Goal: Task Accomplishment & Management: Manage account settings

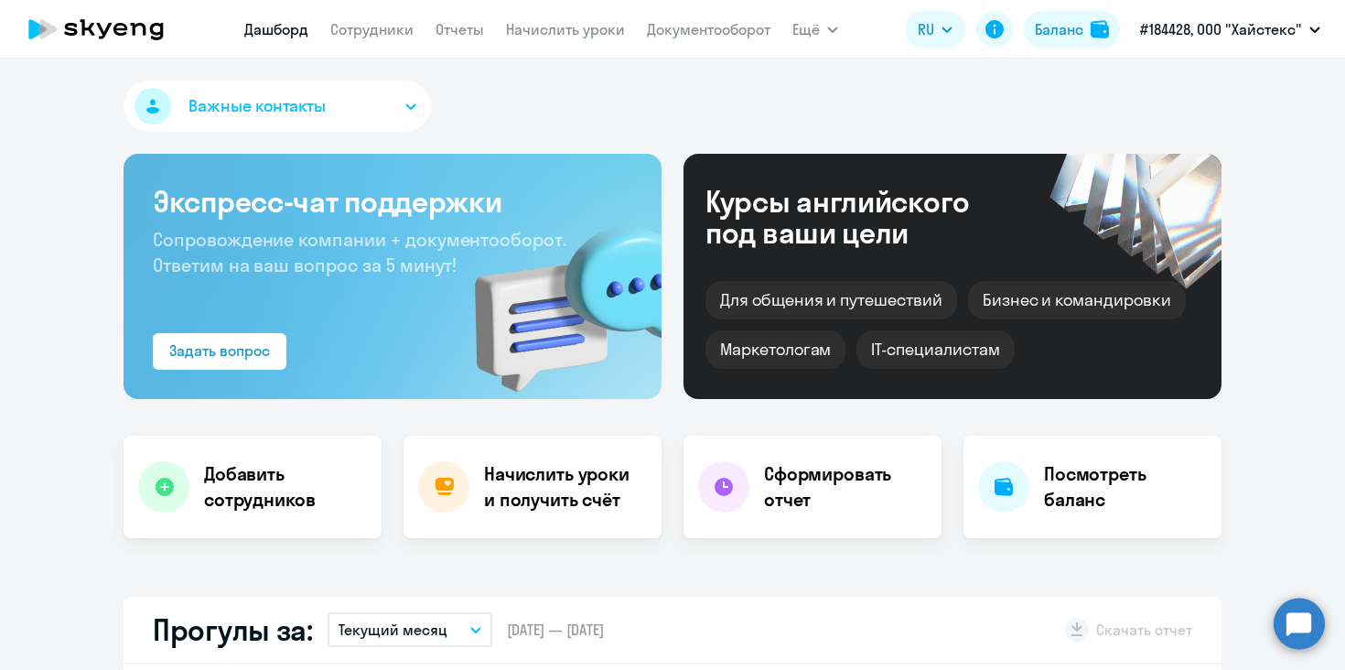
select select "30"
click at [552, 113] on div "Важные контакты" at bounding box center [673, 110] width 1098 height 59
click at [345, 102] on button "Важные контакты" at bounding box center [277, 106] width 307 height 51
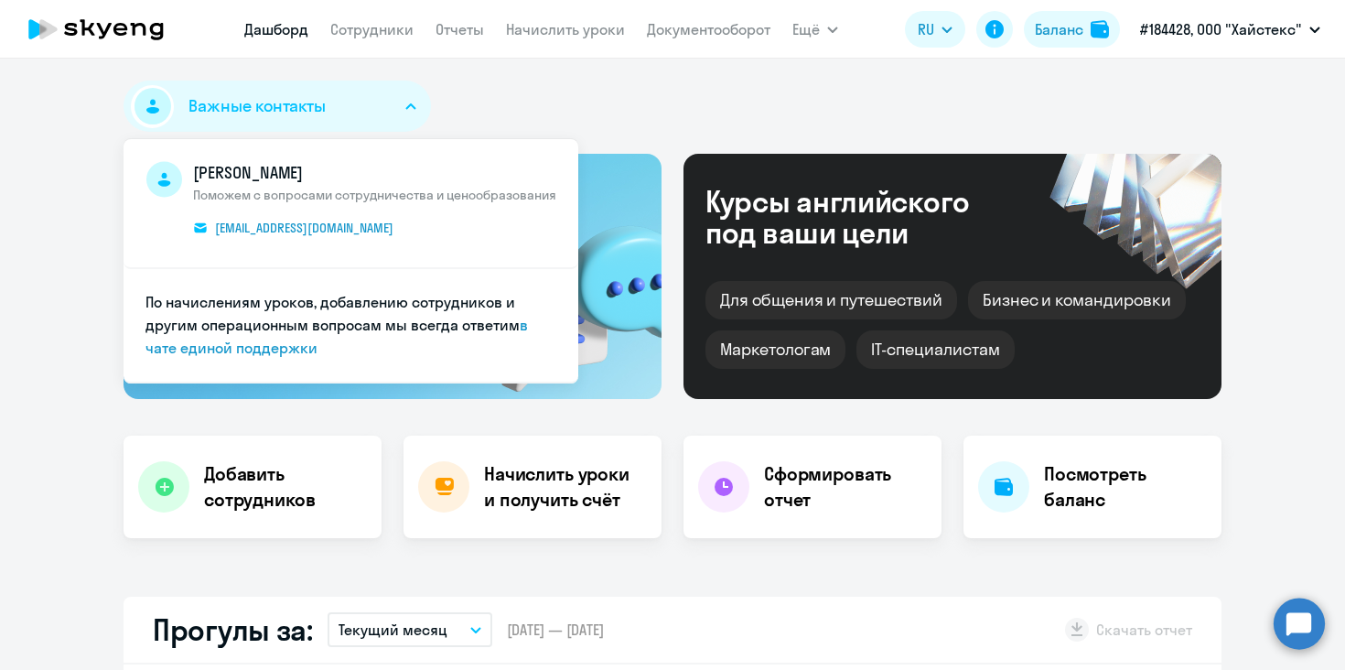
click at [345, 102] on button "Важные контакты" at bounding box center [277, 106] width 307 height 51
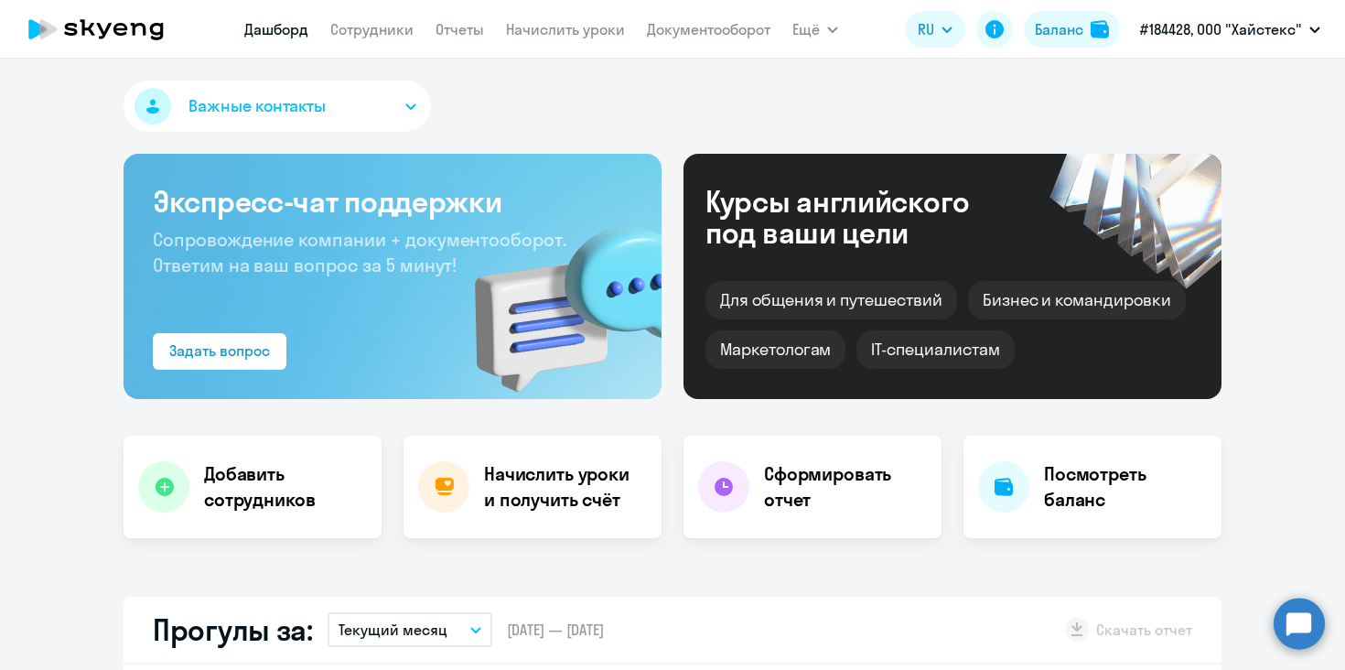
click at [345, 102] on button "Важные контакты" at bounding box center [277, 106] width 307 height 51
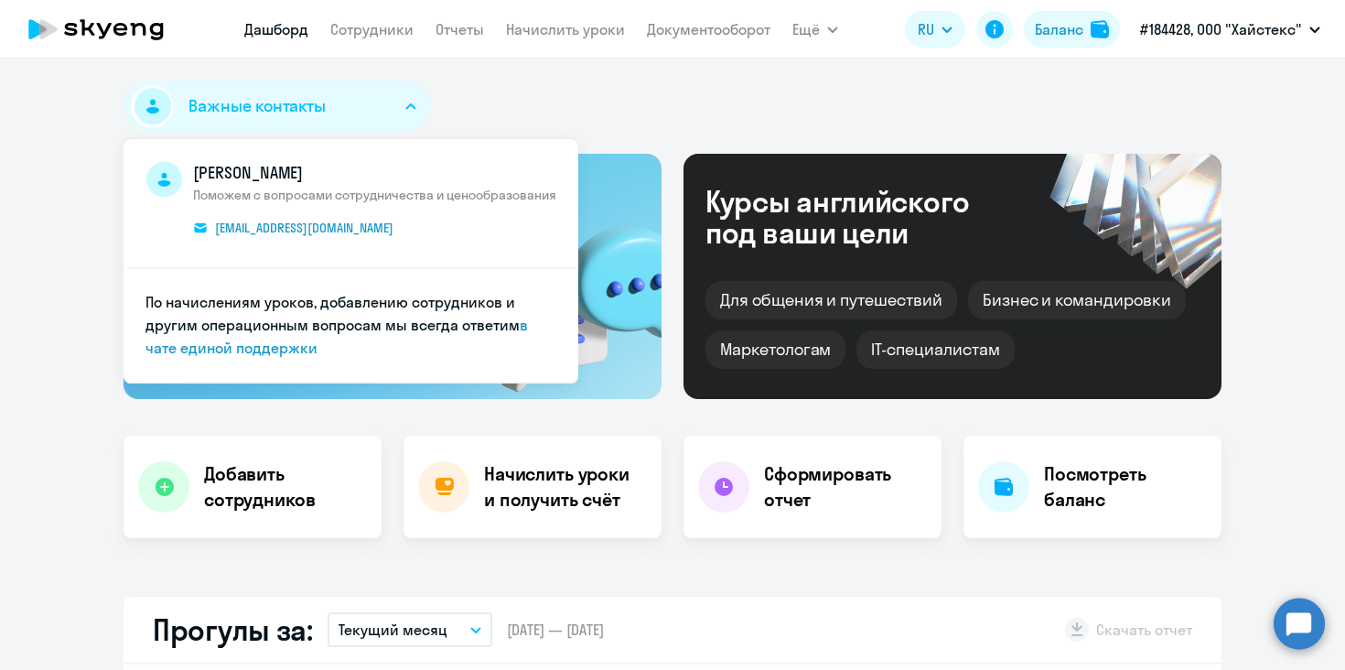
click at [345, 102] on button "Важные контакты" at bounding box center [277, 106] width 307 height 51
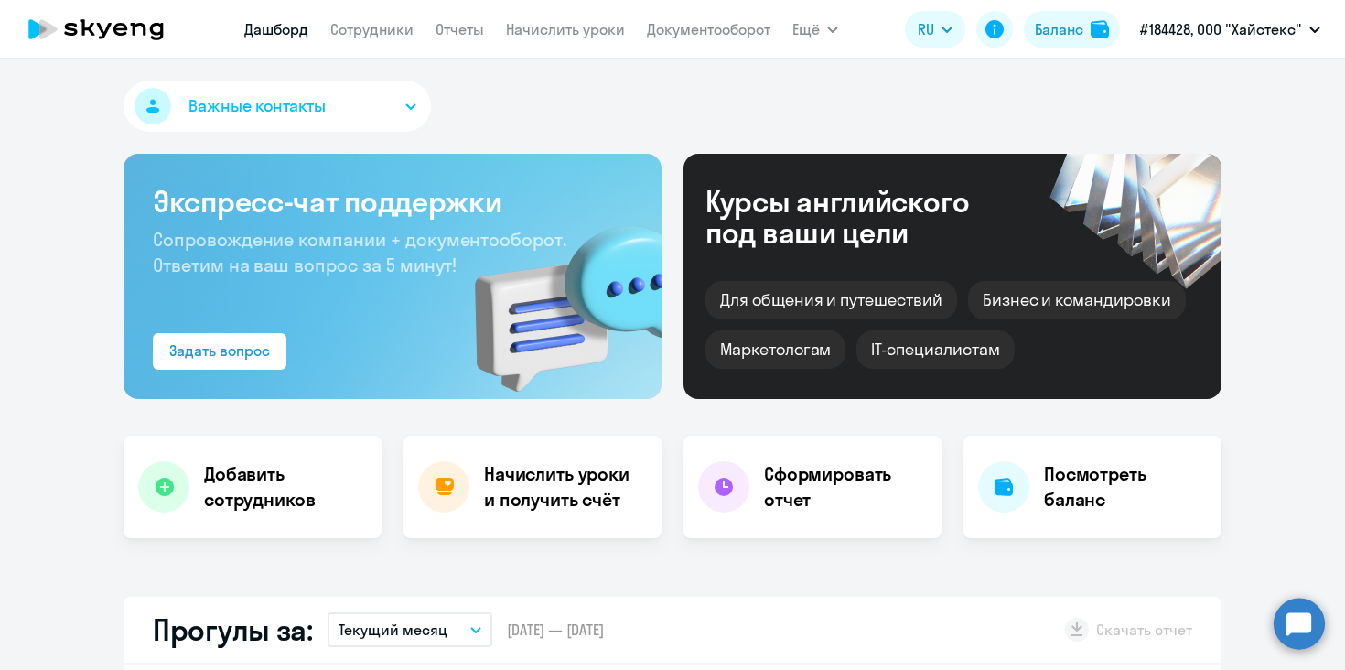
click at [624, 66] on div "Важные контакты [PERSON_NAME] с вопросами сотрудничества и ценообразования [EMA…" at bounding box center [672, 364] width 1345 height 611
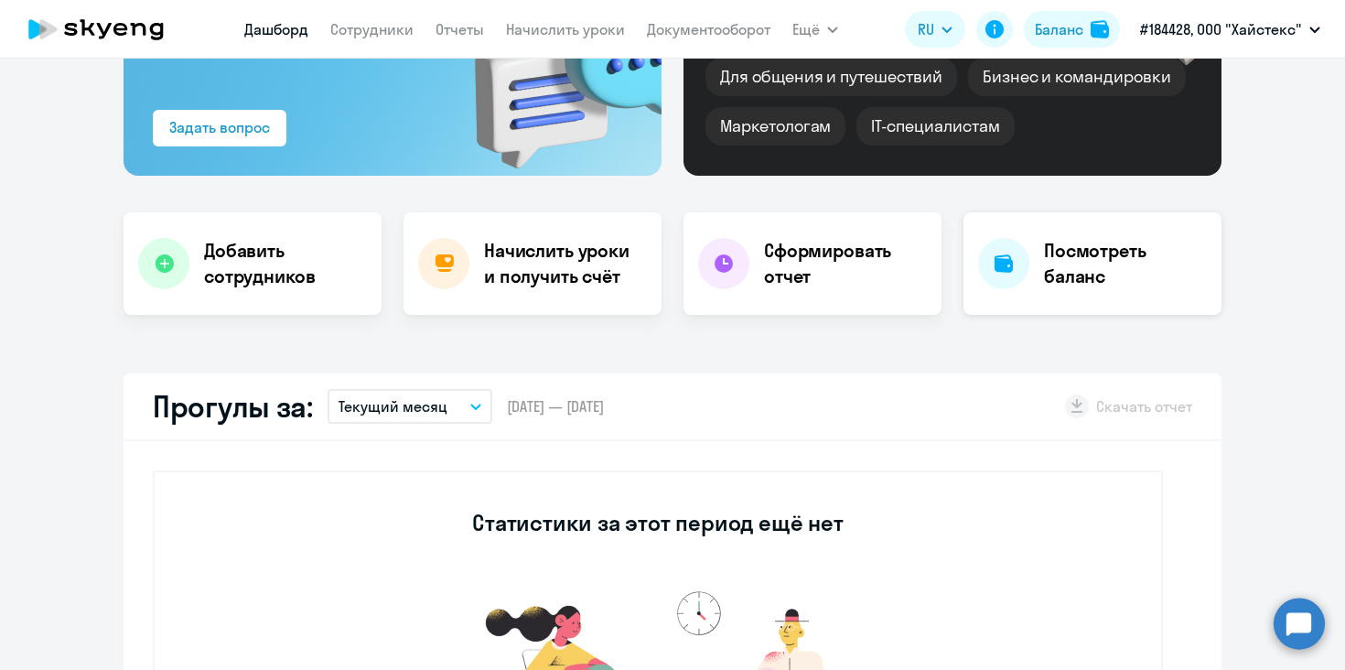
scroll to position [225, 0]
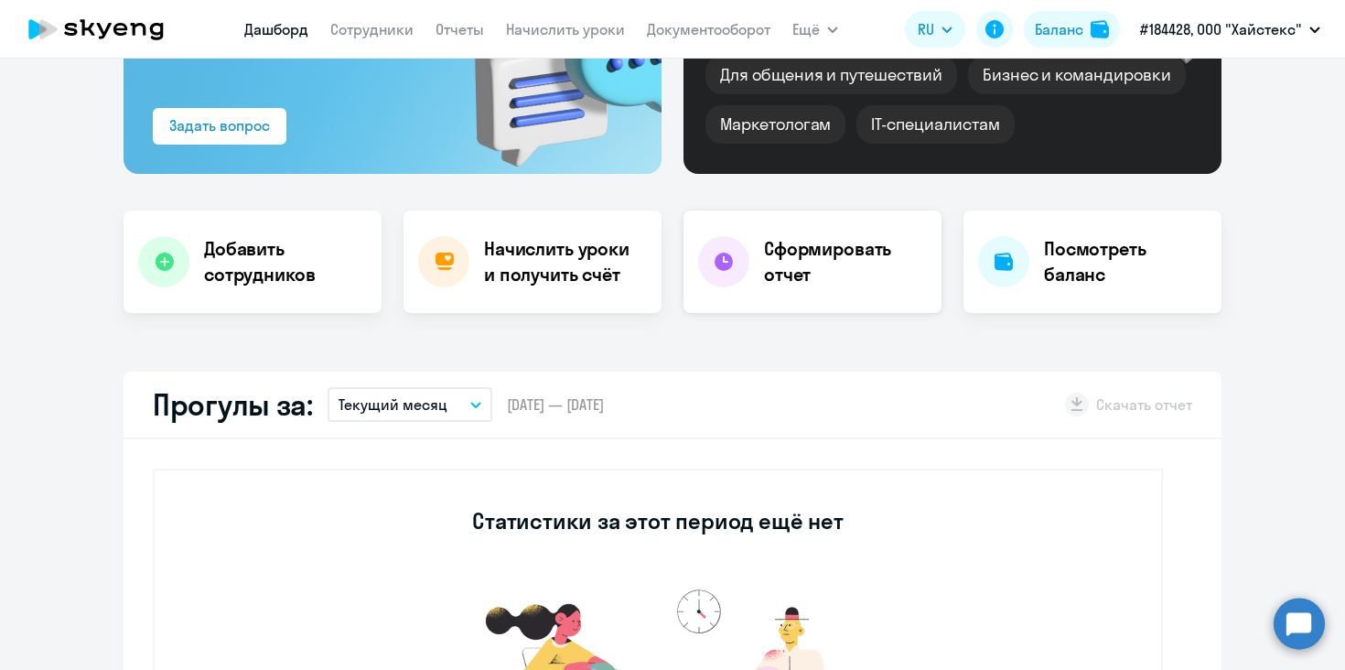
click at [832, 283] on h4 "Сформировать отчет" at bounding box center [845, 261] width 163 height 51
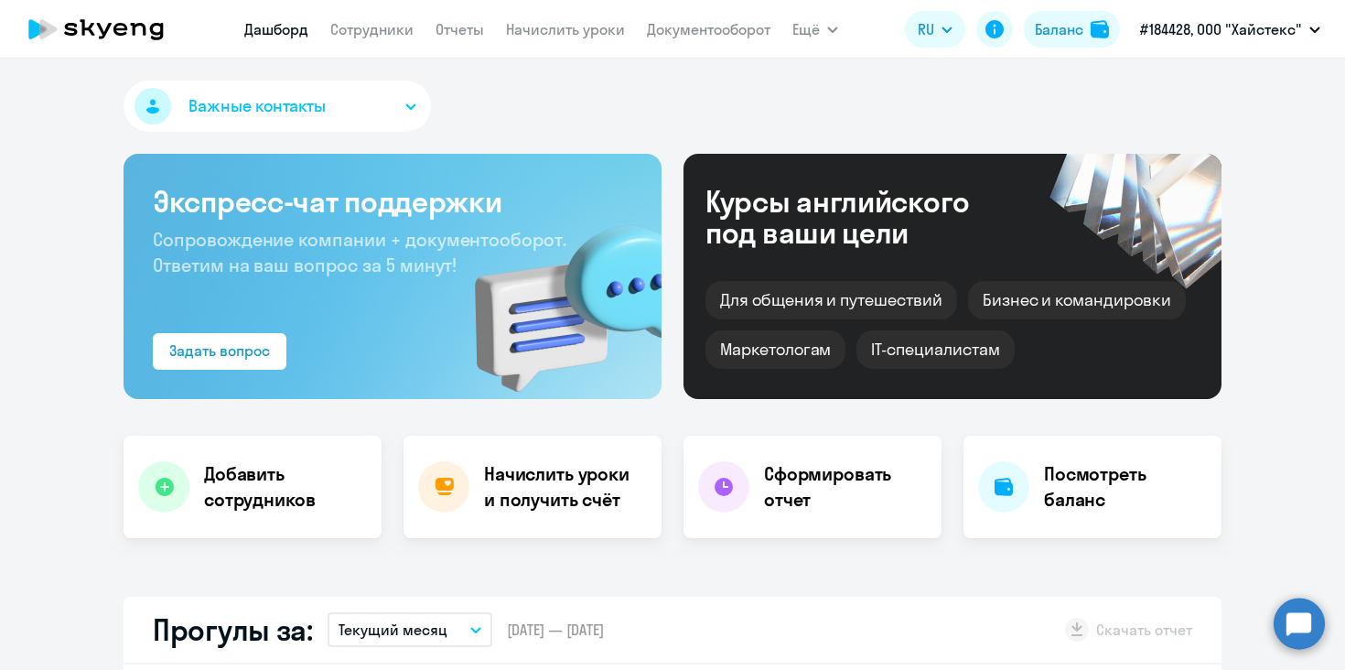
select select "30"
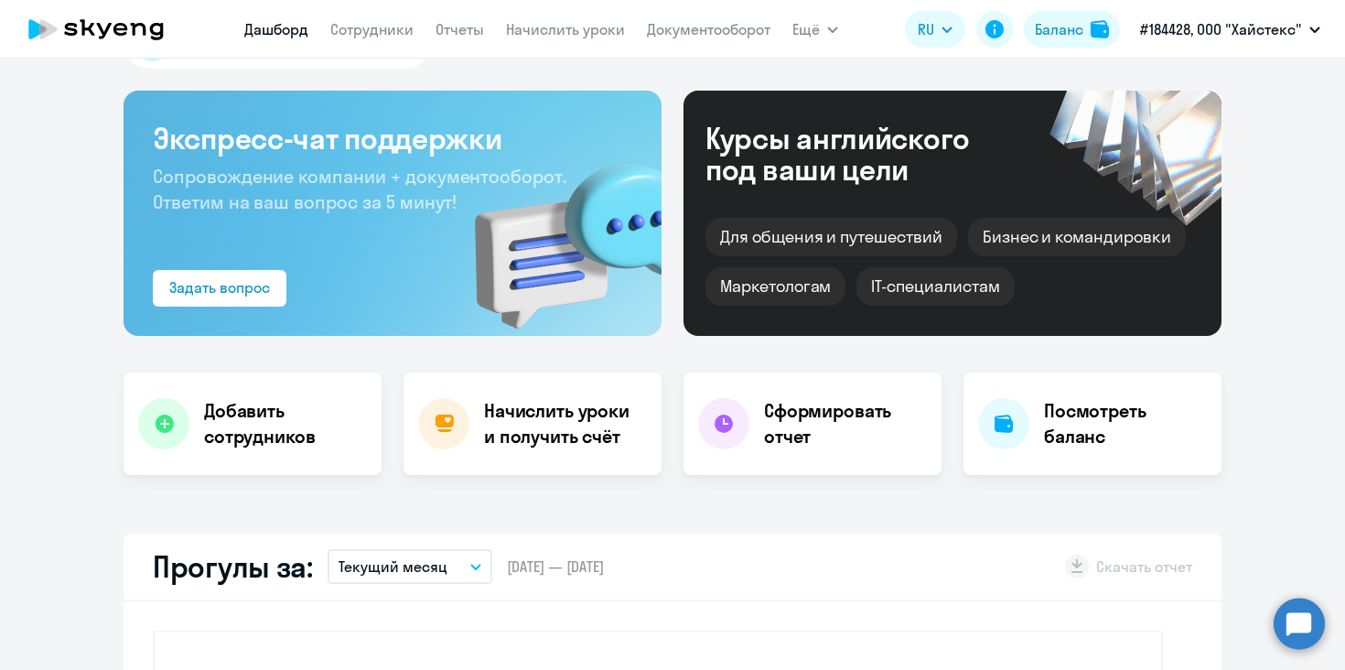
scroll to position [65, 0]
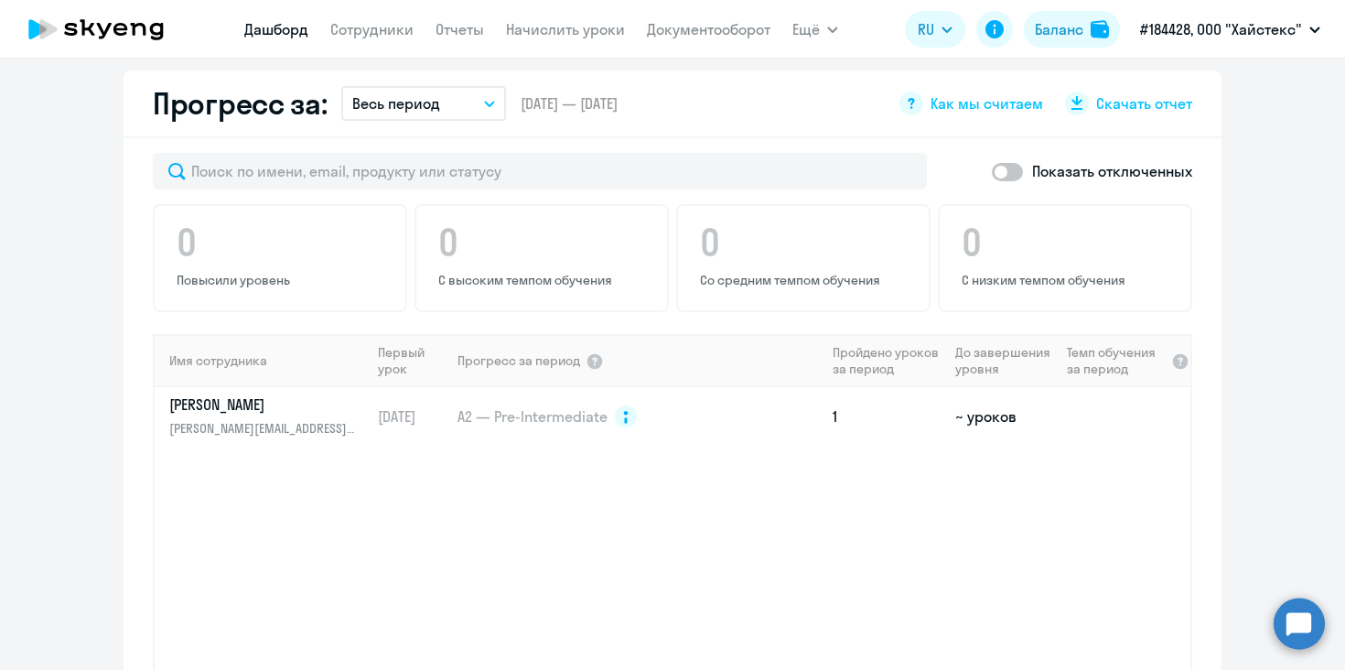
scroll to position [1024, 0]
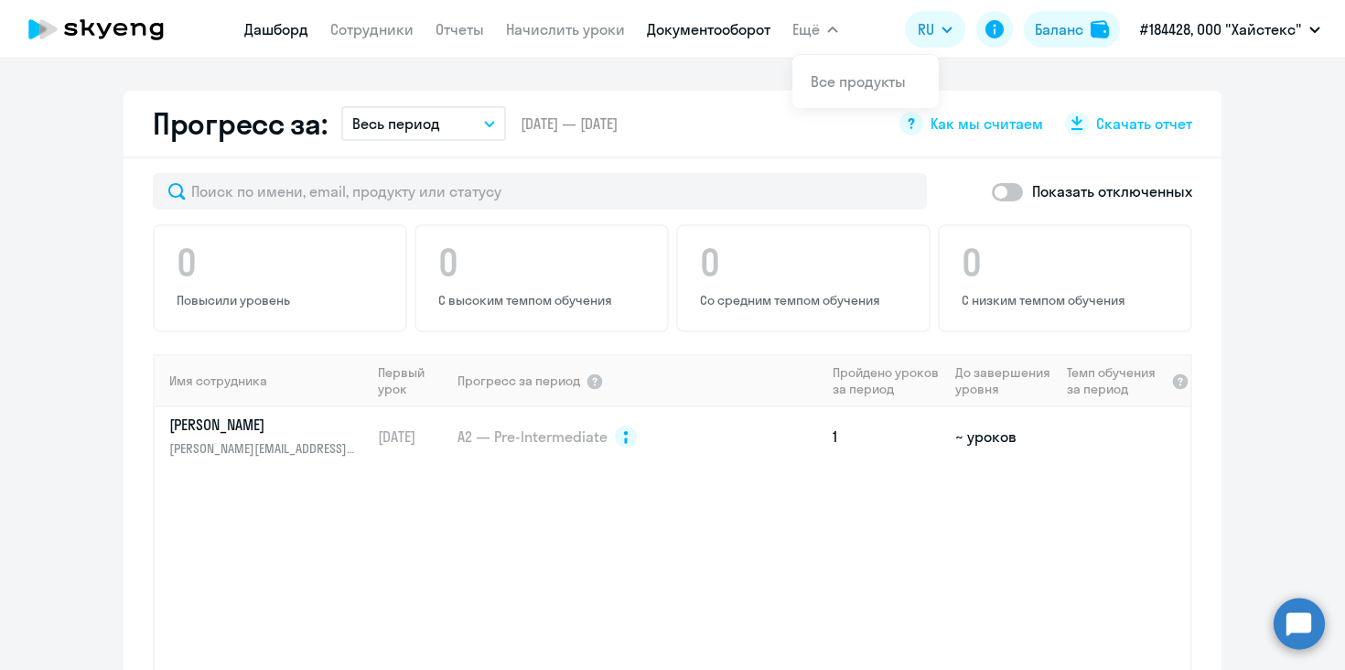
click at [700, 38] on link "Документооборот" at bounding box center [709, 29] width 124 height 18
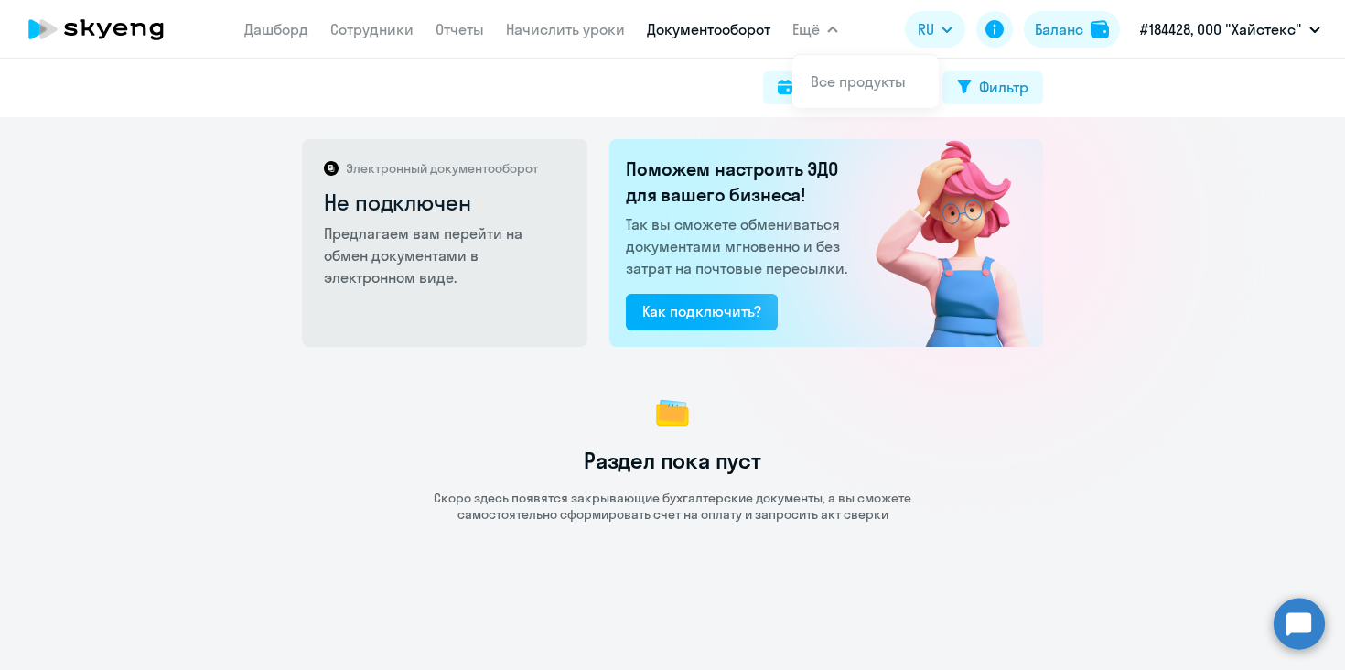
click at [819, 20] on span "Ещё" at bounding box center [805, 29] width 27 height 22
click at [559, 32] on link "Начислить уроки" at bounding box center [565, 29] width 119 height 18
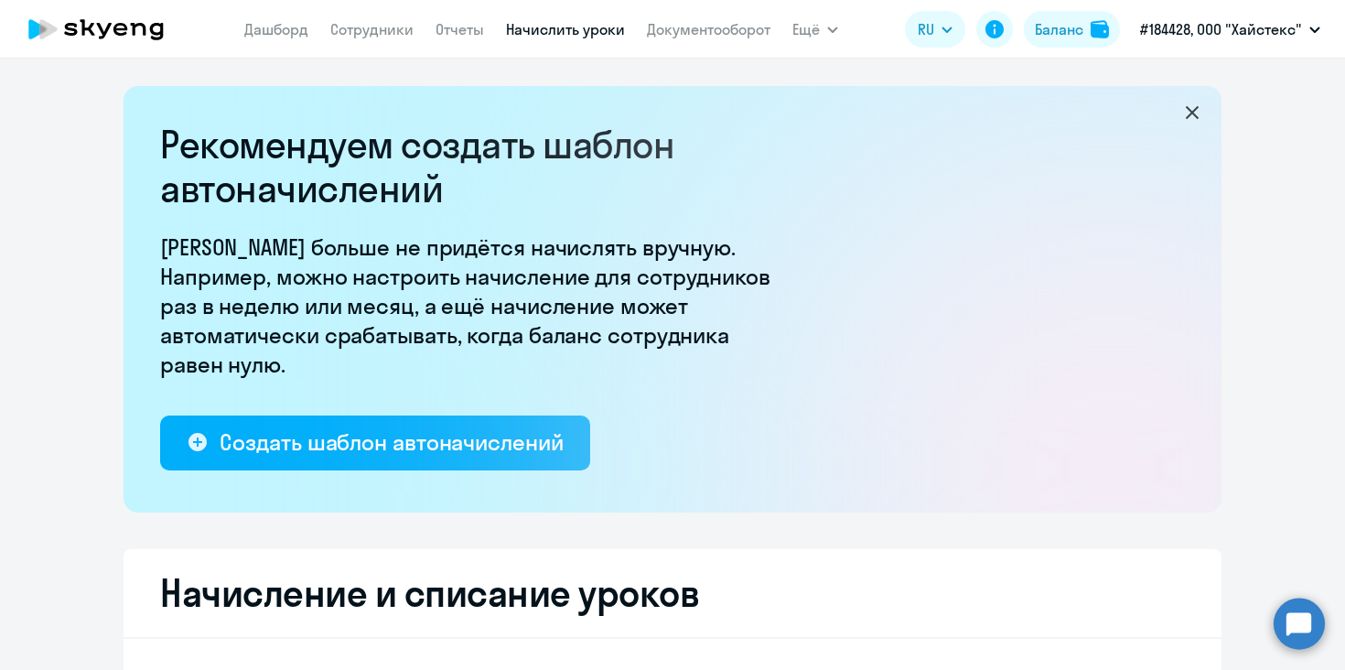
select select "10"
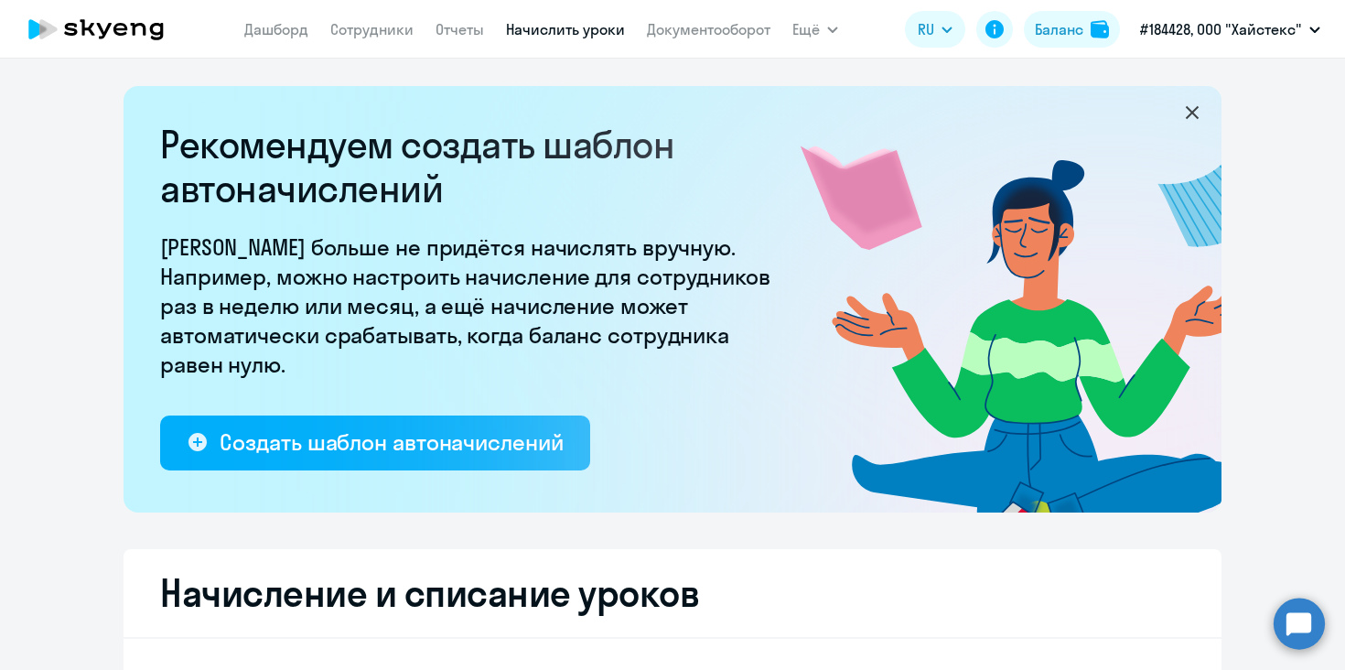
click at [52, 32] on icon at bounding box center [47, 29] width 17 height 20
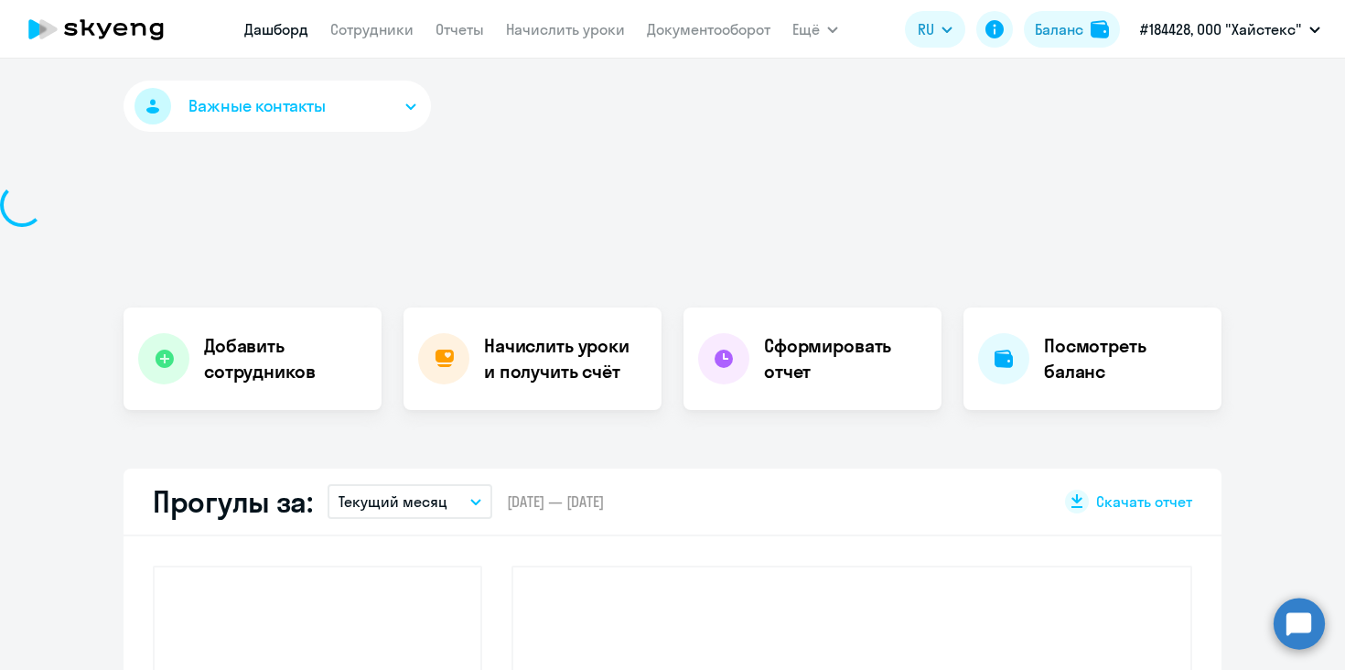
select select "30"
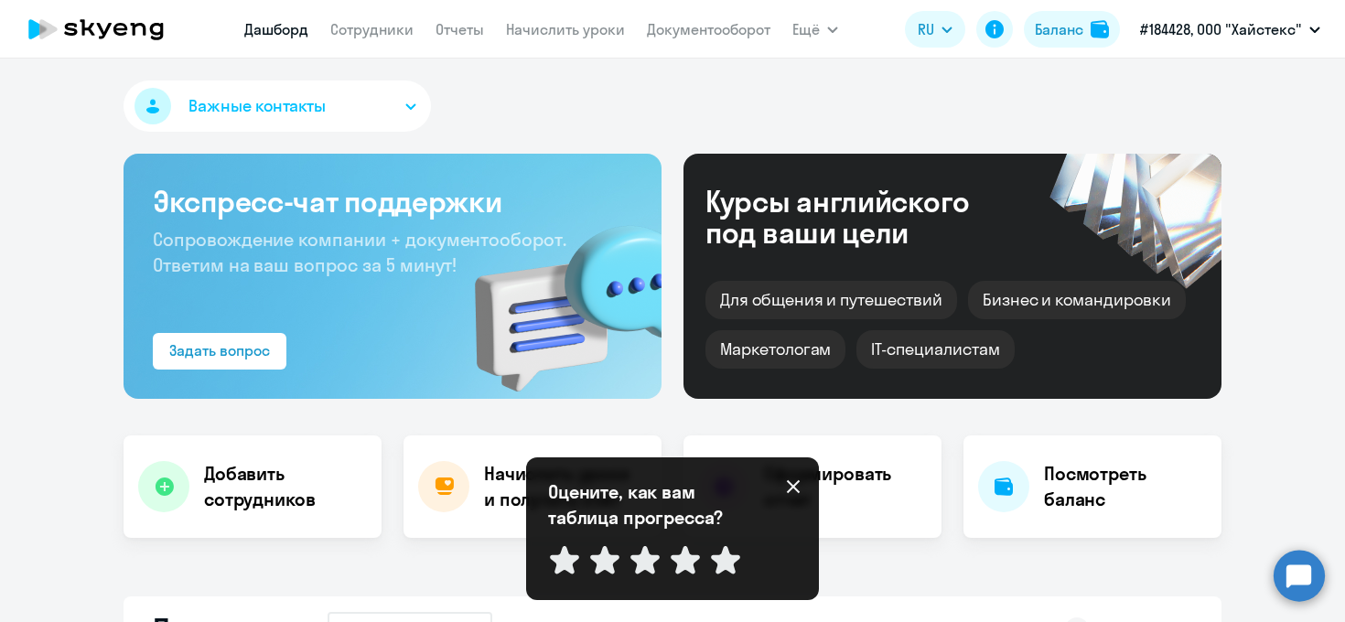
click at [797, 483] on icon at bounding box center [793, 486] width 13 height 13
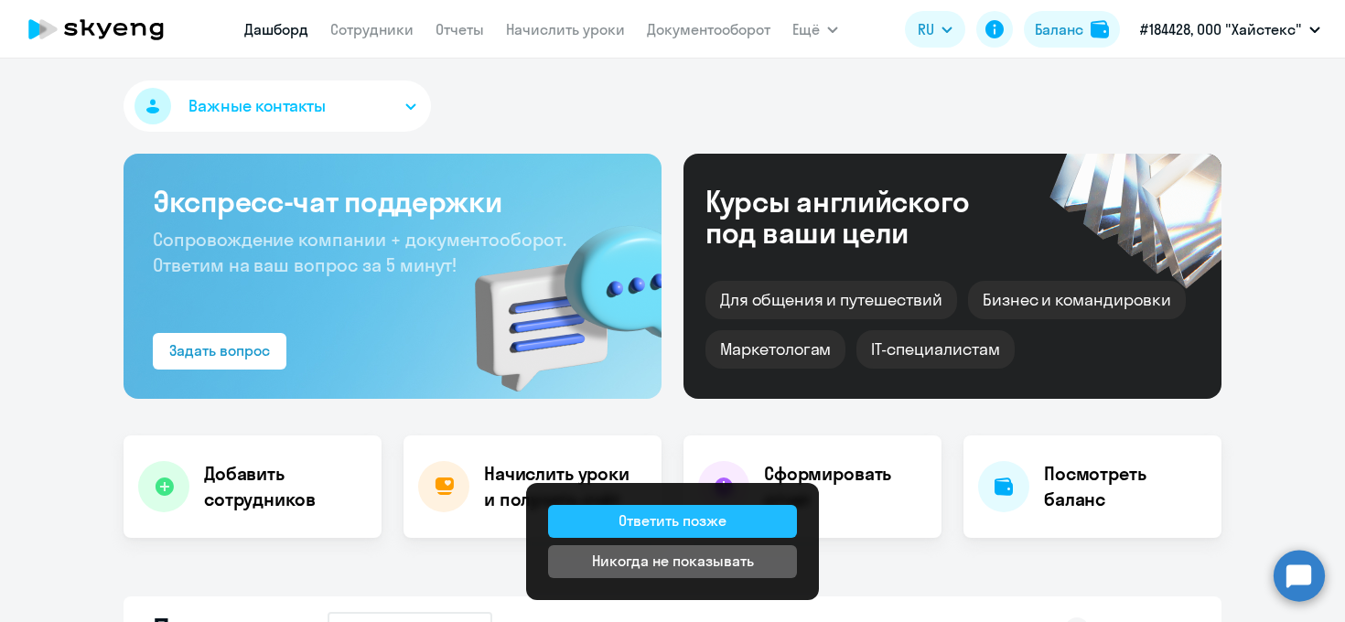
click at [730, 523] on button "Ответить позже" at bounding box center [672, 521] width 249 height 33
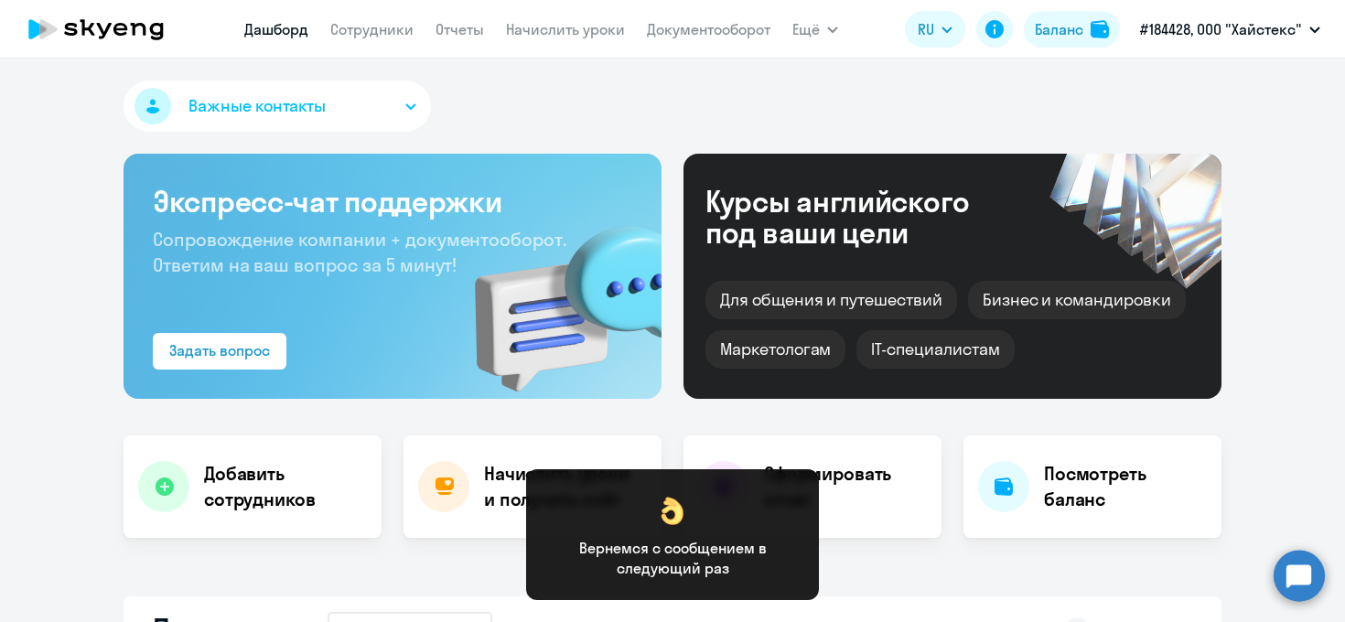
click at [882, 551] on div "Важные контакты Экспресс-чат поддержки Сопровождение компании + документооборот…" at bounding box center [672, 341] width 1345 height 564
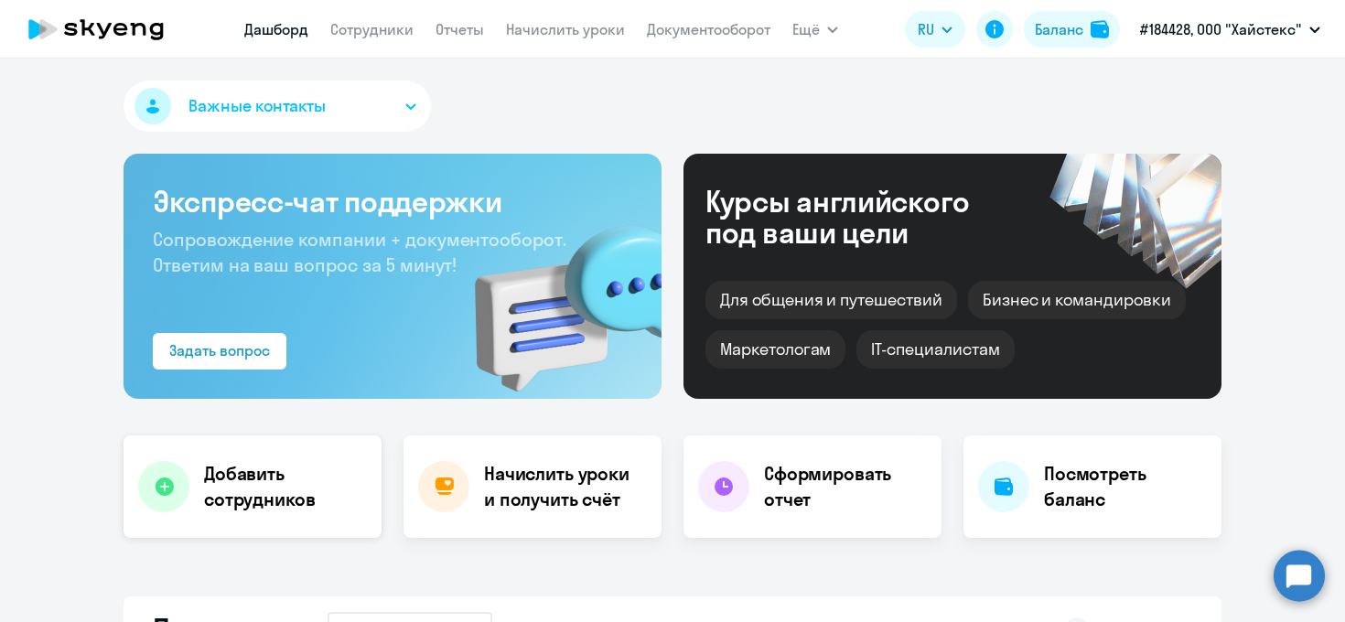
click at [268, 501] on h4 "Добавить сотрудников" at bounding box center [285, 486] width 163 height 51
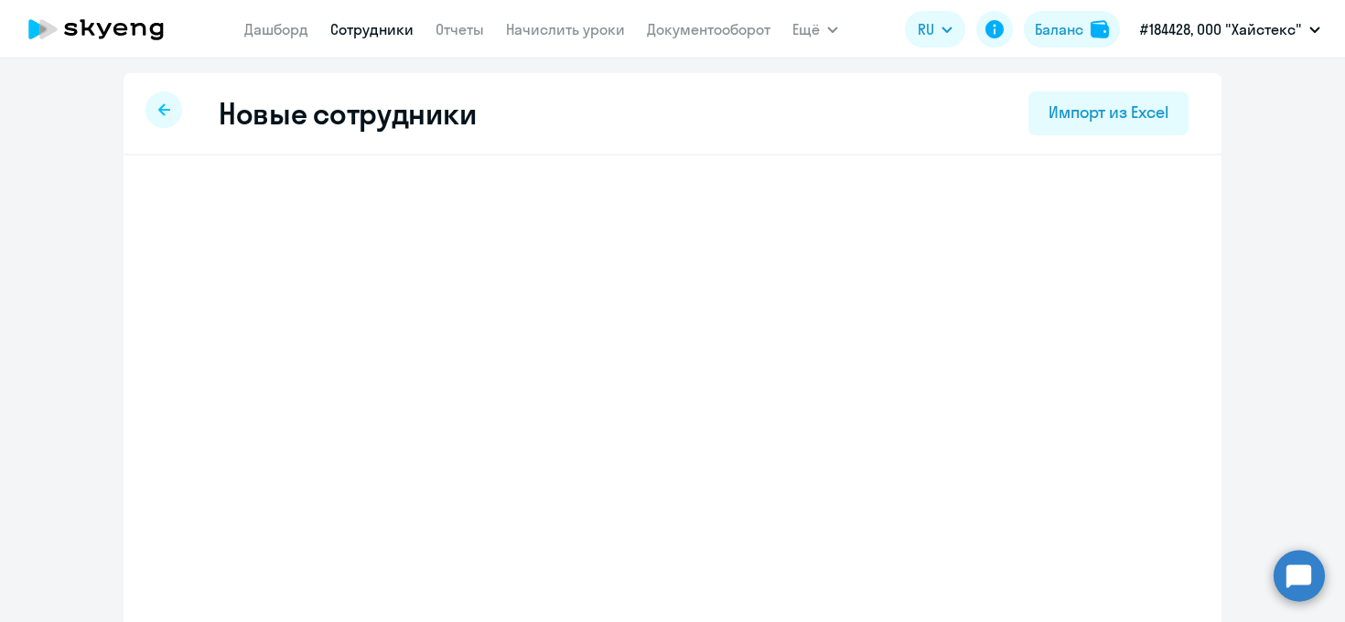
select select "english_adult_not_native_speaker"
select select "3"
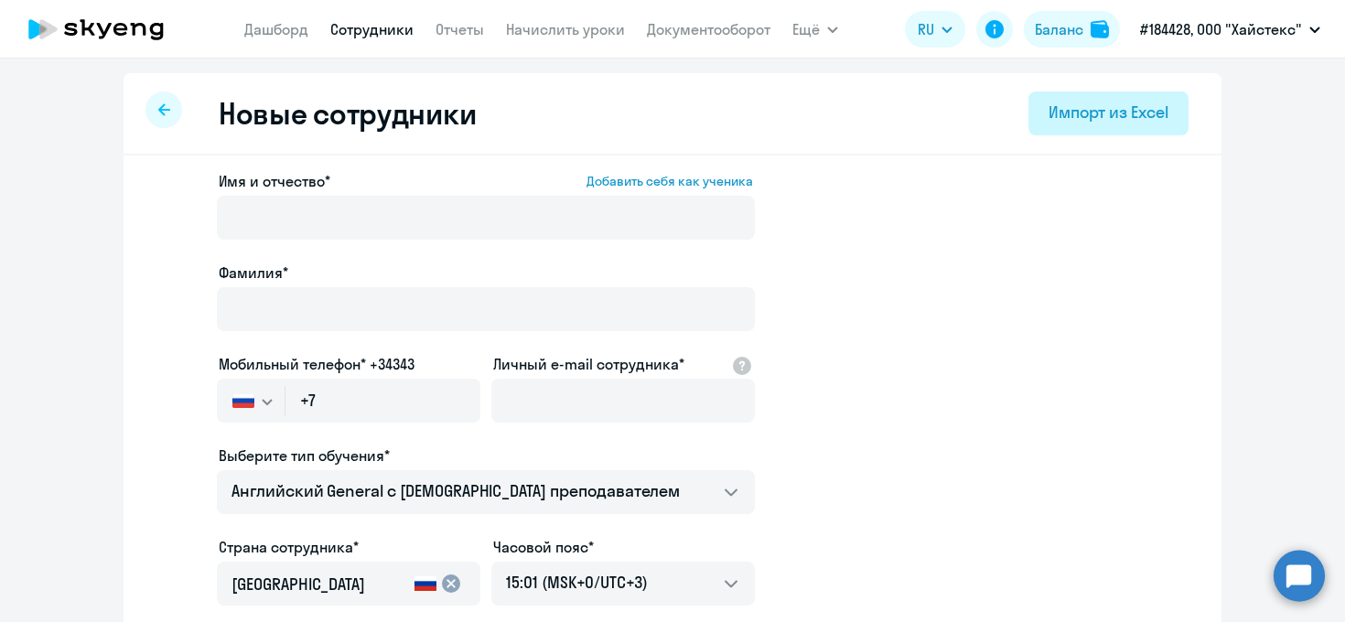
click at [1078, 110] on div "Импорт из Excel" at bounding box center [1108, 113] width 120 height 24
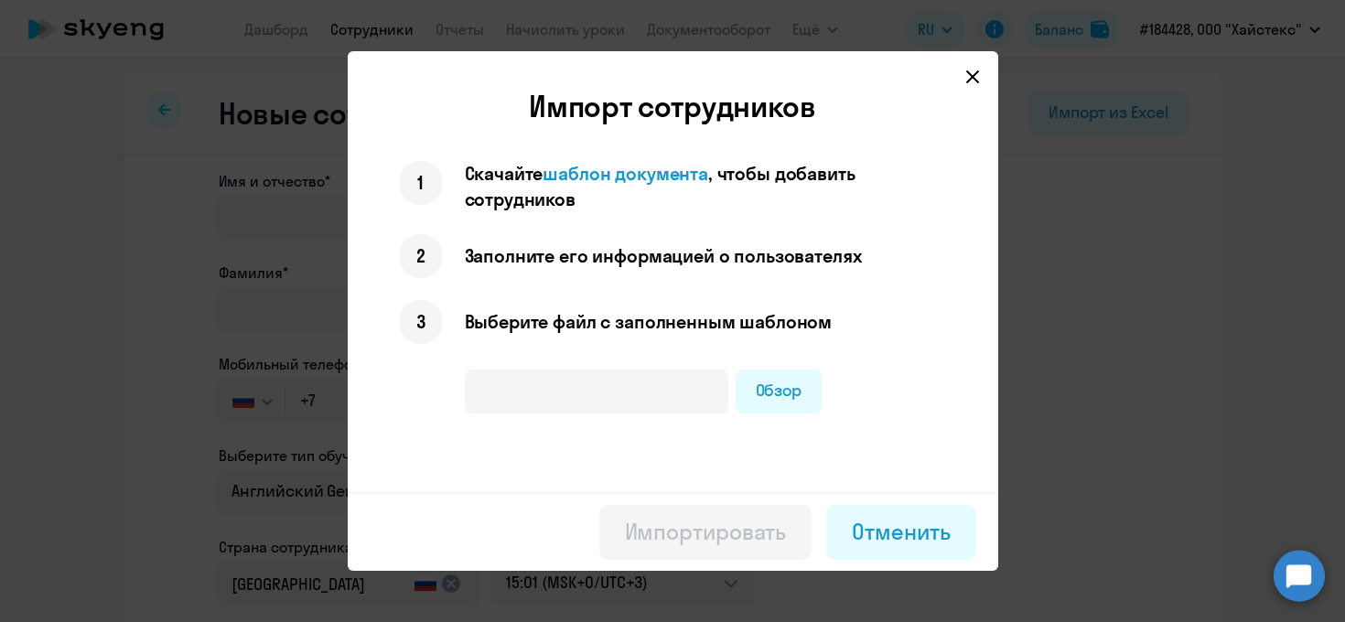
click at [969, 77] on icon at bounding box center [972, 77] width 15 height 15
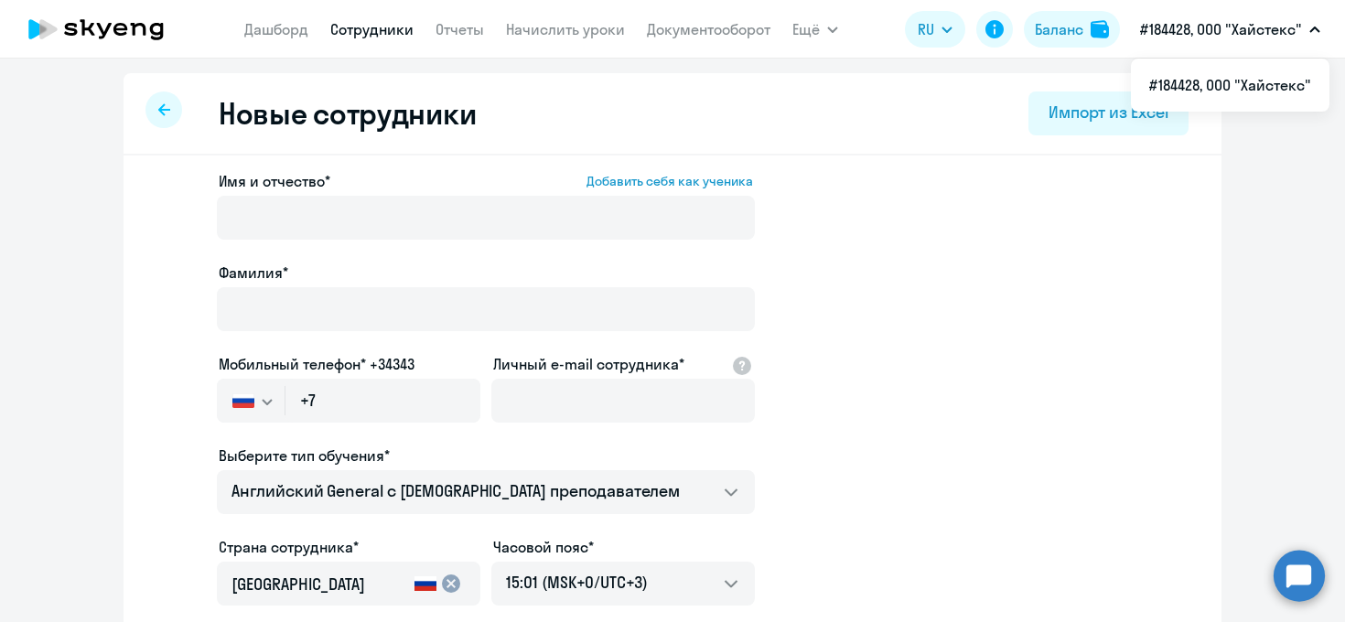
click at [162, 117] on div at bounding box center [163, 109] width 37 height 37
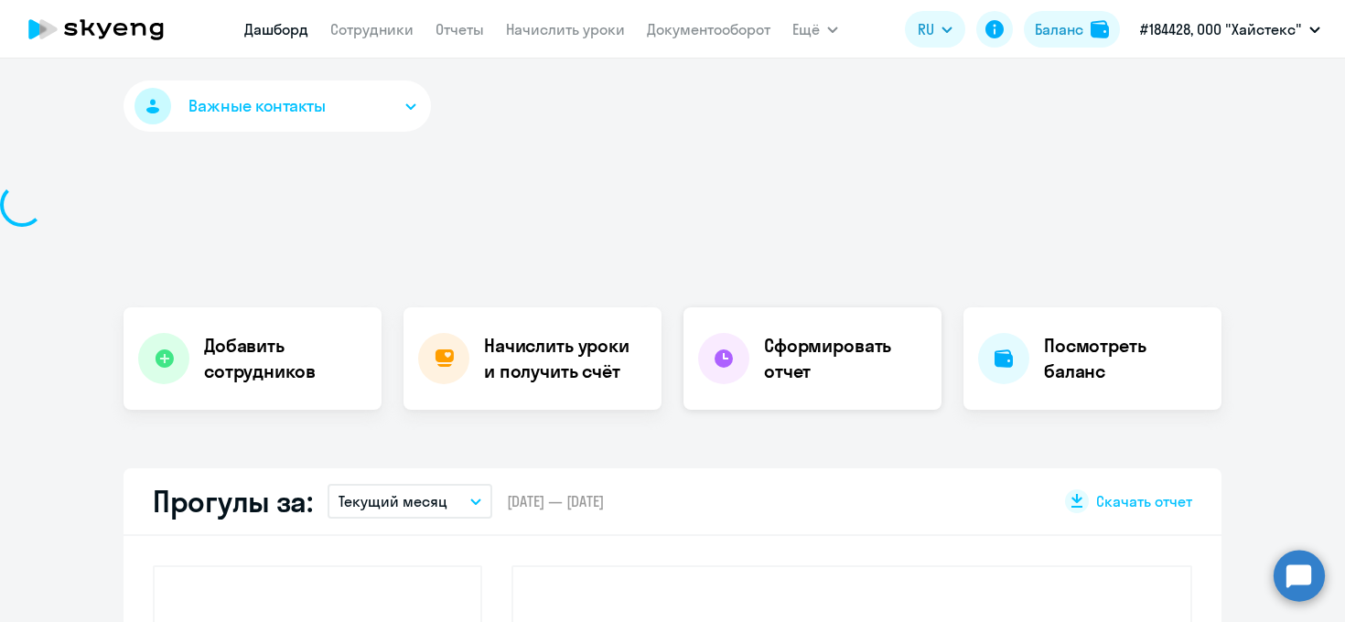
select select "30"
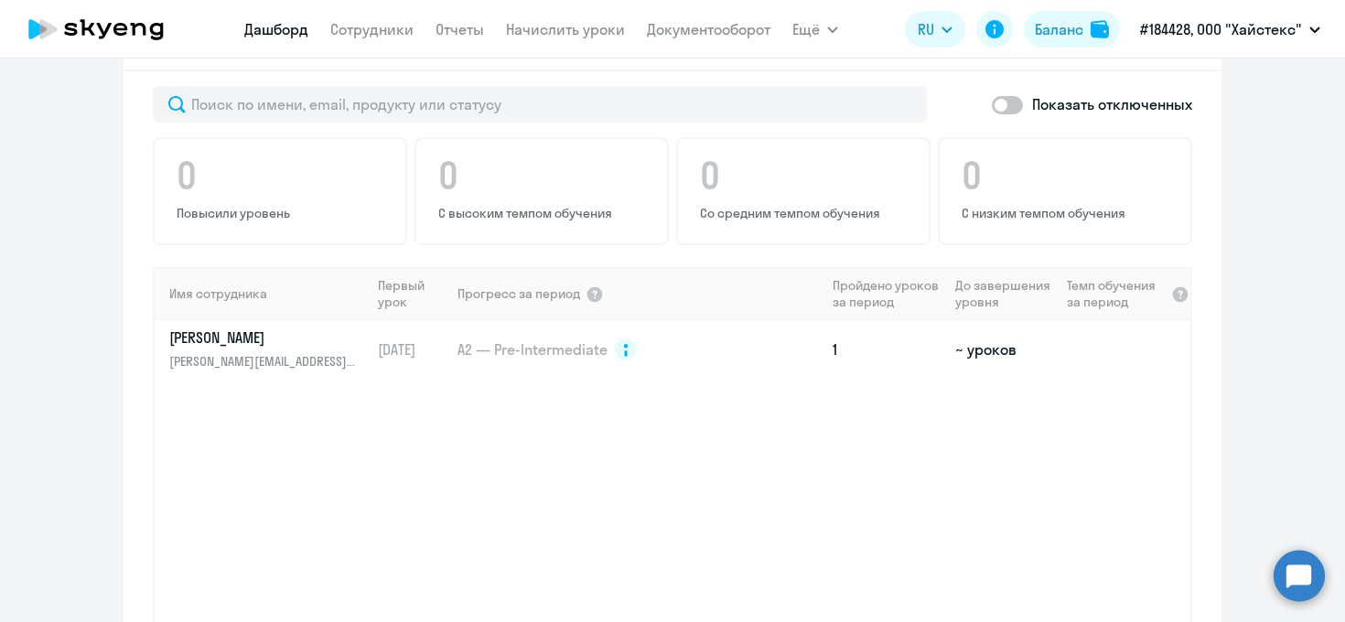
scroll to position [1136, 0]
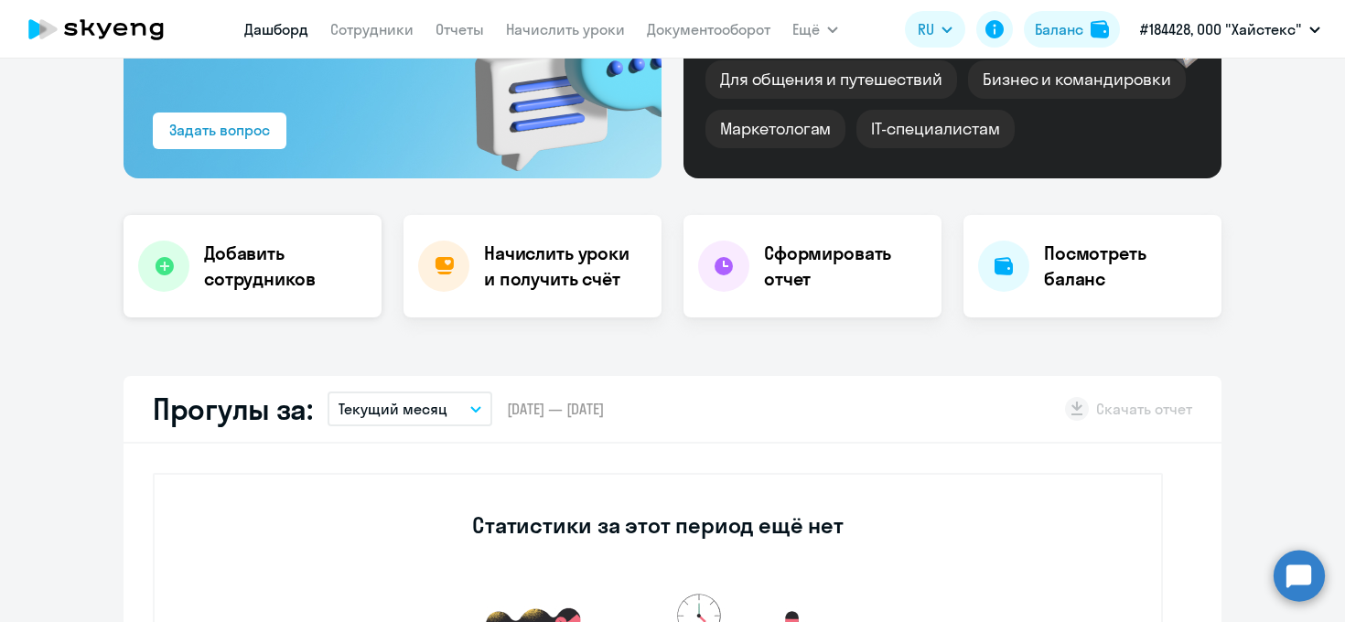
click at [254, 249] on h4 "Добавить сотрудников" at bounding box center [285, 266] width 163 height 51
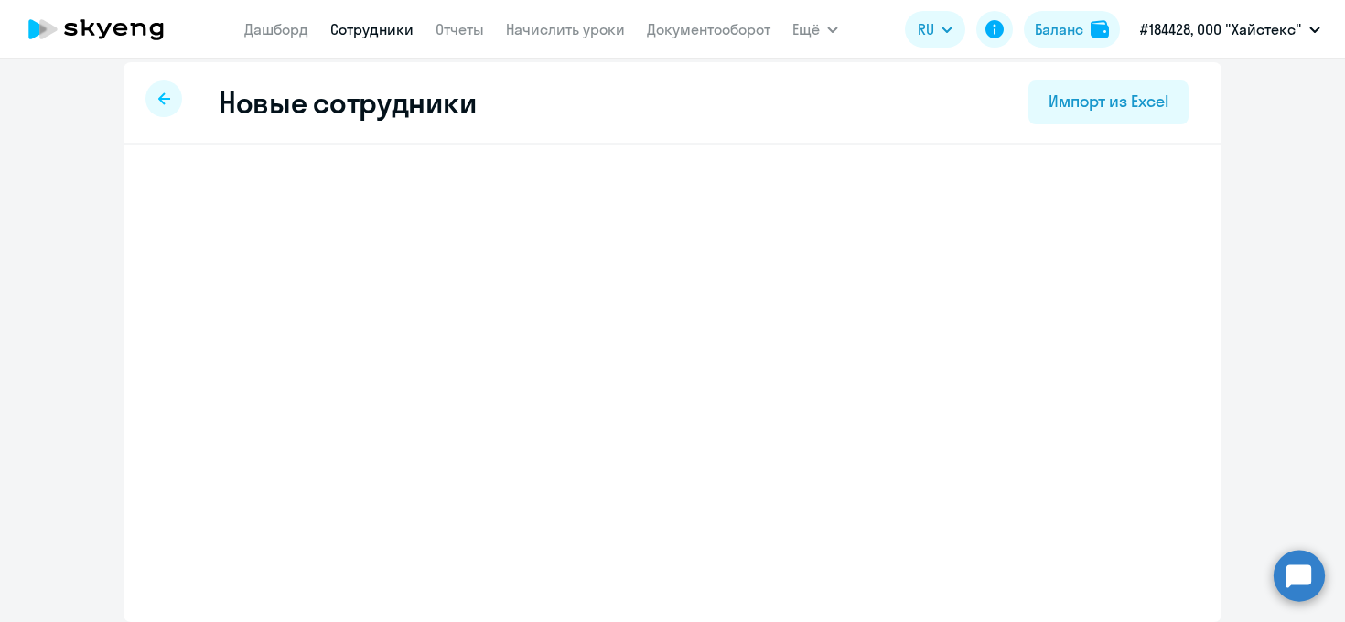
select select "english_adult_not_native_speaker"
select select "3"
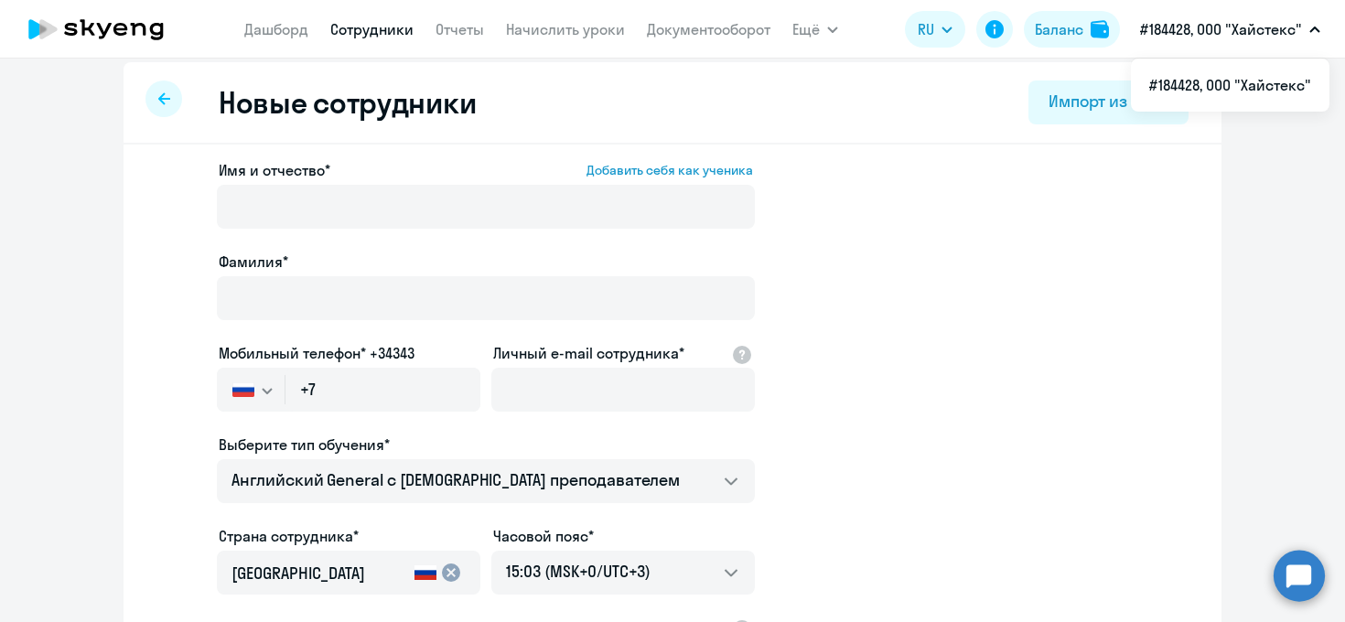
click at [1286, 38] on p "#184428, ООО "Хайстекс"" at bounding box center [1221, 29] width 162 height 22
click at [1223, 18] on p "#184428, ООО "Хайстекс"" at bounding box center [1221, 29] width 162 height 22
click at [897, 230] on app-new-student-form "Имя и отчество* Добавить себя как ученика [PERSON_NAME]* Мобильный телефон* +34…" at bounding box center [672, 485] width 1039 height 652
click at [999, 36] on icon at bounding box center [994, 29] width 18 height 18
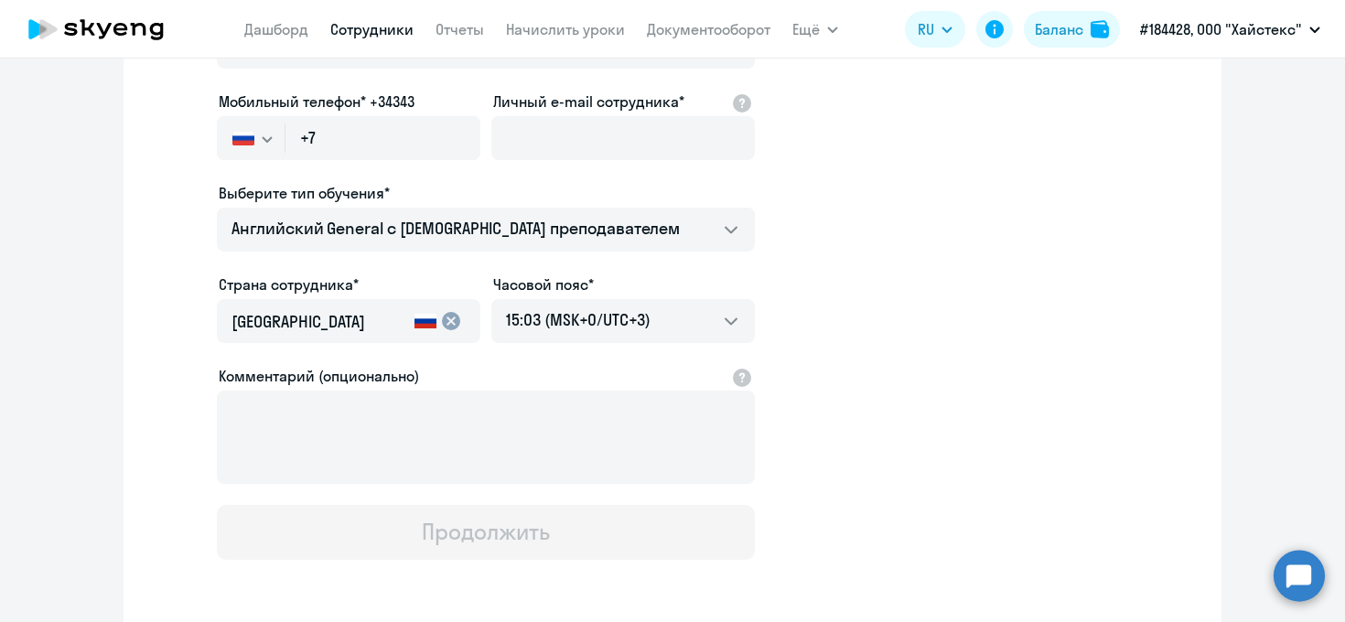
scroll to position [250, 0]
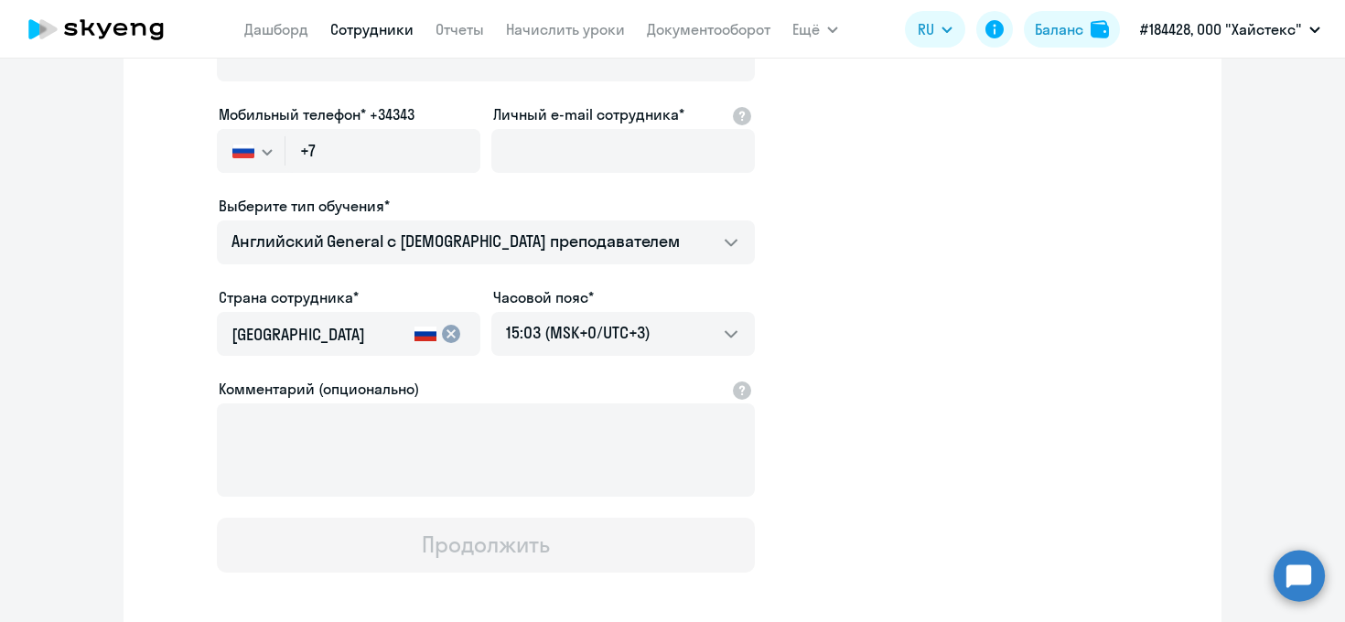
click at [264, 147] on svg-icon "button" at bounding box center [267, 152] width 15 height 15
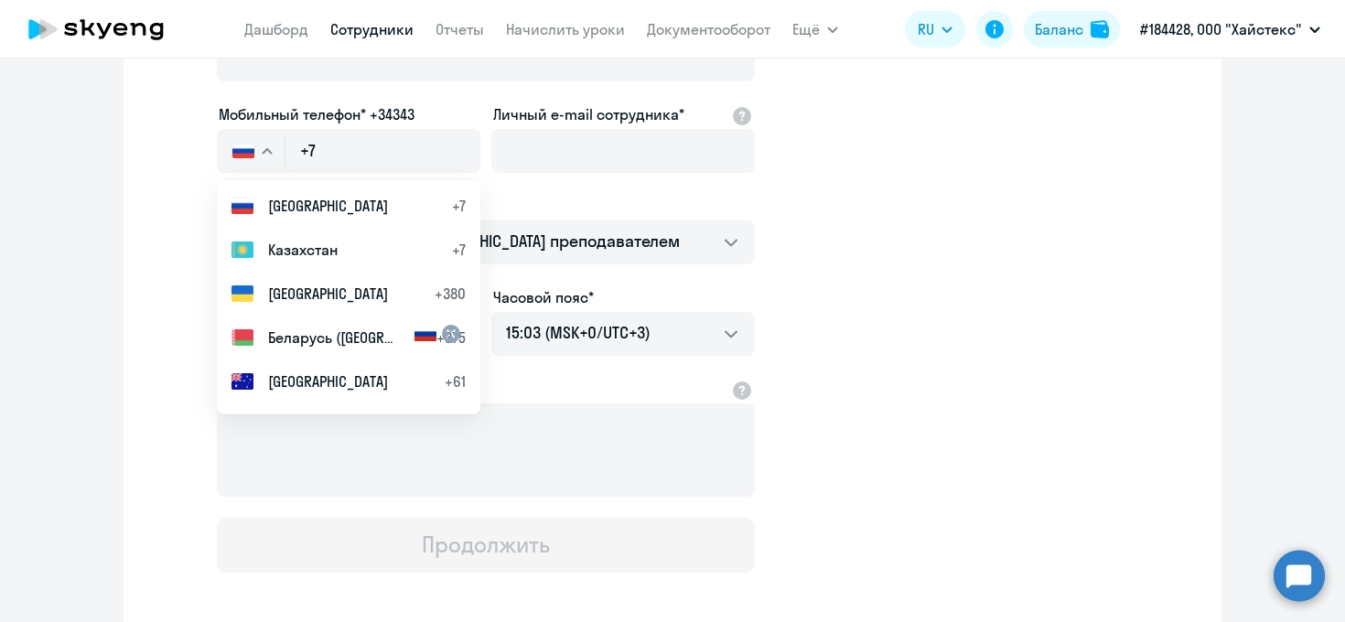
click at [264, 147] on svg-icon "button" at bounding box center [267, 152] width 15 height 15
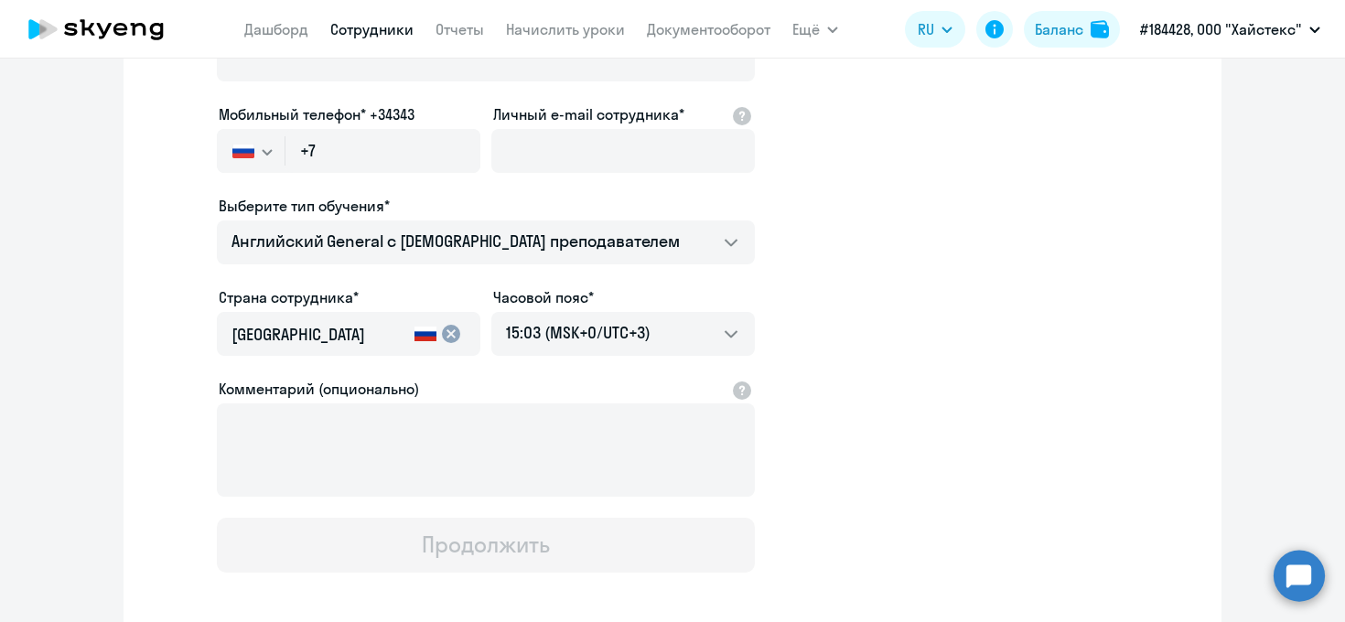
click at [264, 147] on svg-icon "button" at bounding box center [267, 152] width 15 height 15
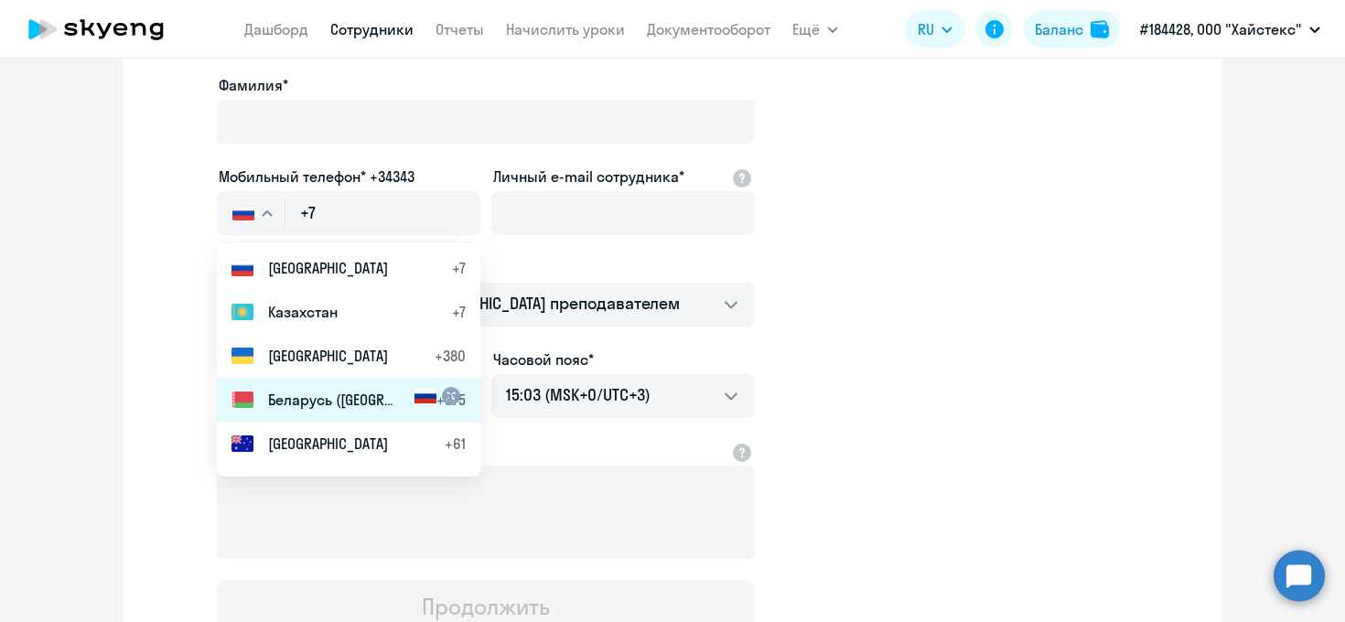
scroll to position [182, 0]
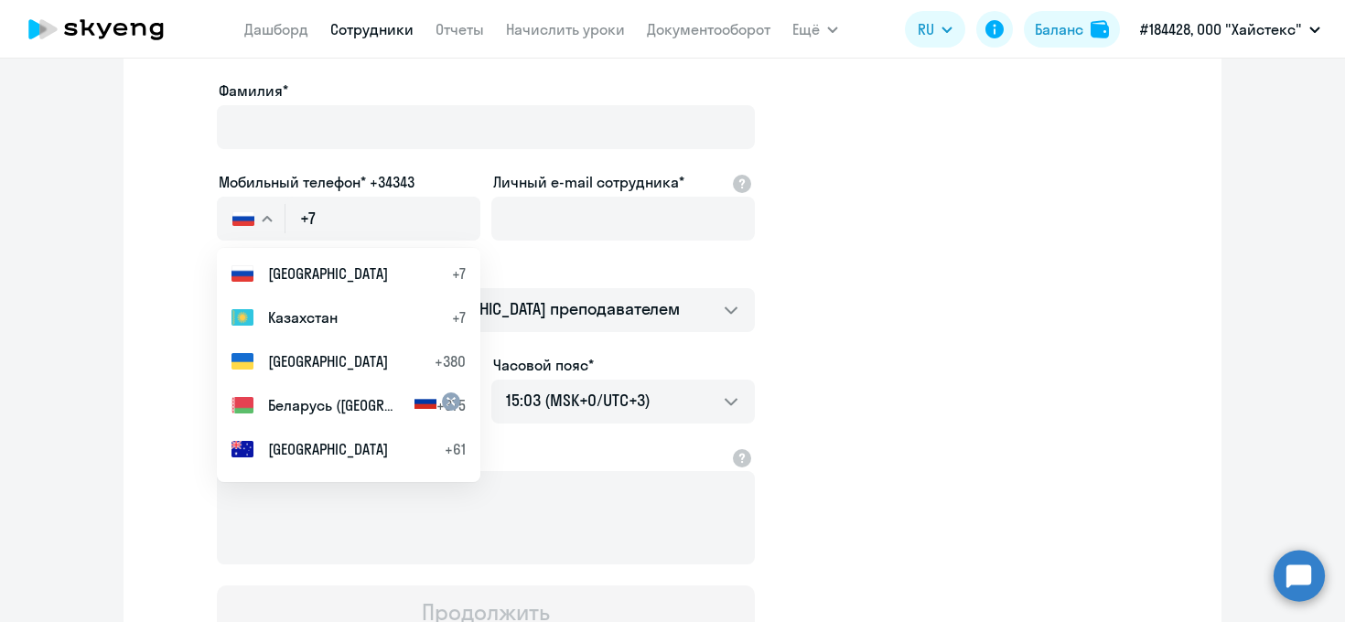
click at [962, 234] on app-new-student-form "Имя и отчество* Добавить себя как ученика [PERSON_NAME]* Мобильный телефон* +34…" at bounding box center [672, 314] width 1039 height 652
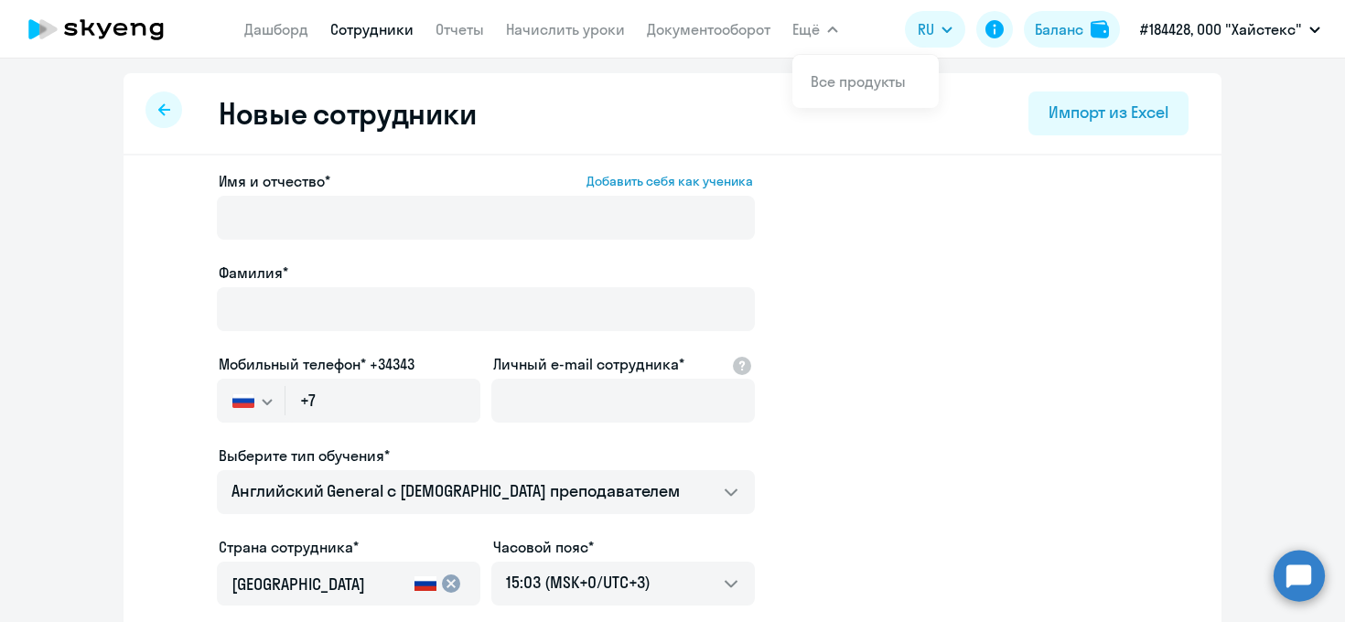
scroll to position [8, 0]
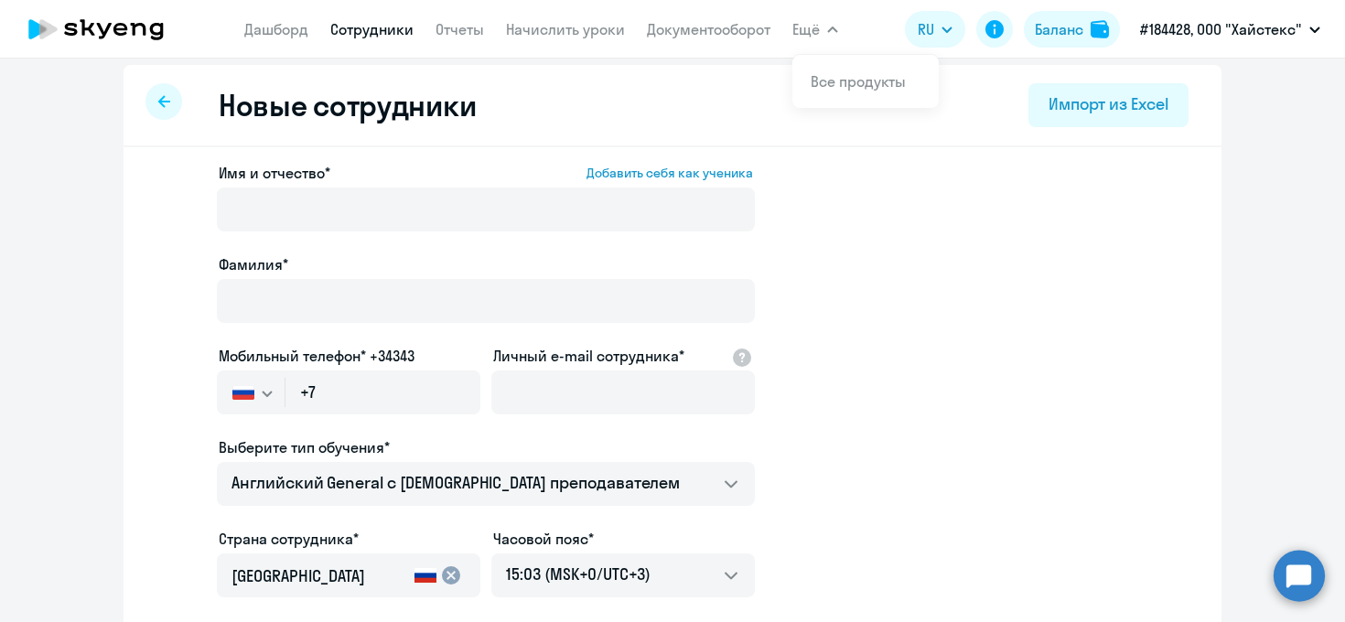
click at [582, 84] on div "Новые сотрудники Импорт из Excel" at bounding box center [673, 106] width 1098 height 82
click at [273, 41] on nav "[PERSON_NAME] Отчеты Начислить уроки Документооборот" at bounding box center [507, 29] width 526 height 37
click at [573, 28] on link "Начислить уроки" at bounding box center [565, 29] width 119 height 18
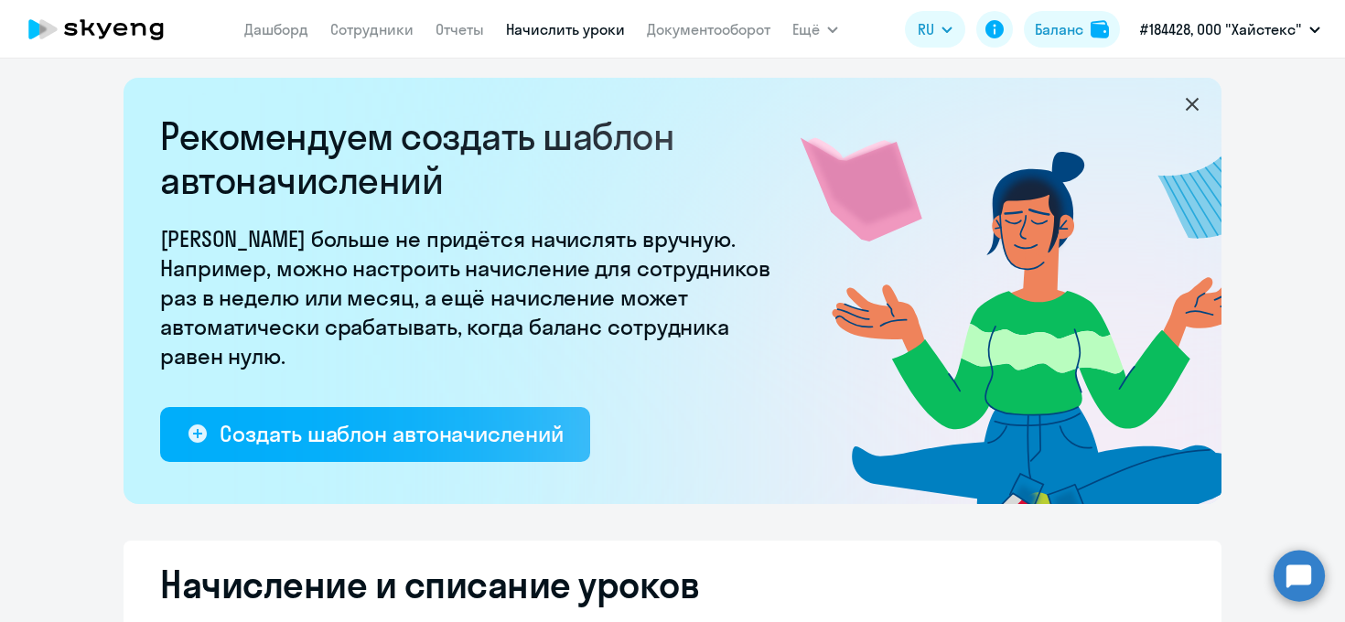
select select "10"
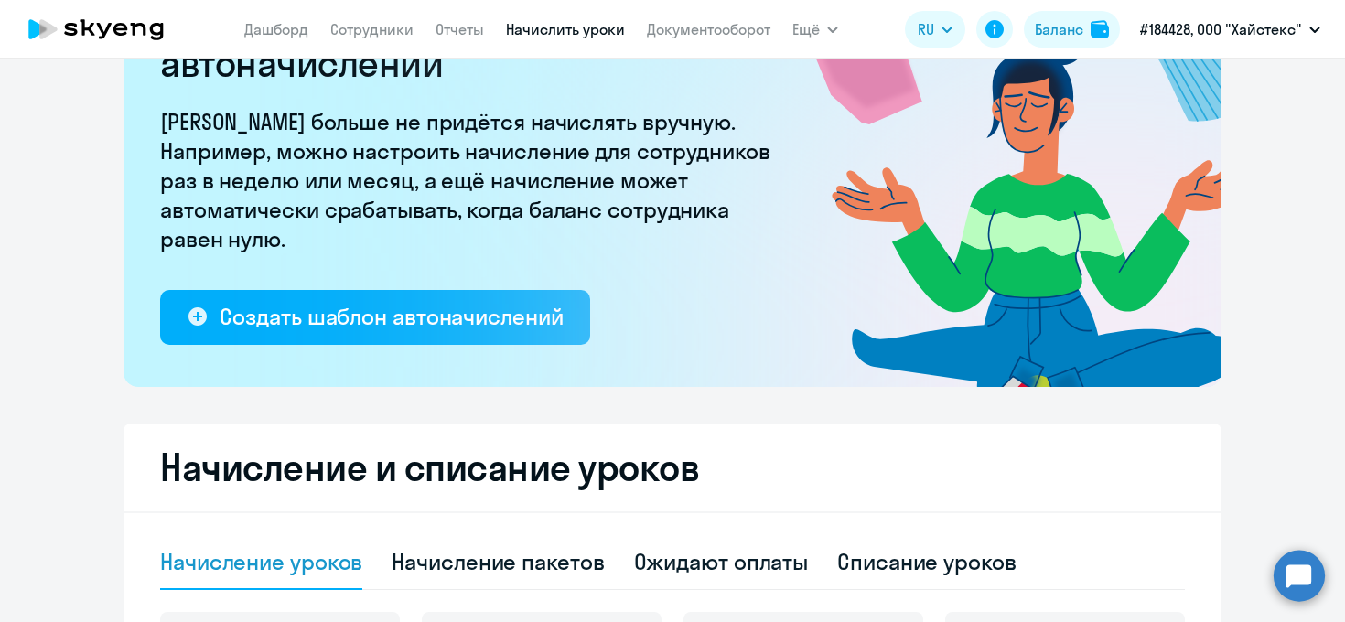
scroll to position [127, 0]
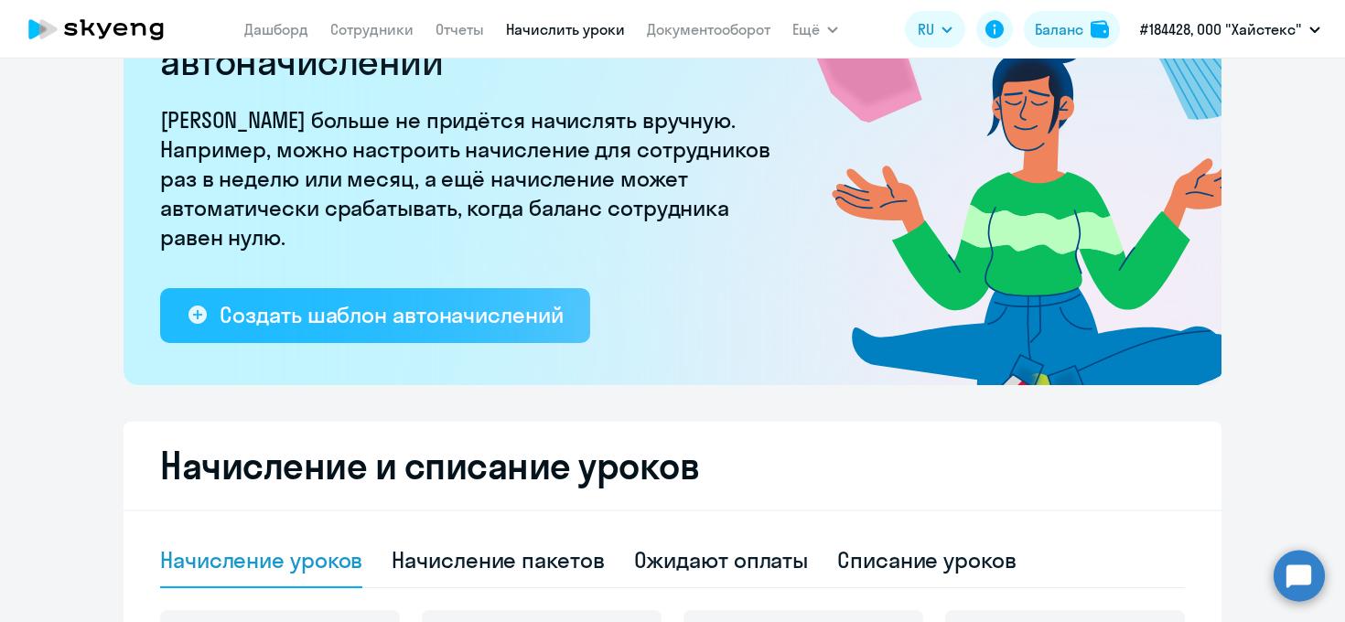
click at [446, 328] on div "Создать шаблон автоначислений" at bounding box center [391, 314] width 343 height 29
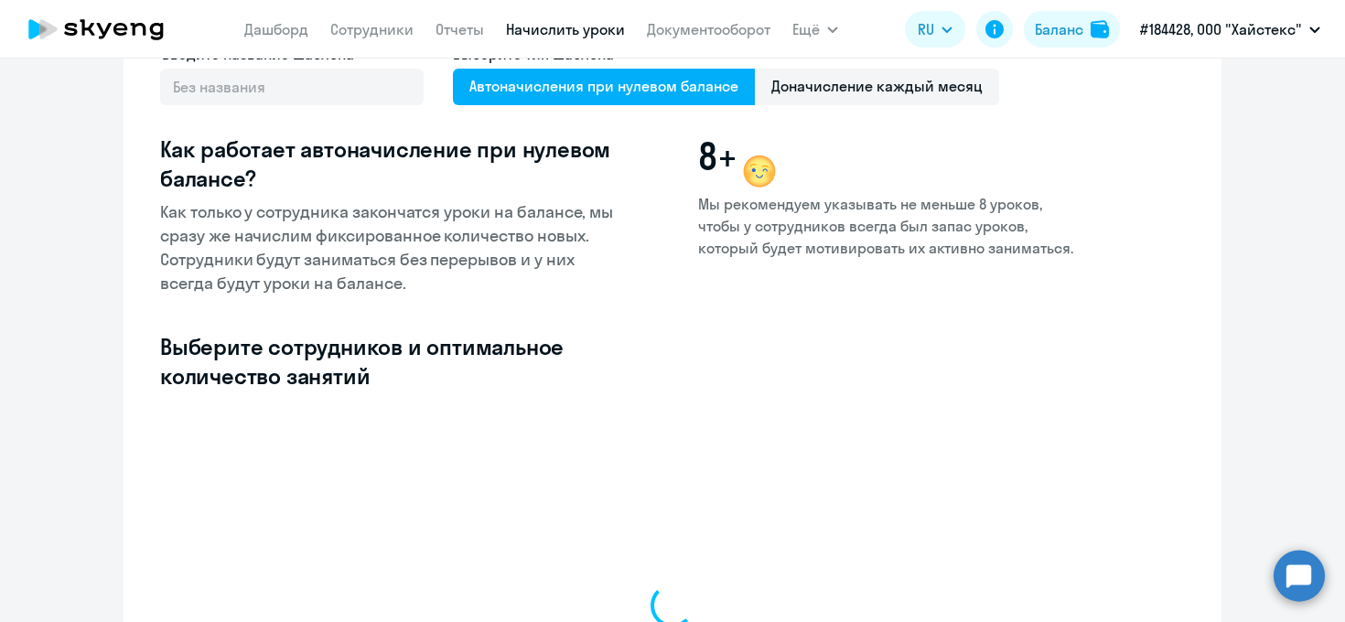
select select "10"
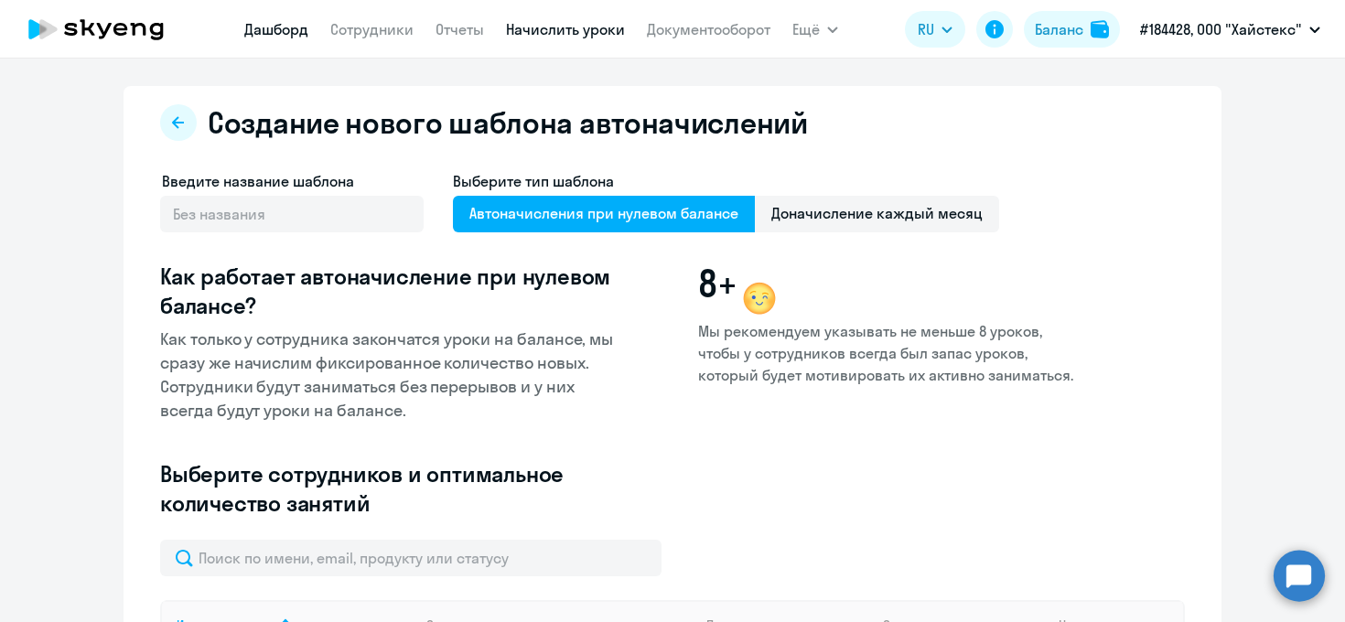
click at [282, 30] on link "Дашборд" at bounding box center [276, 29] width 64 height 18
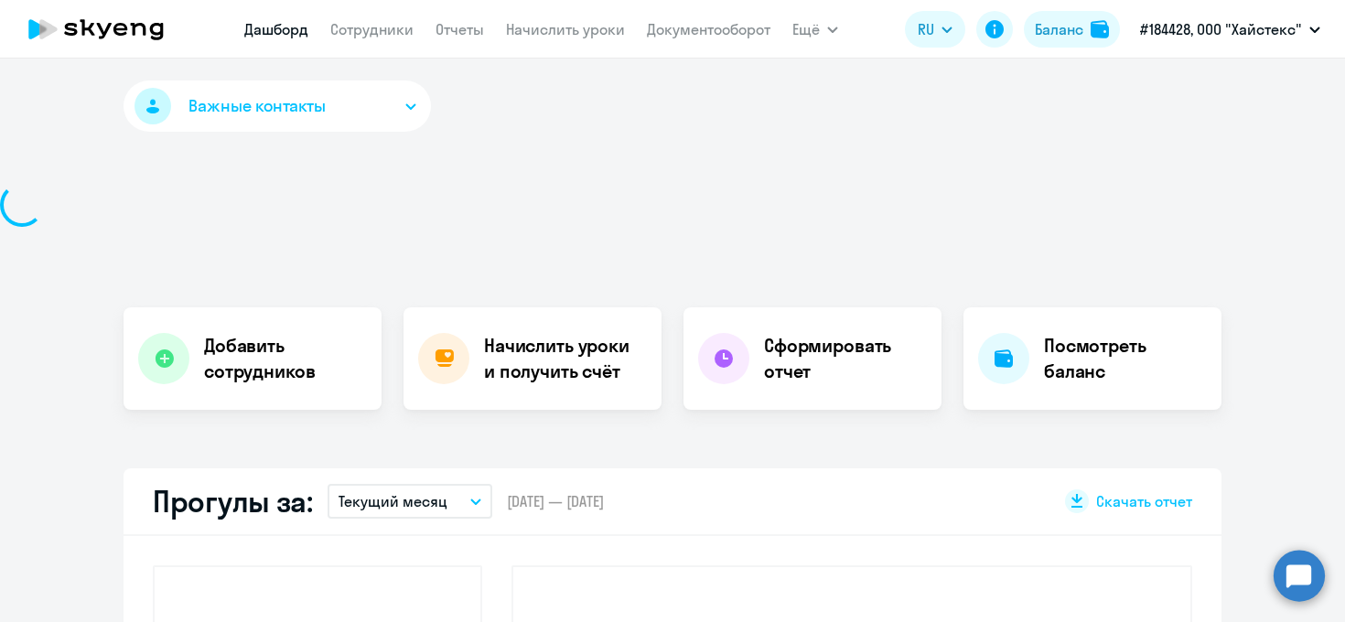
select select "30"
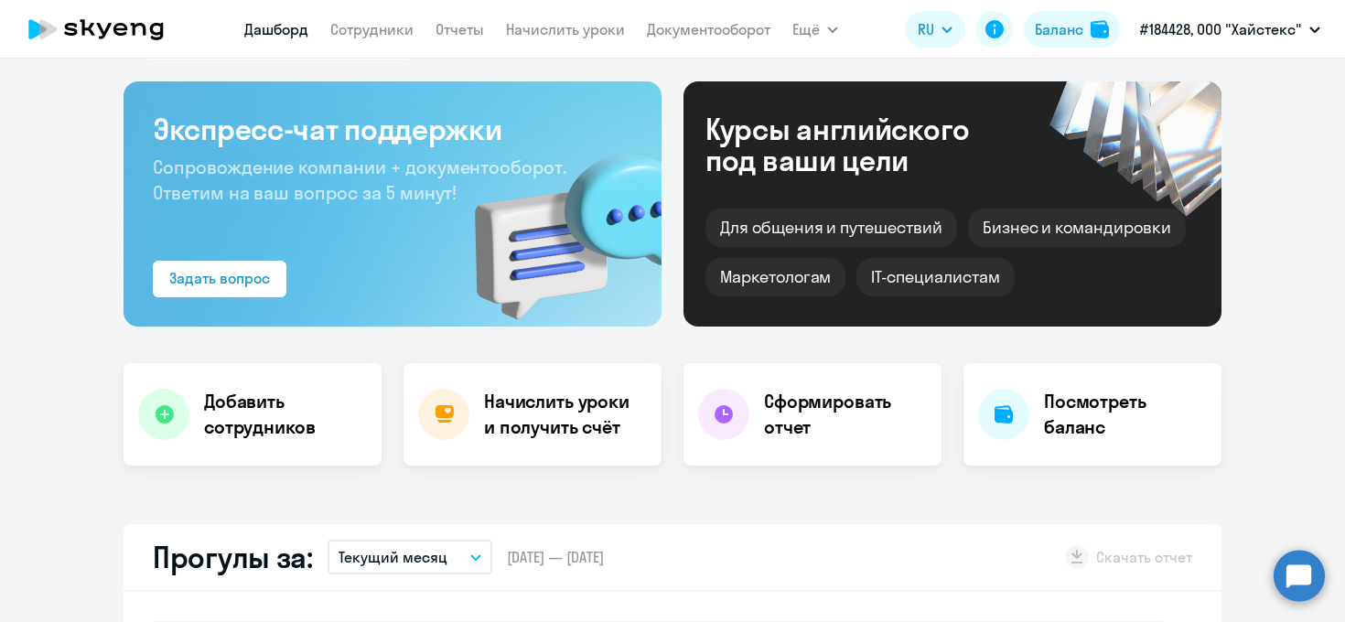
scroll to position [75, 0]
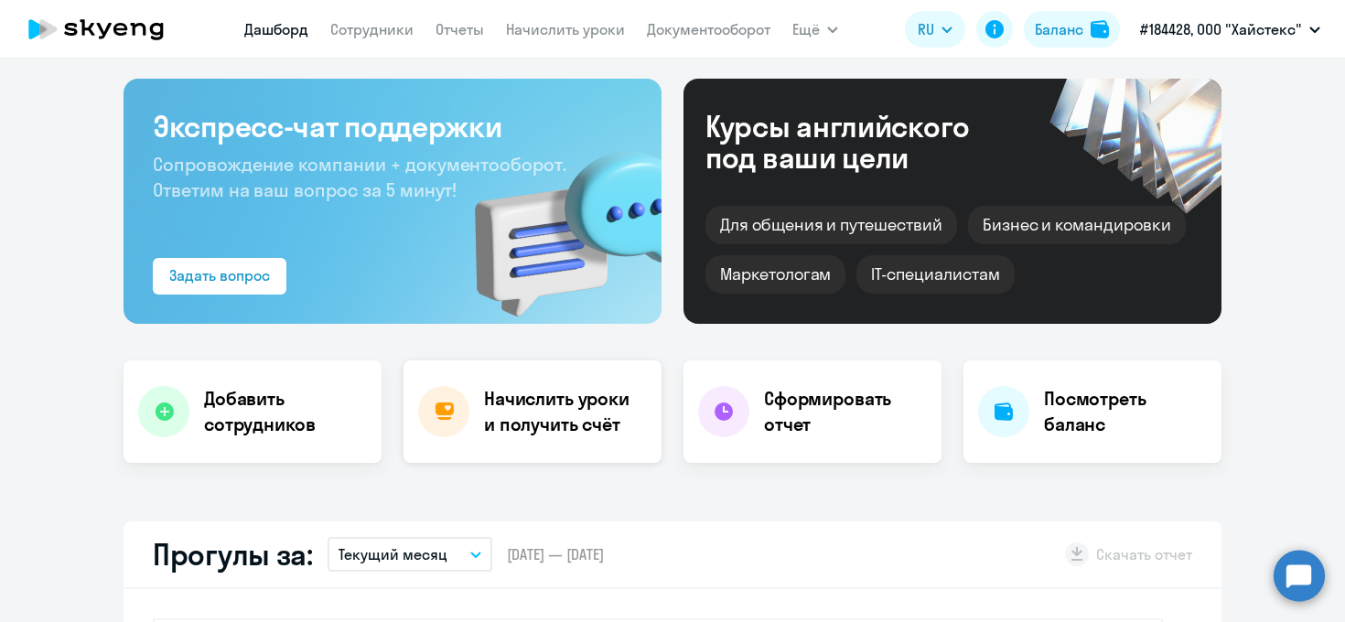
click at [579, 416] on h4 "Начислить уроки и получить счёт" at bounding box center [563, 411] width 159 height 51
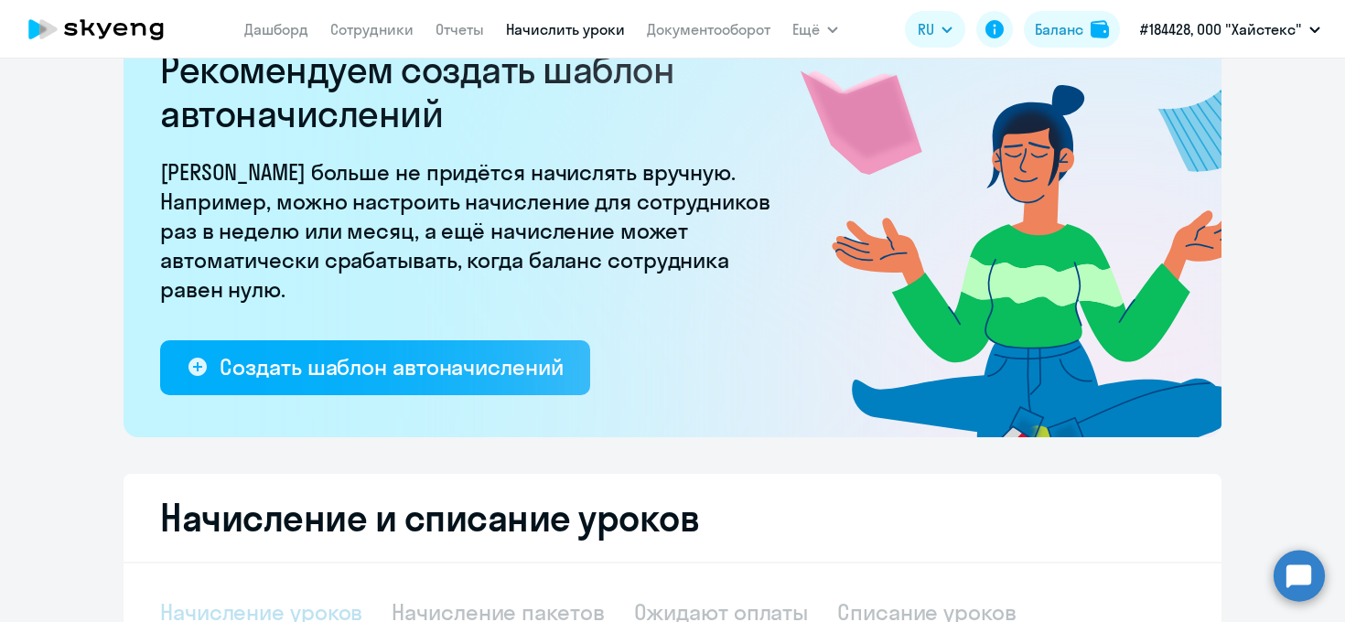
select select "10"
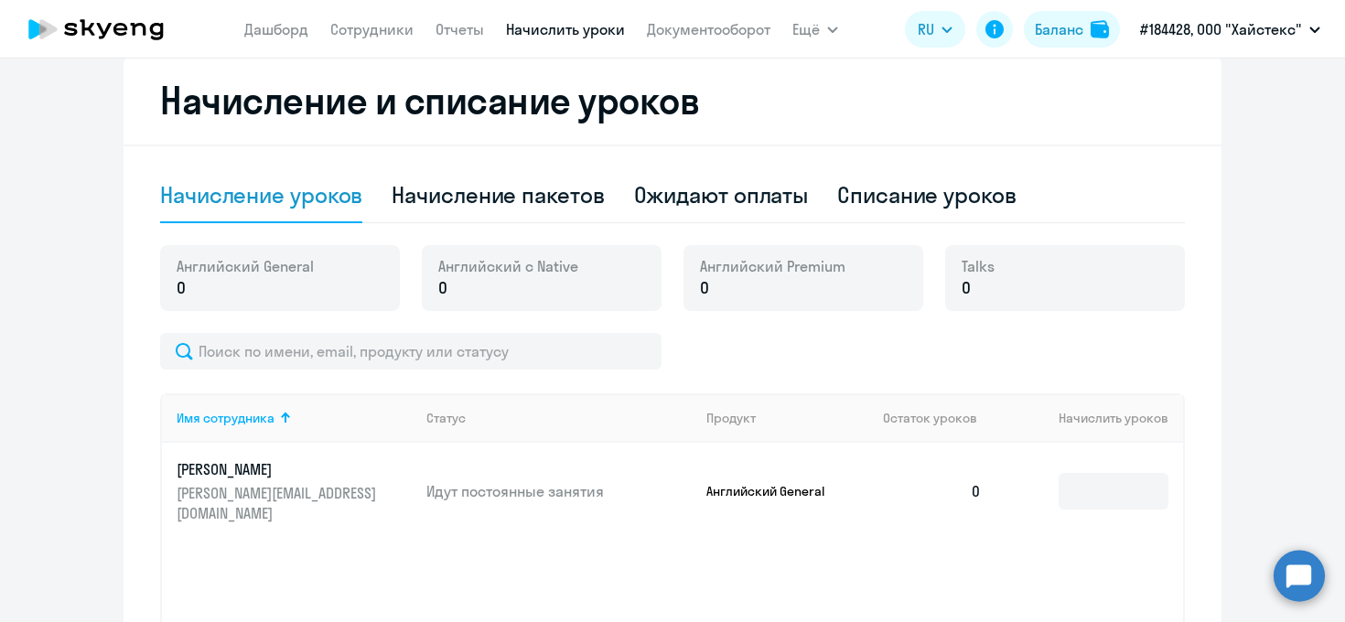
scroll to position [491, 0]
click at [589, 207] on div "Начисление пакетов" at bounding box center [498, 195] width 212 height 29
select select "10"
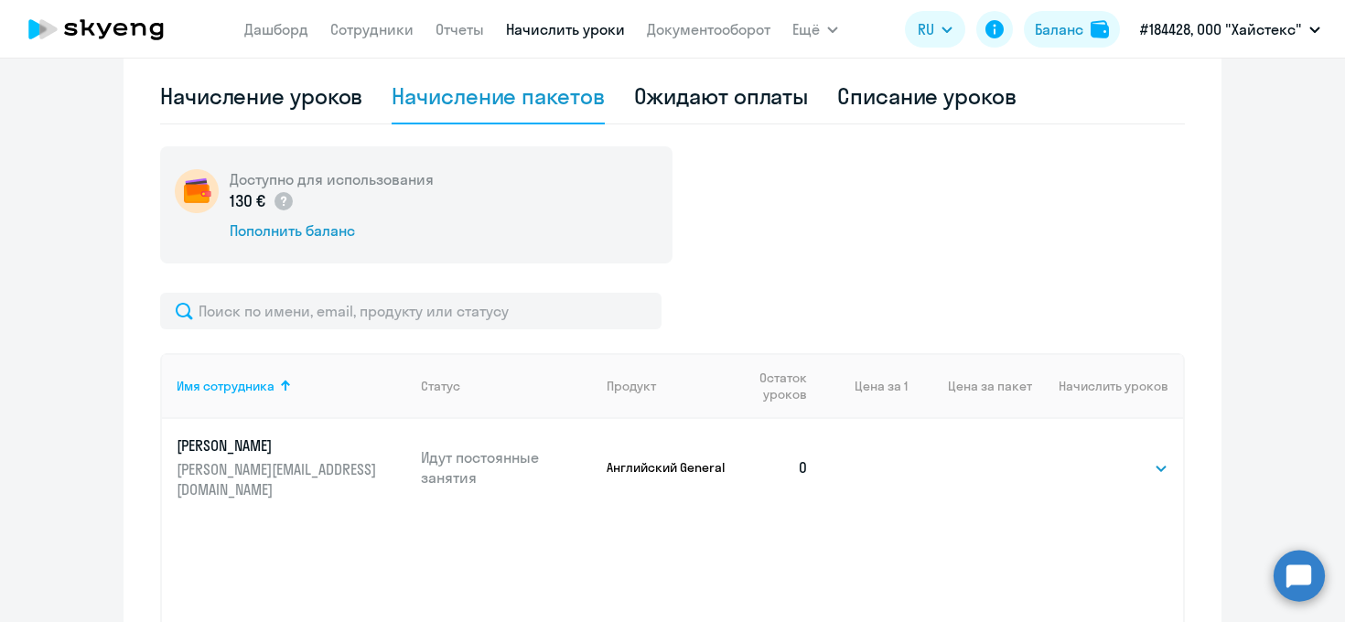
scroll to position [594, 0]
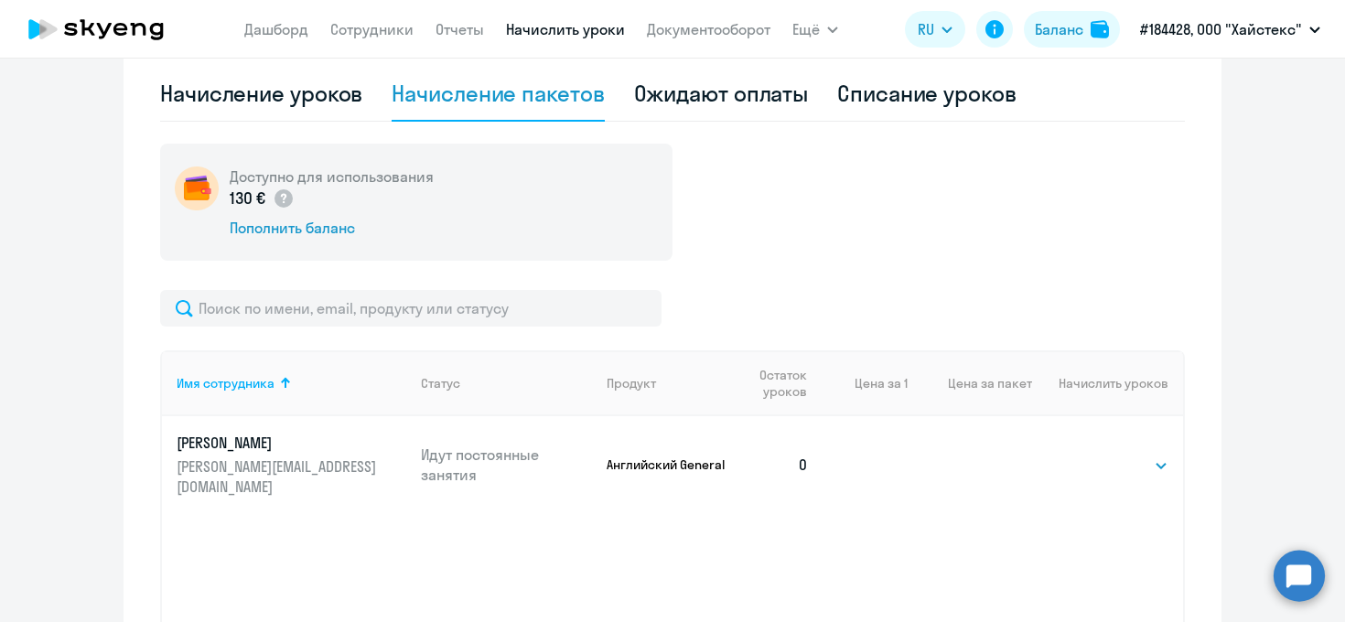
click at [369, 186] on h5 "Доступно для использования" at bounding box center [332, 176] width 204 height 20
click at [196, 190] on img at bounding box center [197, 188] width 44 height 44
click at [1120, 457] on select "Выбрать 4 8 16 32 64 96 128" at bounding box center [1130, 467] width 75 height 22
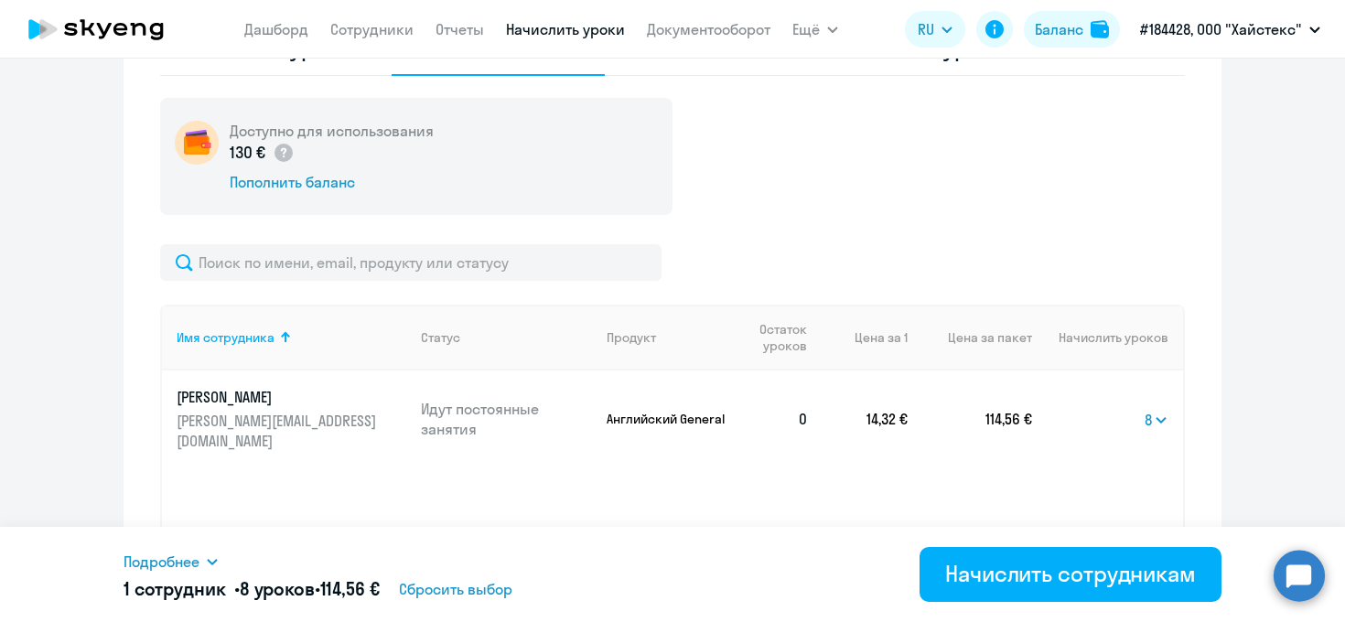
scroll to position [652, 0]
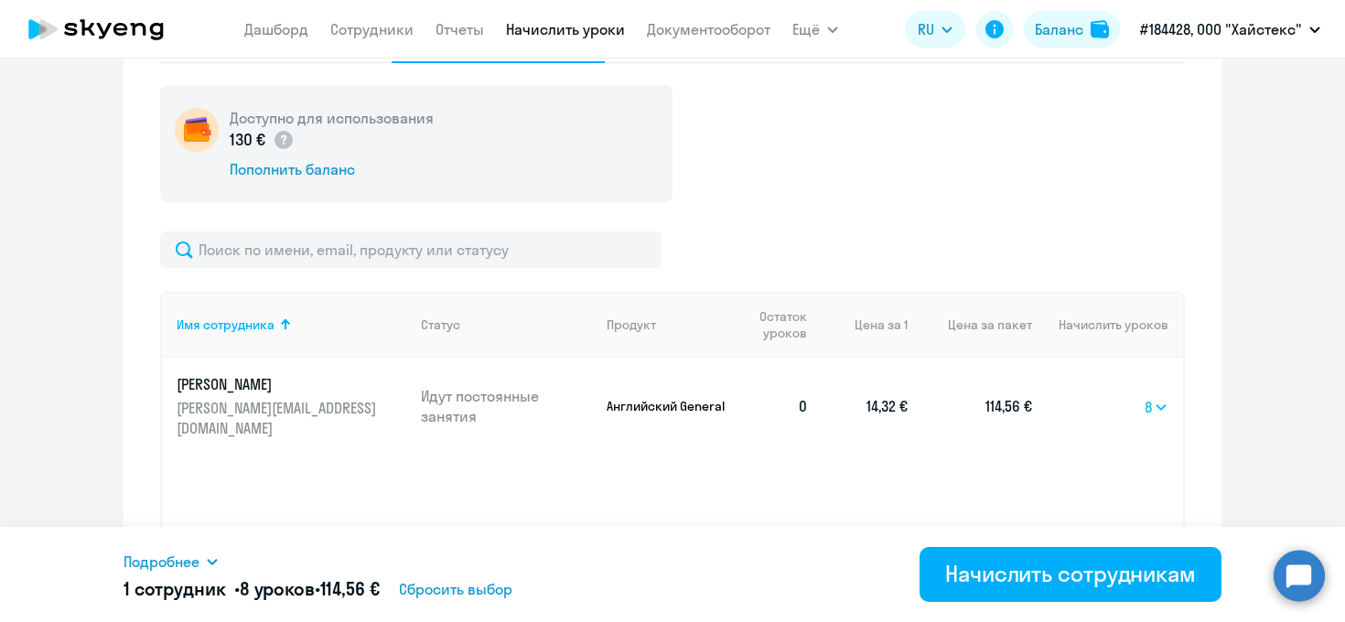
click at [1155, 397] on select "Выбрать 4 8 16 32 64 96 128" at bounding box center [1156, 407] width 24 height 22
click at [1160, 396] on select "Выбрать 4 8 16 32 64 96 128" at bounding box center [1156, 407] width 24 height 22
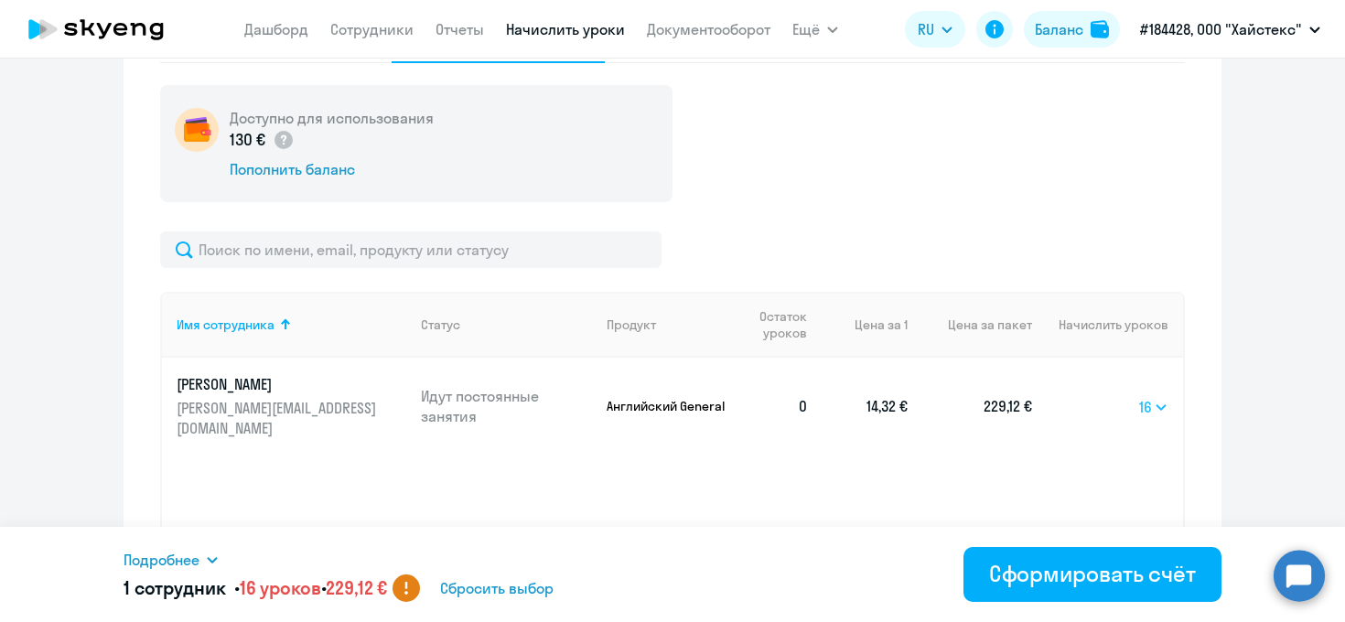
click at [1147, 396] on select "Выбрать 4 8 16 32 64 96 128" at bounding box center [1153, 407] width 29 height 22
select select "8"
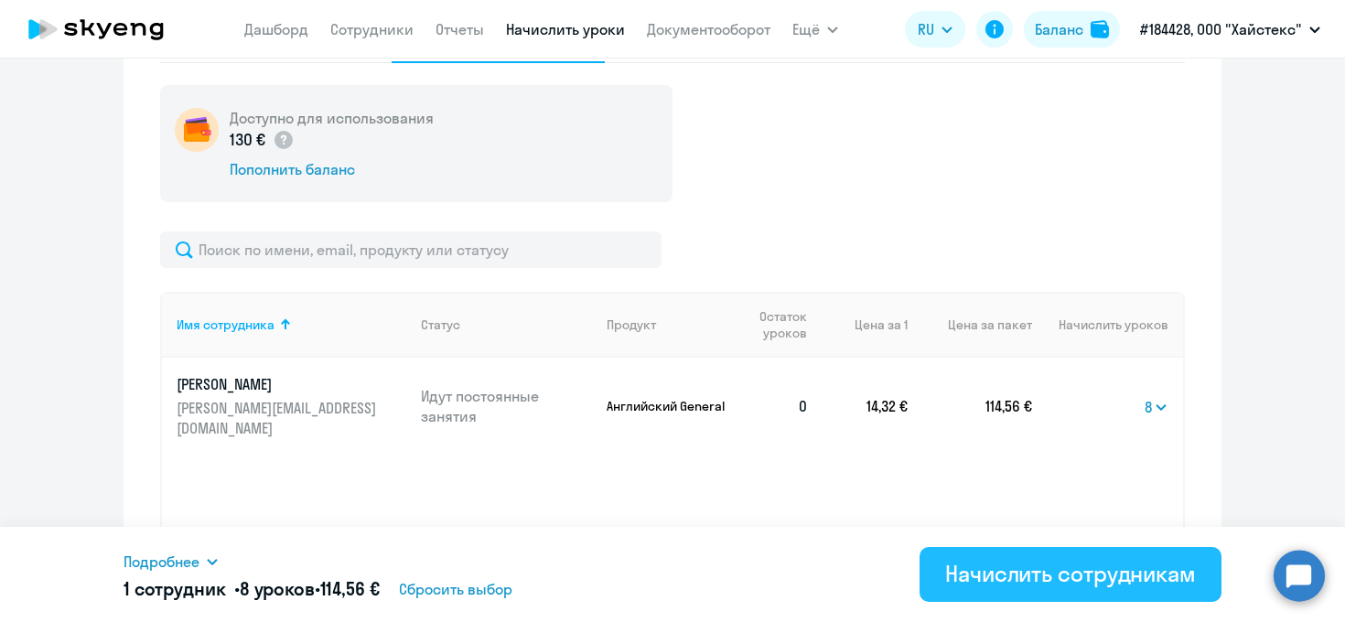
click at [1036, 569] on div "Начислить сотрудникам" at bounding box center [1070, 573] width 251 height 29
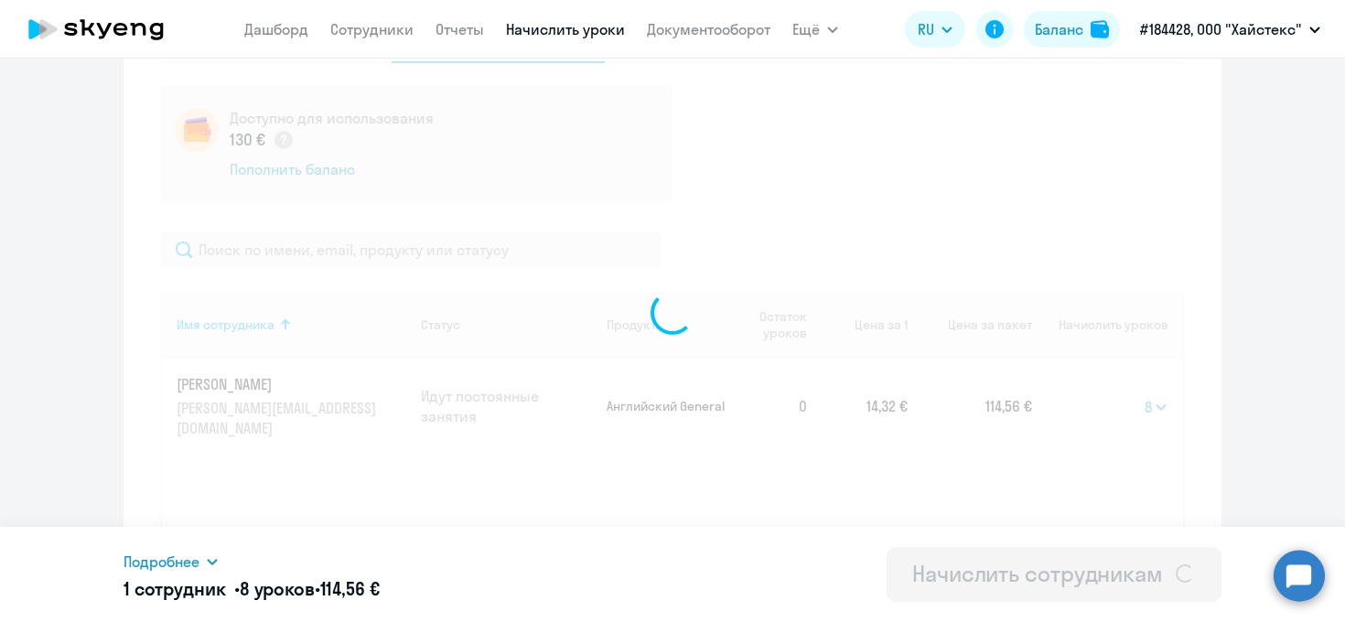
select select
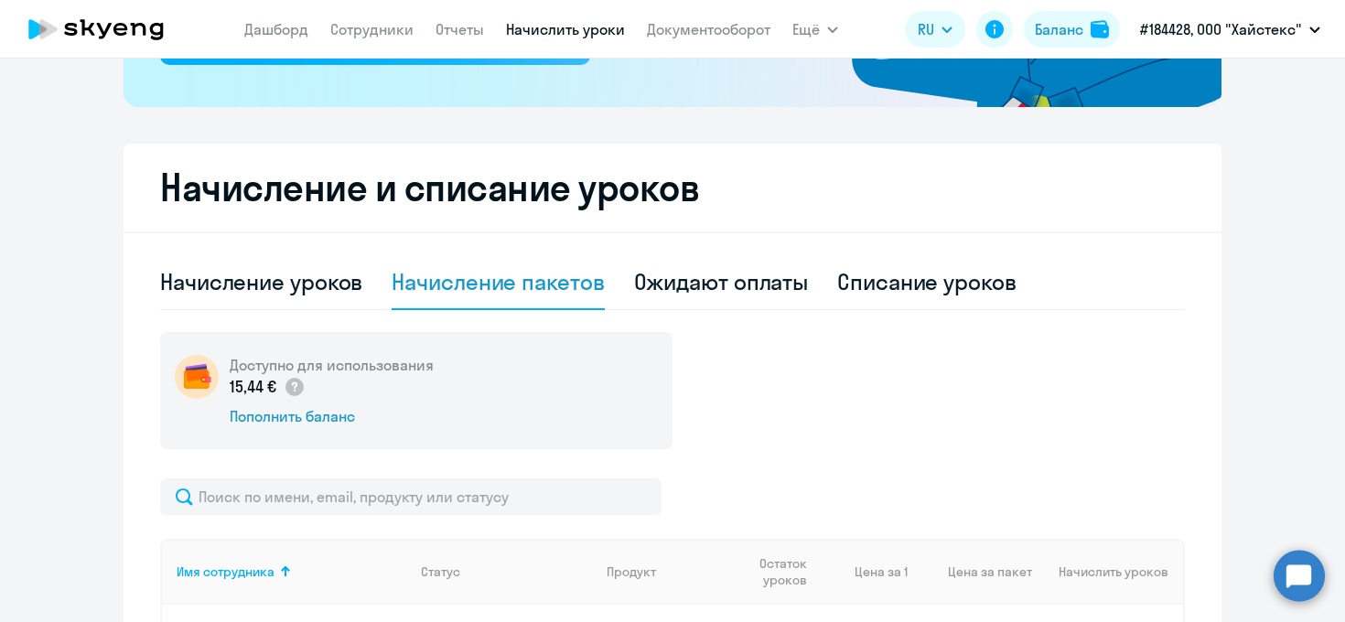
scroll to position [404, 0]
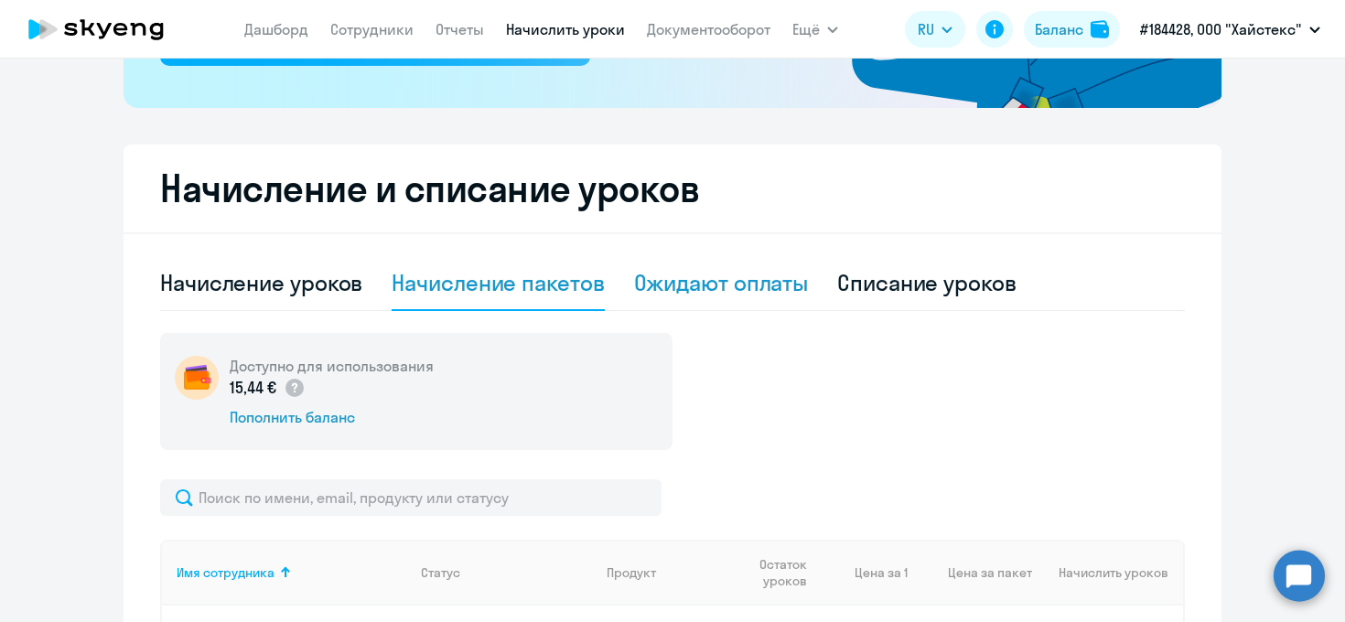
click at [759, 296] on div "Ожидают оплаты" at bounding box center [721, 282] width 175 height 29
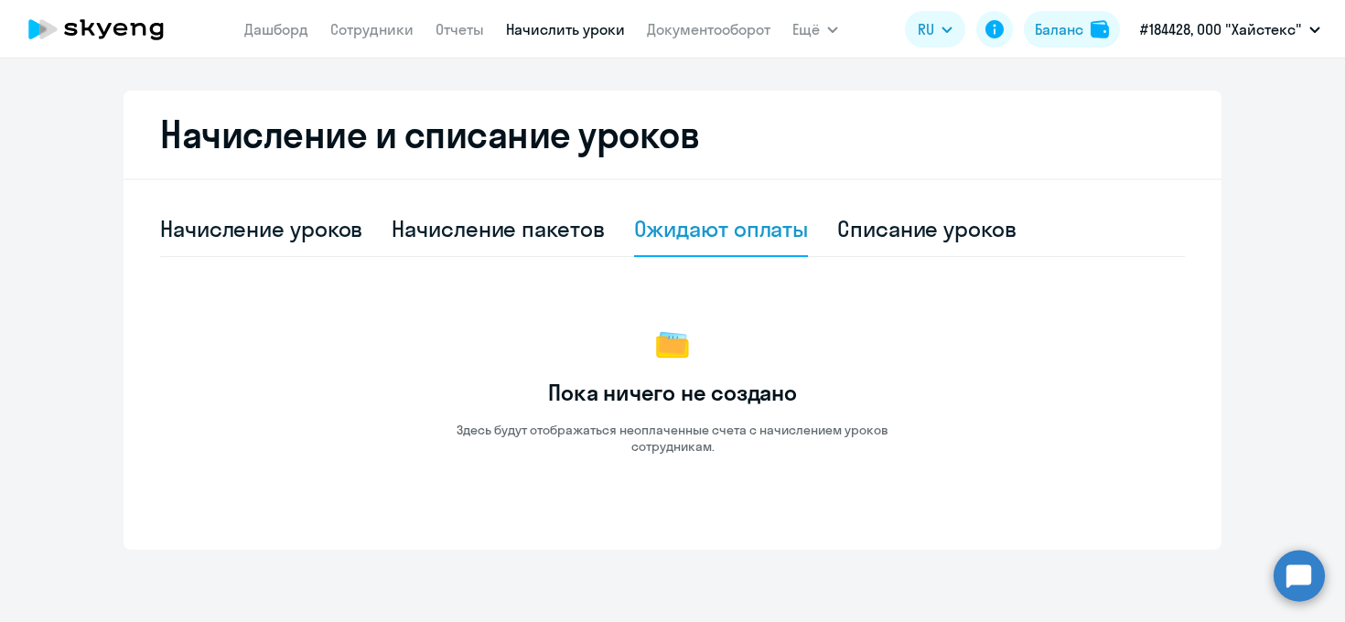
scroll to position [459, 0]
click at [925, 236] on div "Списание уроков" at bounding box center [926, 227] width 179 height 29
select select "10"
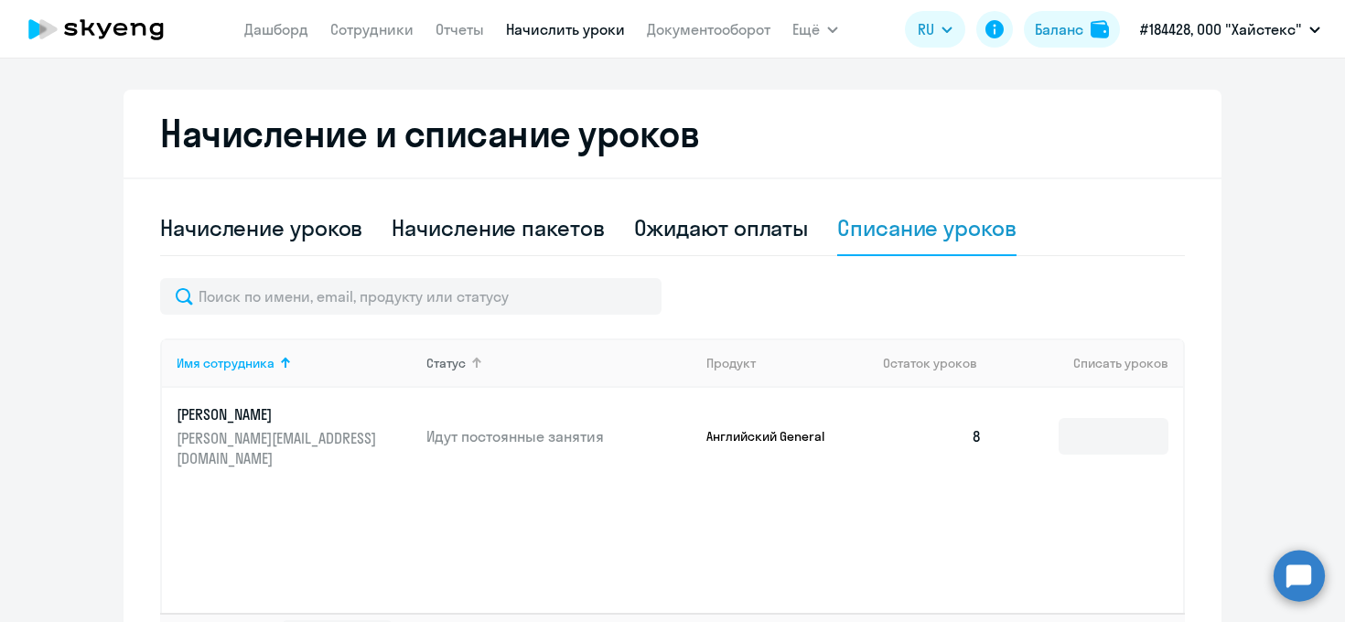
scroll to position [510, 0]
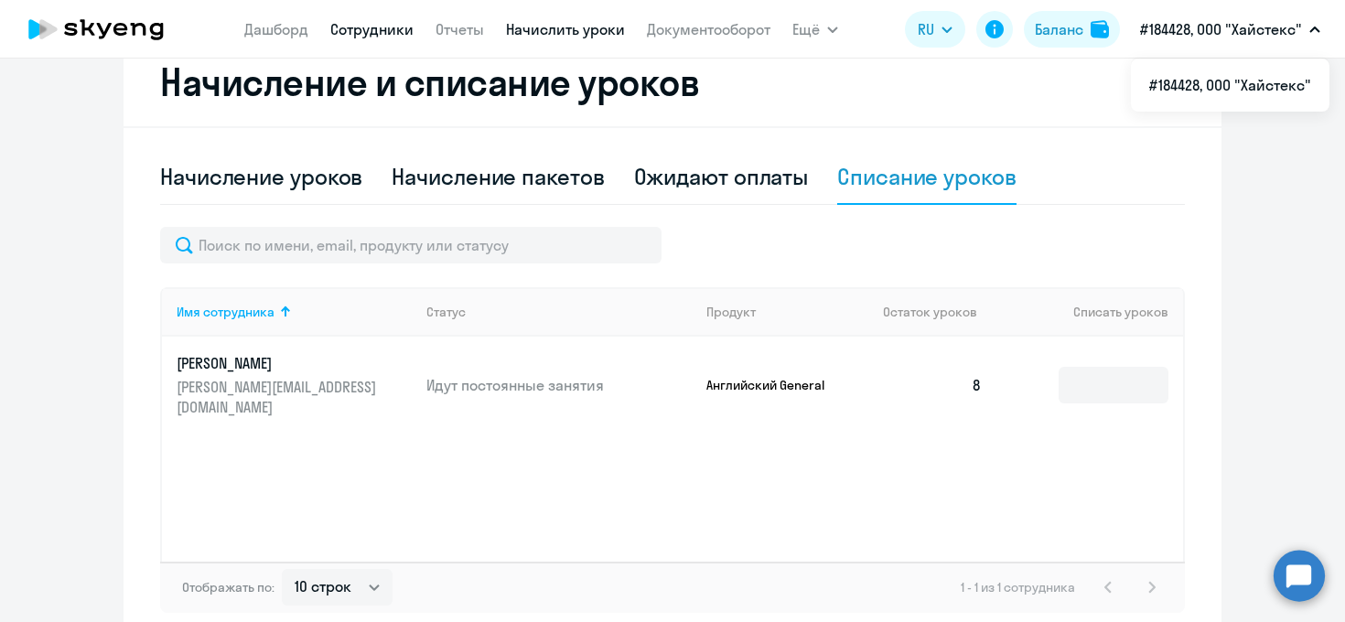
click at [376, 31] on link "Сотрудники" at bounding box center [371, 29] width 83 height 18
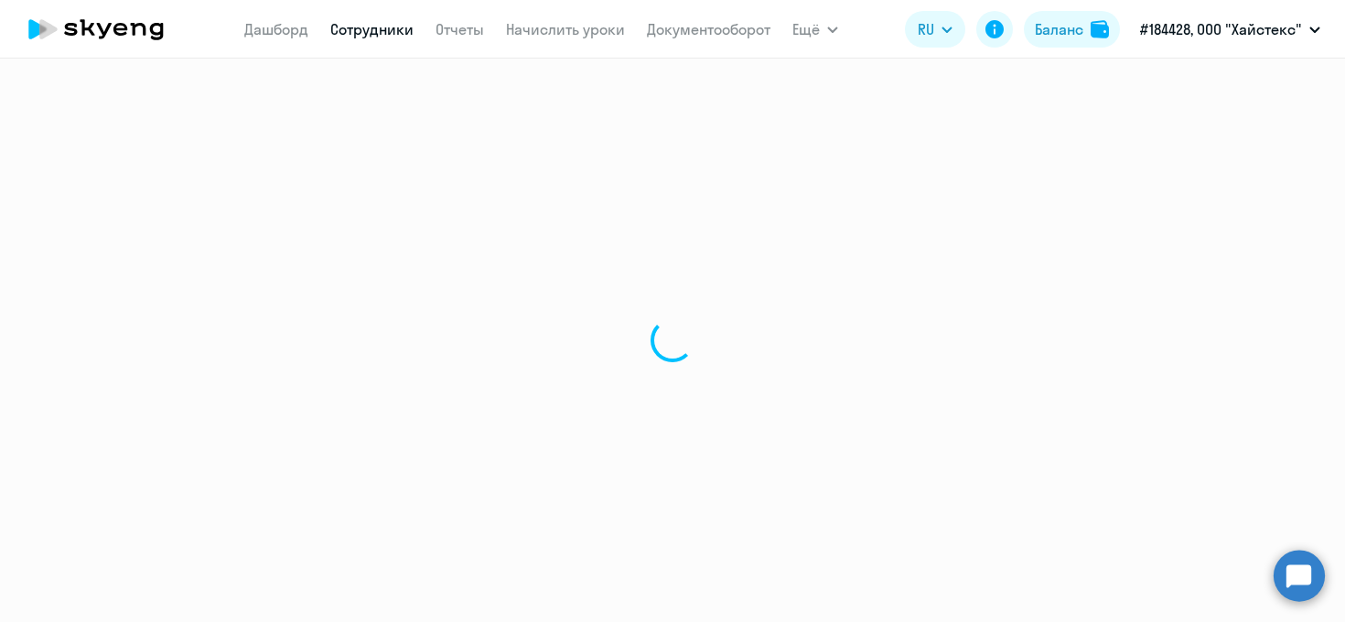
select select "30"
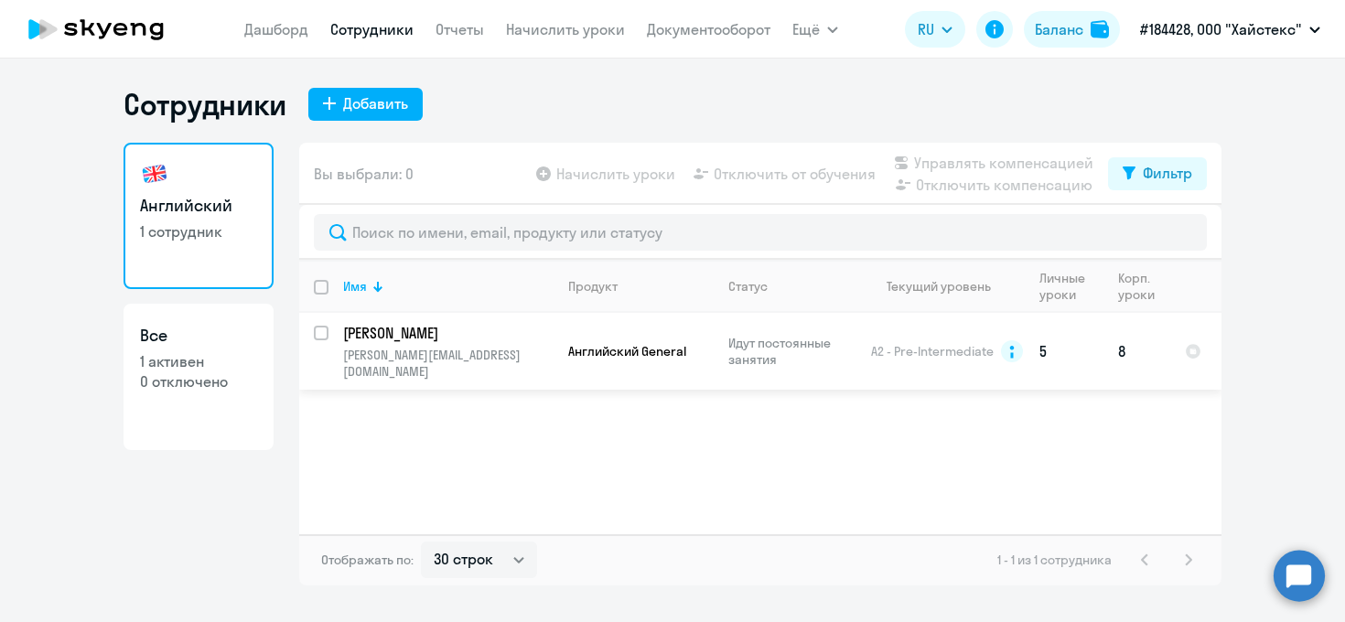
click at [320, 334] on input "select row 964356" at bounding box center [332, 344] width 37 height 37
checkbox input "true"
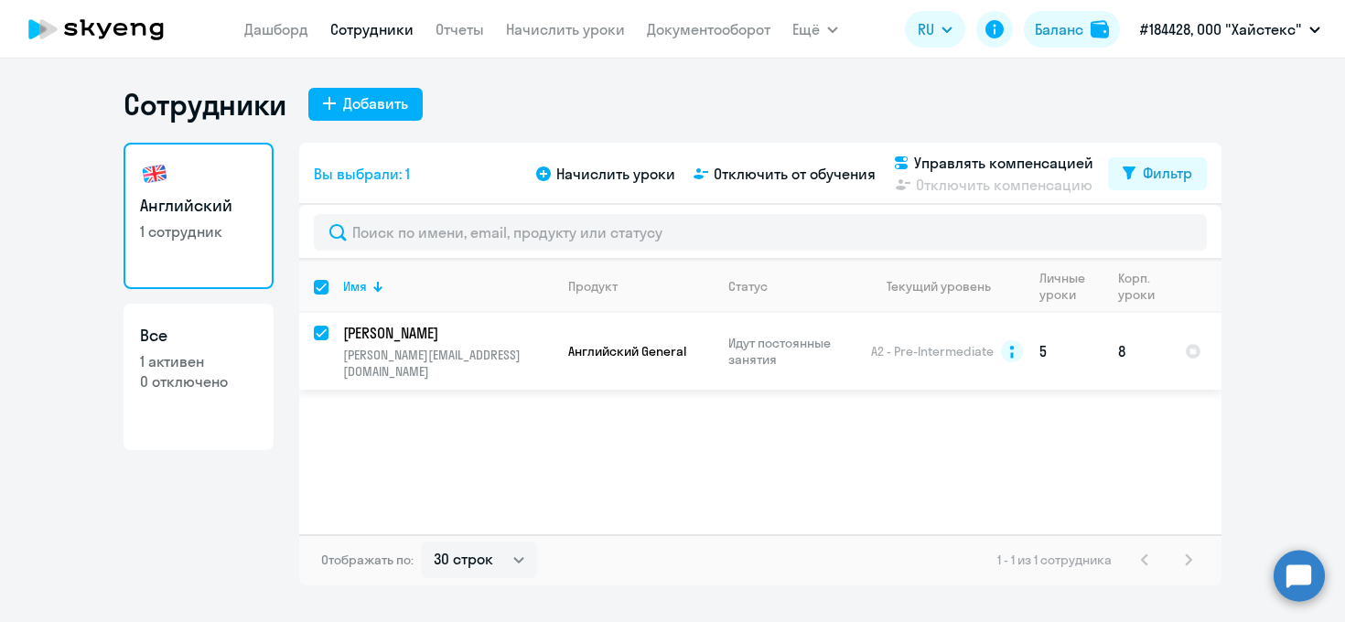
click at [321, 338] on input "deselect row 964356" at bounding box center [332, 344] width 37 height 37
checkbox input "false"
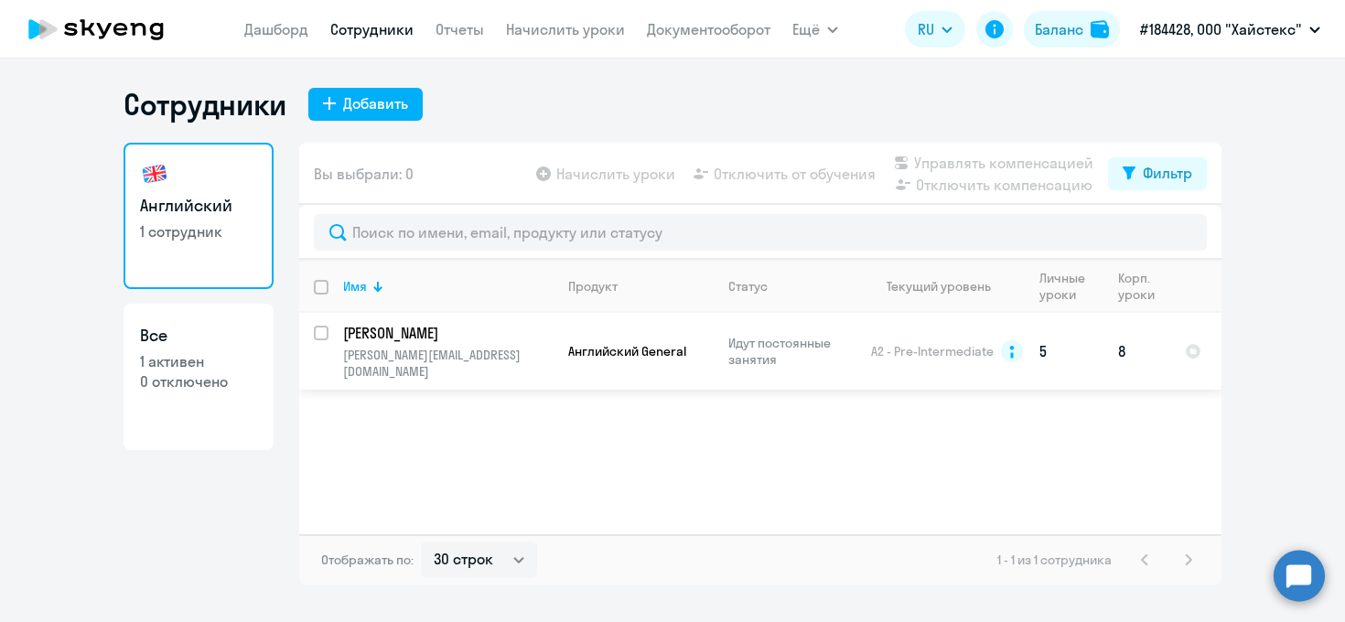
click at [321, 338] on input "select row 964356" at bounding box center [332, 344] width 37 height 37
checkbox input "true"
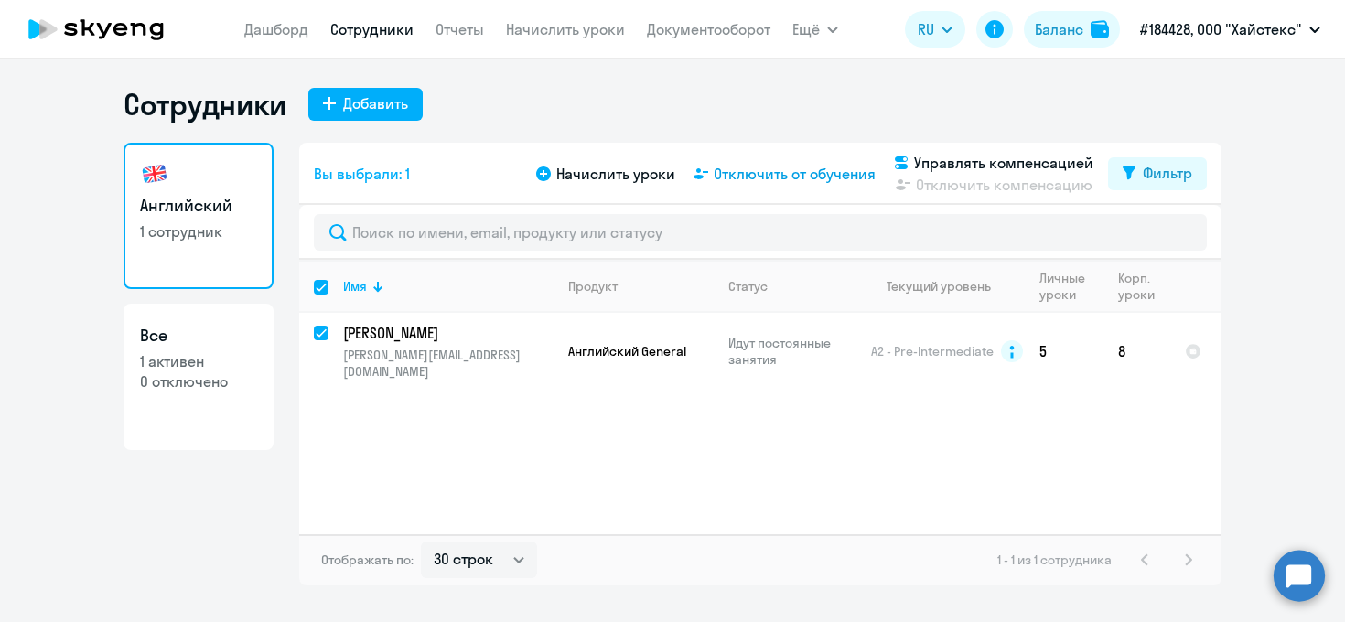
click at [785, 181] on span "Отключить от обучения" at bounding box center [795, 174] width 162 height 22
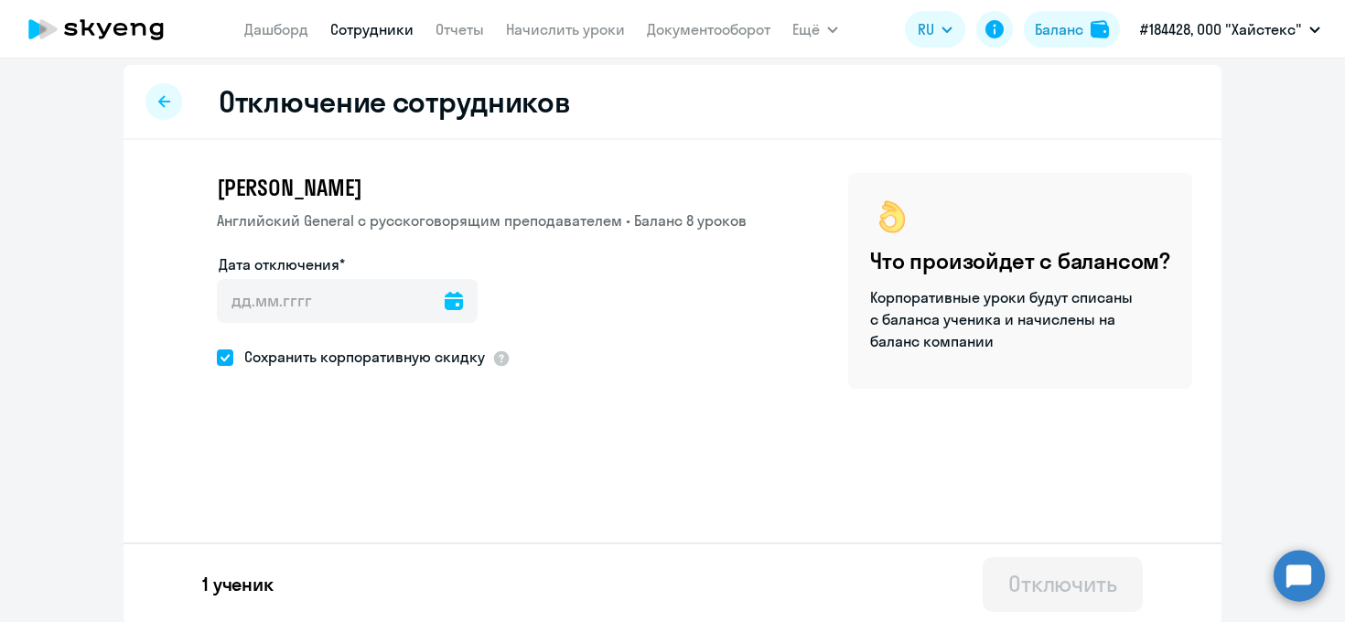
scroll to position [11, 0]
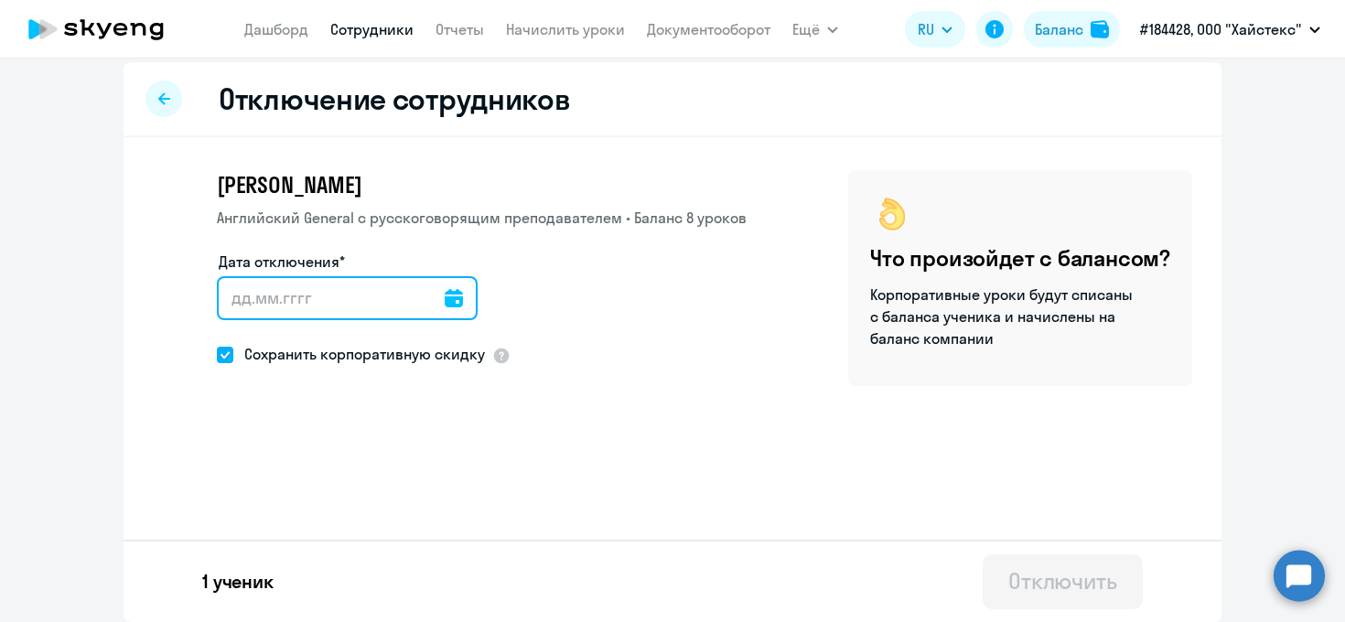
click at [452, 306] on input "Дата отключения*" at bounding box center [347, 298] width 261 height 44
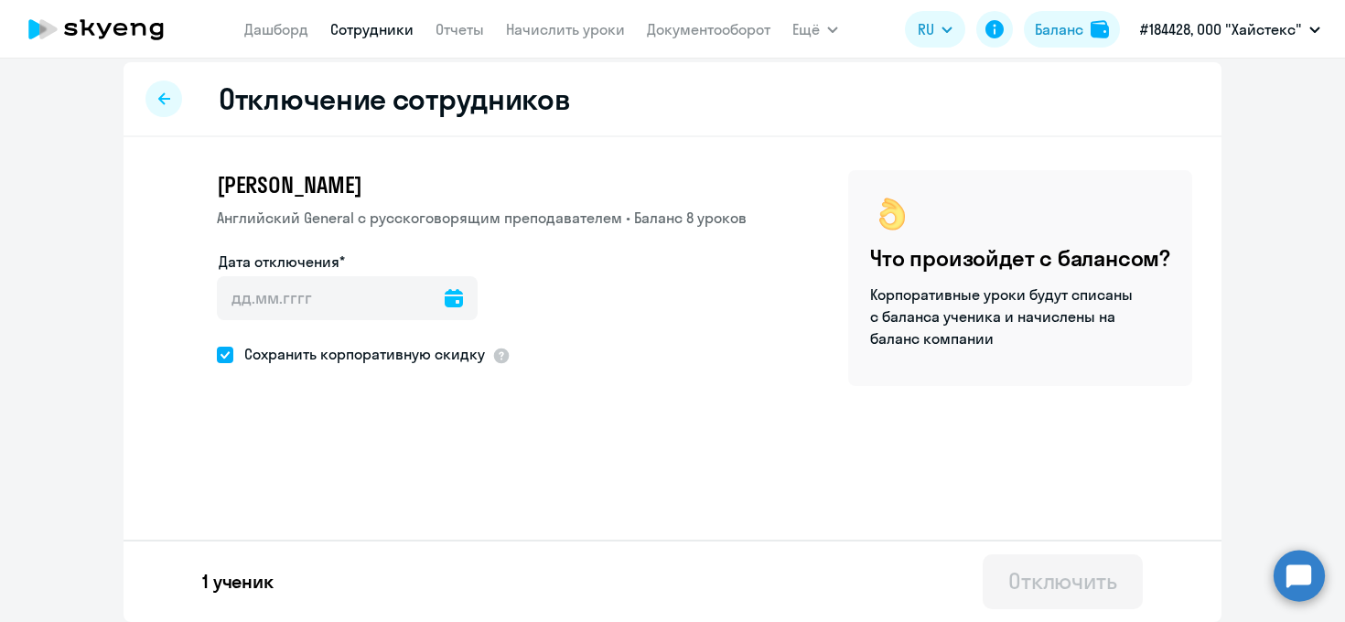
click at [445, 303] on icon at bounding box center [454, 298] width 18 height 18
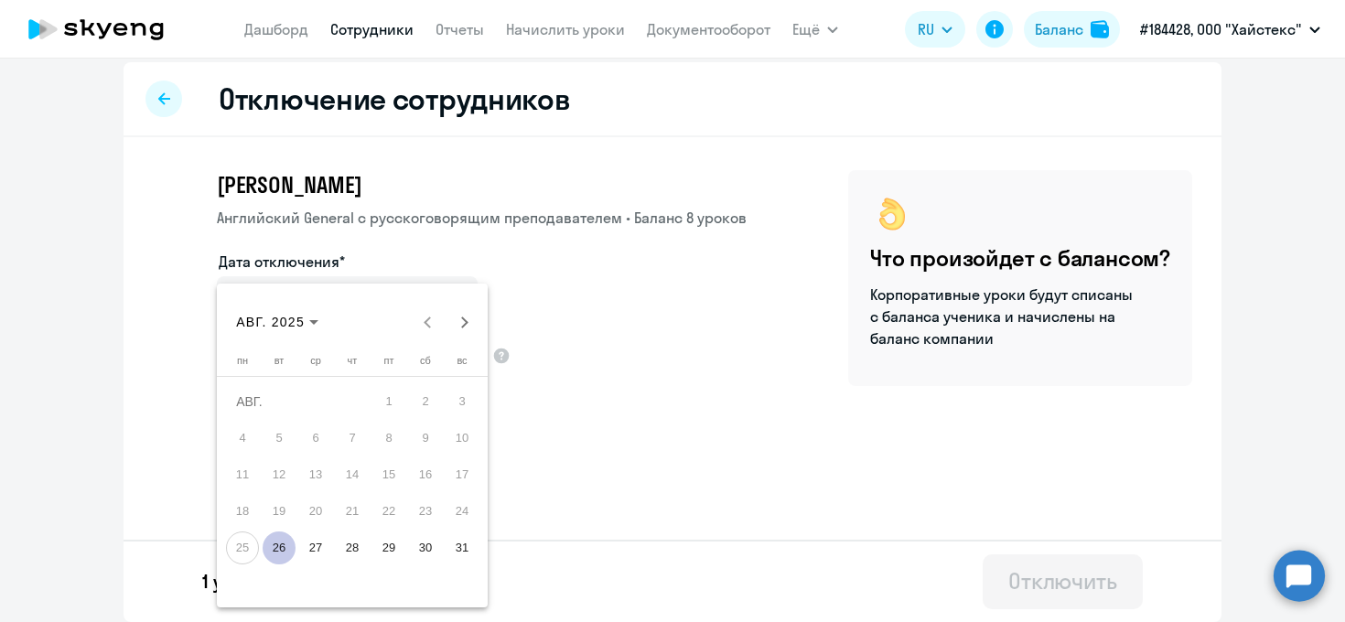
click at [568, 263] on div at bounding box center [672, 311] width 1345 height 622
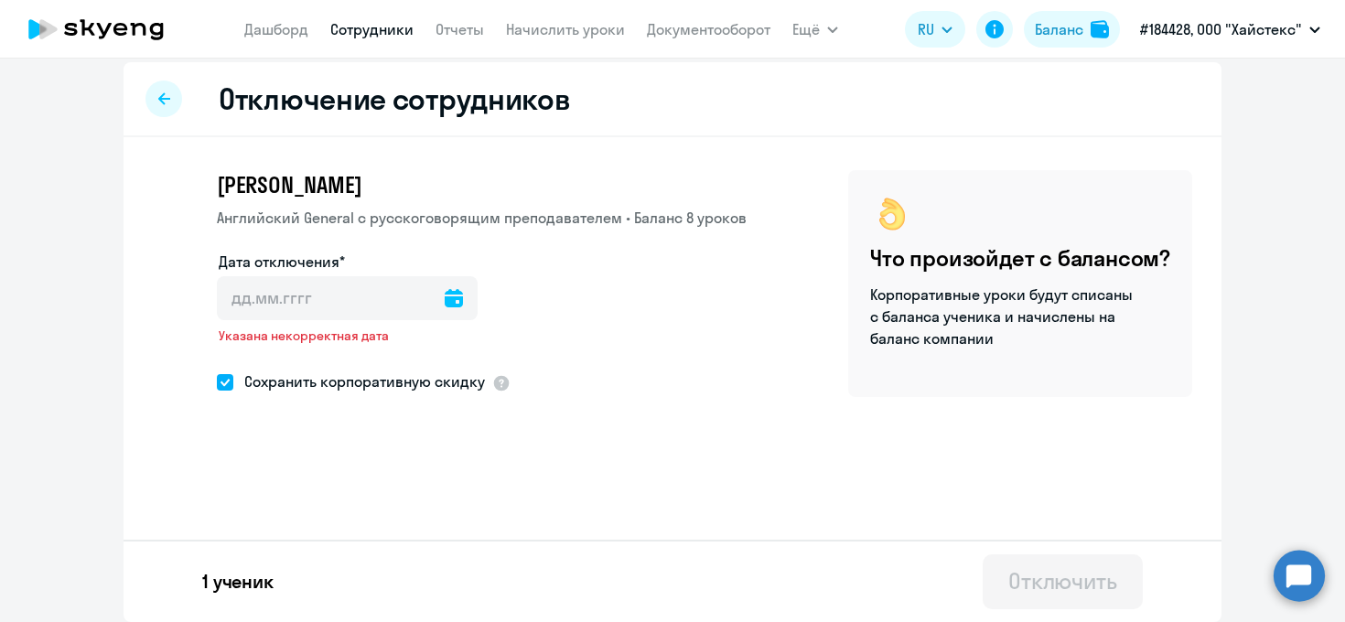
click at [168, 89] on div at bounding box center [163, 99] width 37 height 37
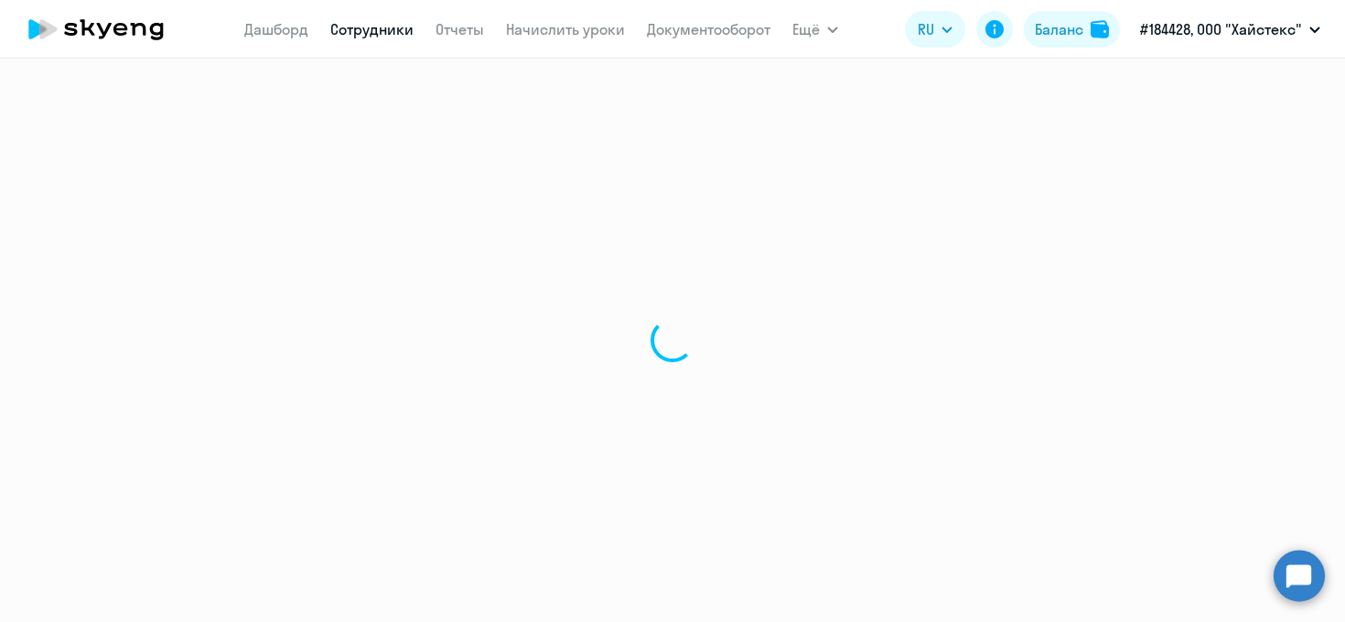
select select "30"
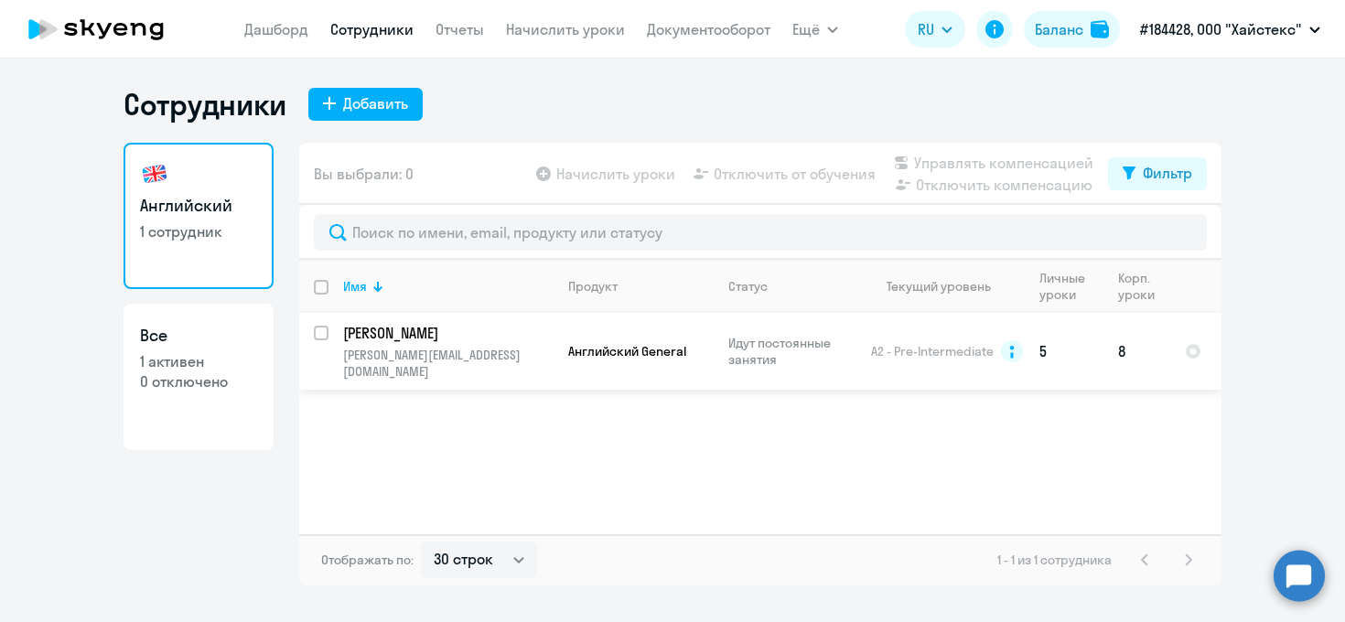
click at [319, 332] on input "select row 964356" at bounding box center [332, 344] width 37 height 37
checkbox input "true"
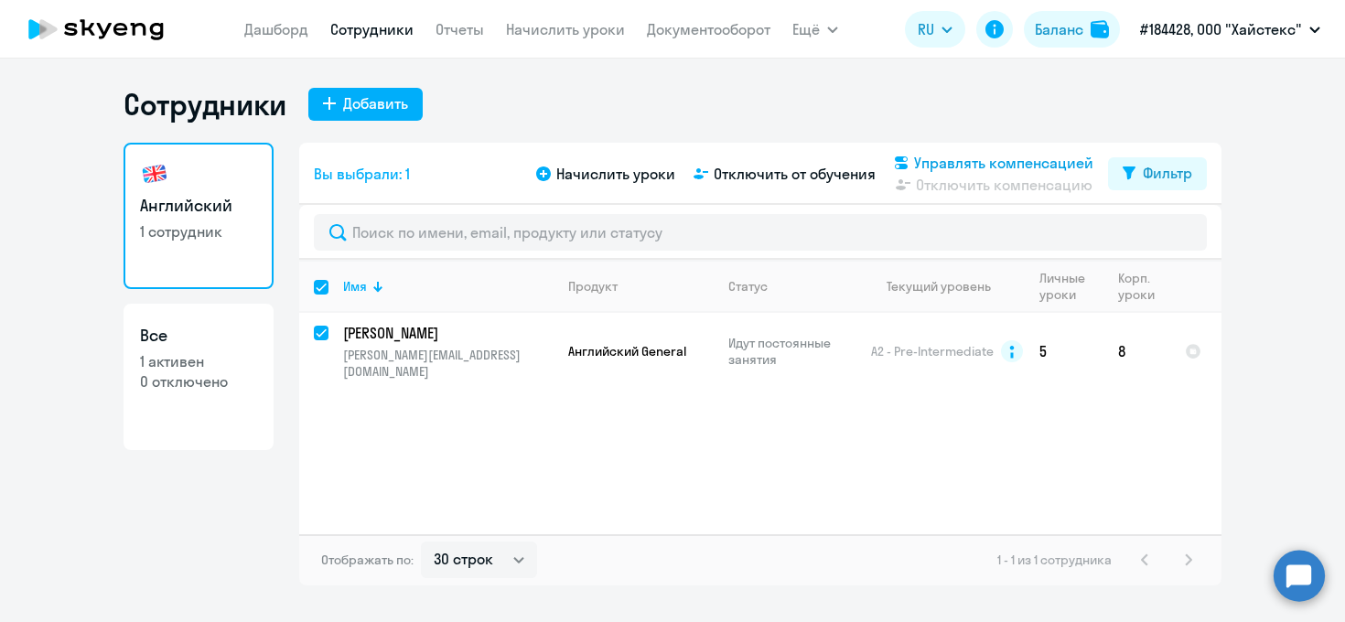
click at [1040, 163] on span "Управлять компенсацией" at bounding box center [1003, 163] width 179 height 22
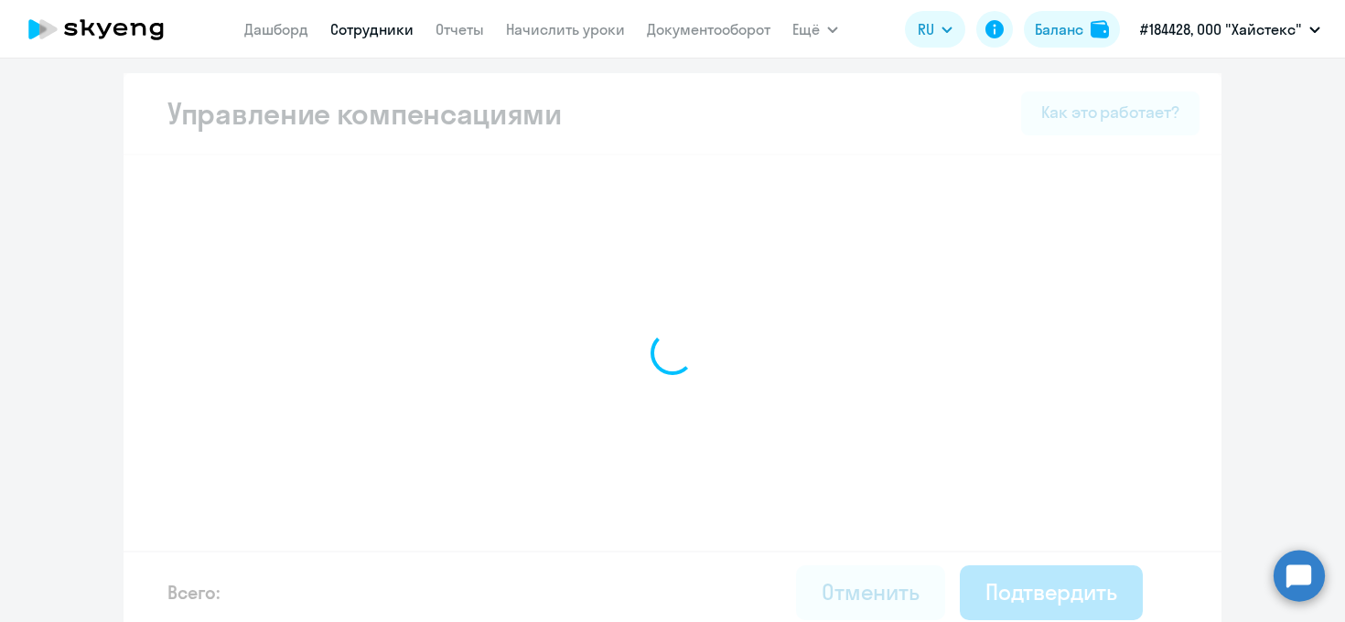
click at [1040, 163] on div at bounding box center [673, 353] width 1098 height 560
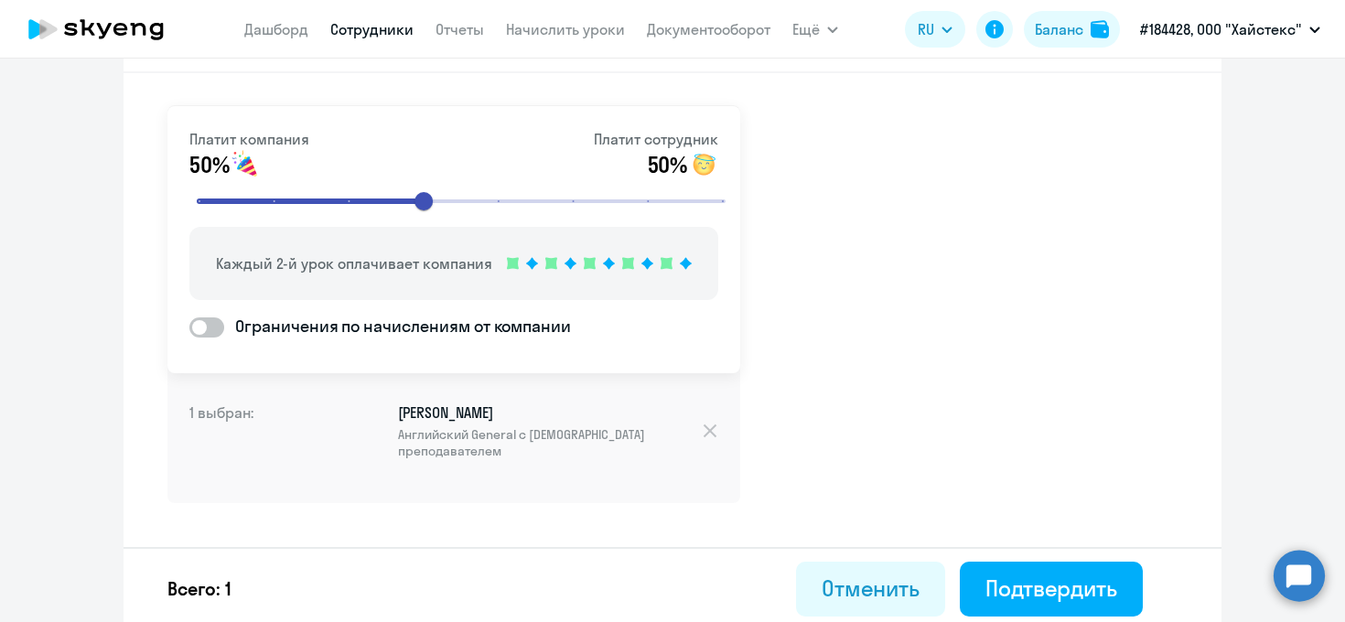
scroll to position [84, 0]
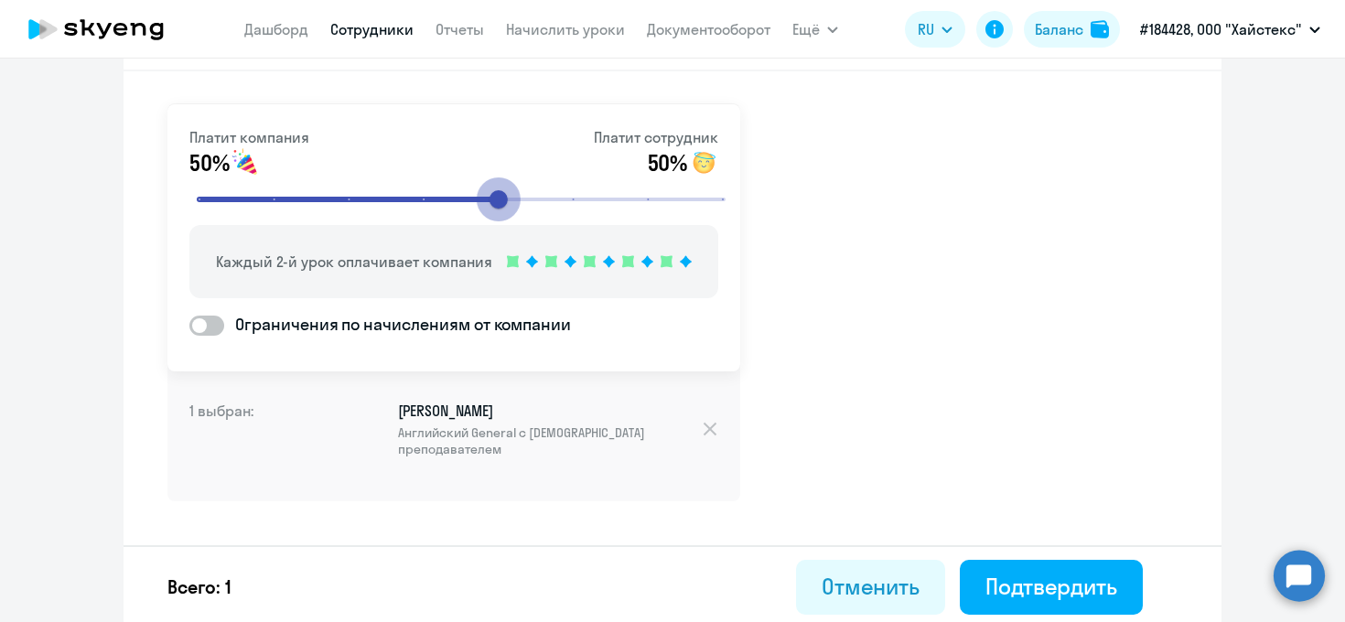
drag, startPoint x: 421, startPoint y: 199, endPoint x: 478, endPoint y: 201, distance: 57.7
click at [478, 201] on input "range" at bounding box center [460, 199] width 567 height 40
drag, startPoint x: 478, startPoint y: 201, endPoint x: 556, endPoint y: 201, distance: 77.8
type input "6"
click at [556, 201] on input "range" at bounding box center [460, 199] width 567 height 40
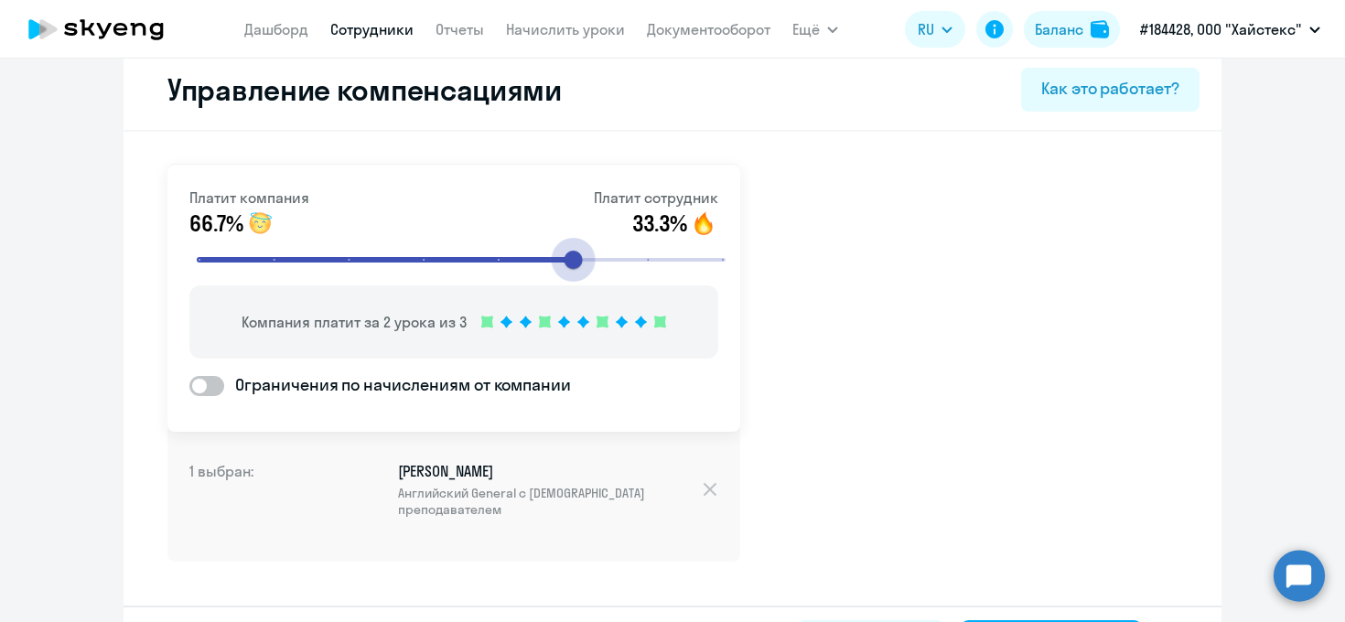
scroll to position [0, 0]
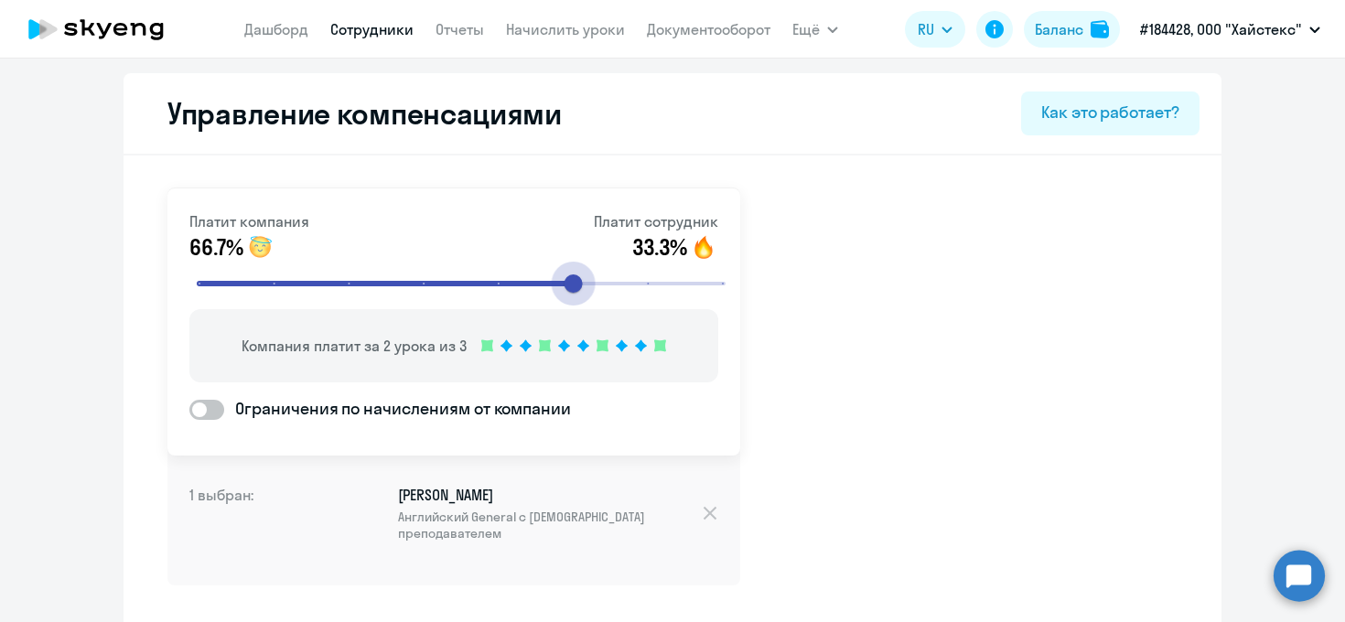
click at [377, 24] on link "Сотрудники" at bounding box center [371, 29] width 83 height 18
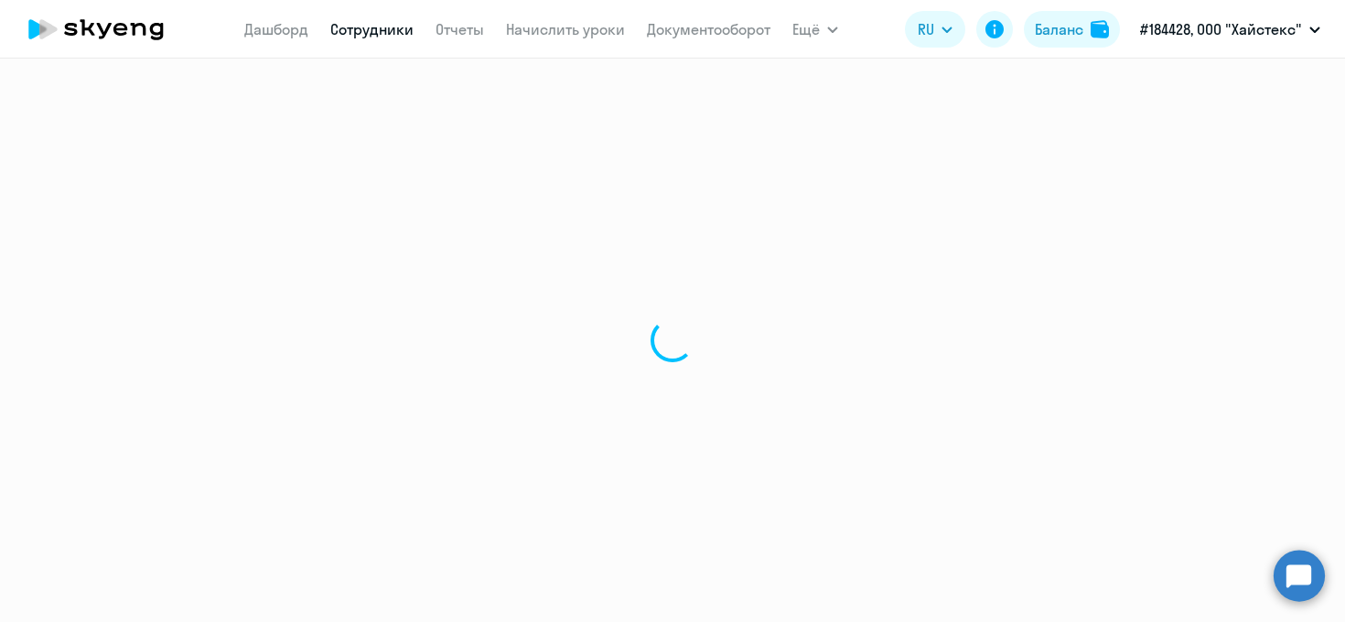
select select "30"
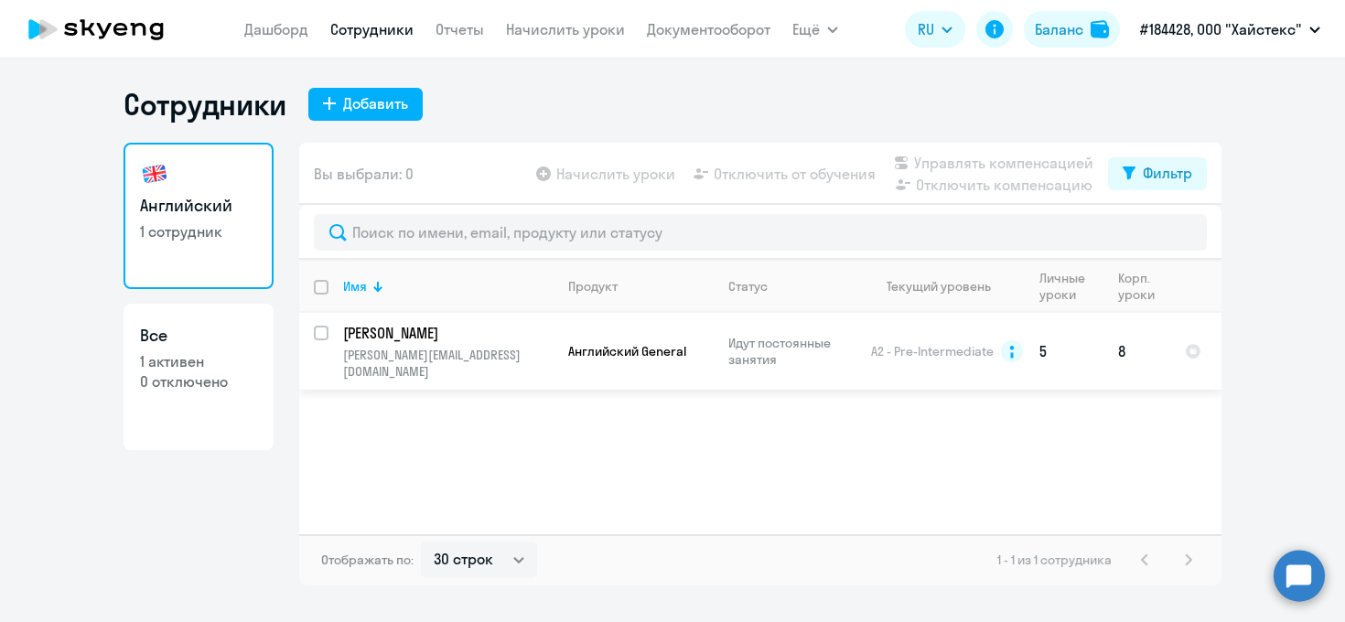
click at [431, 332] on p "[PERSON_NAME]" at bounding box center [446, 333] width 207 height 20
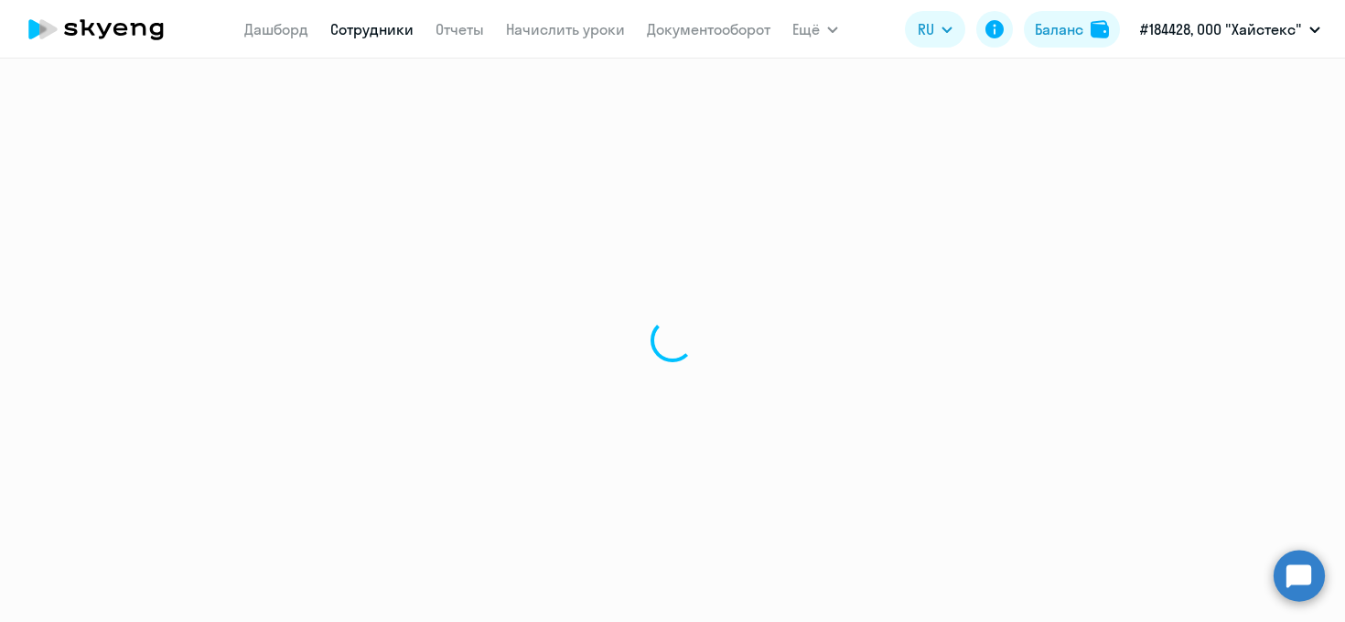
select select "english"
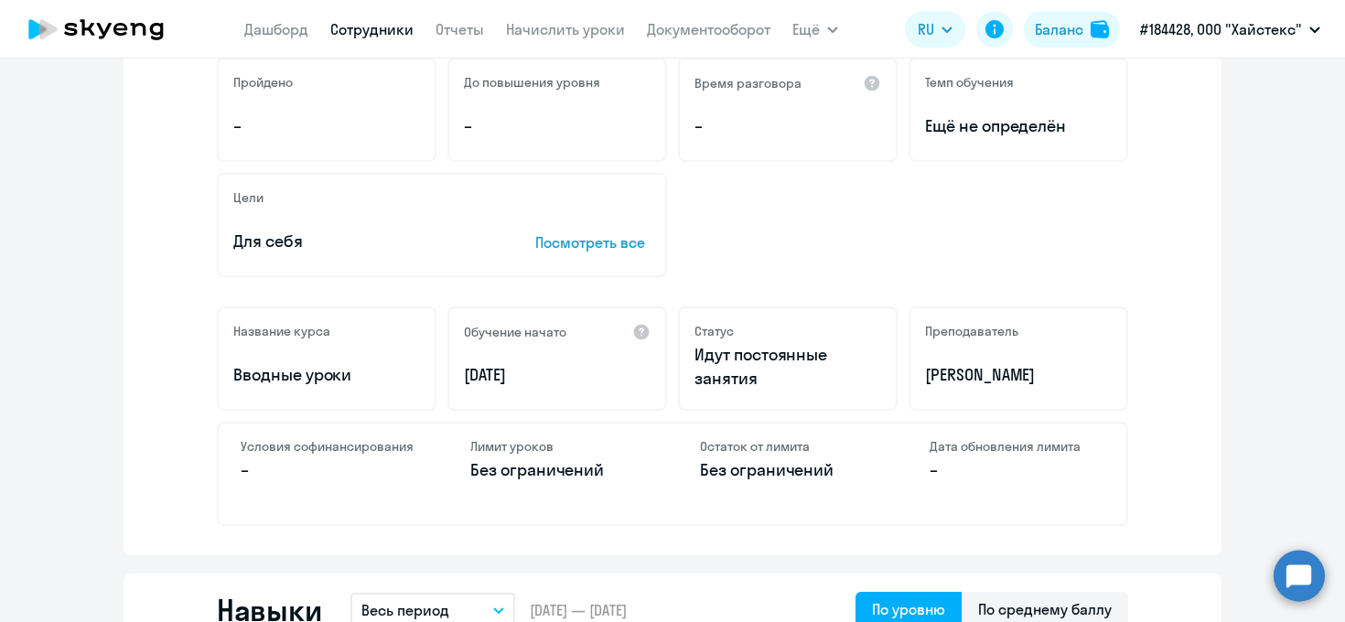
scroll to position [368, 0]
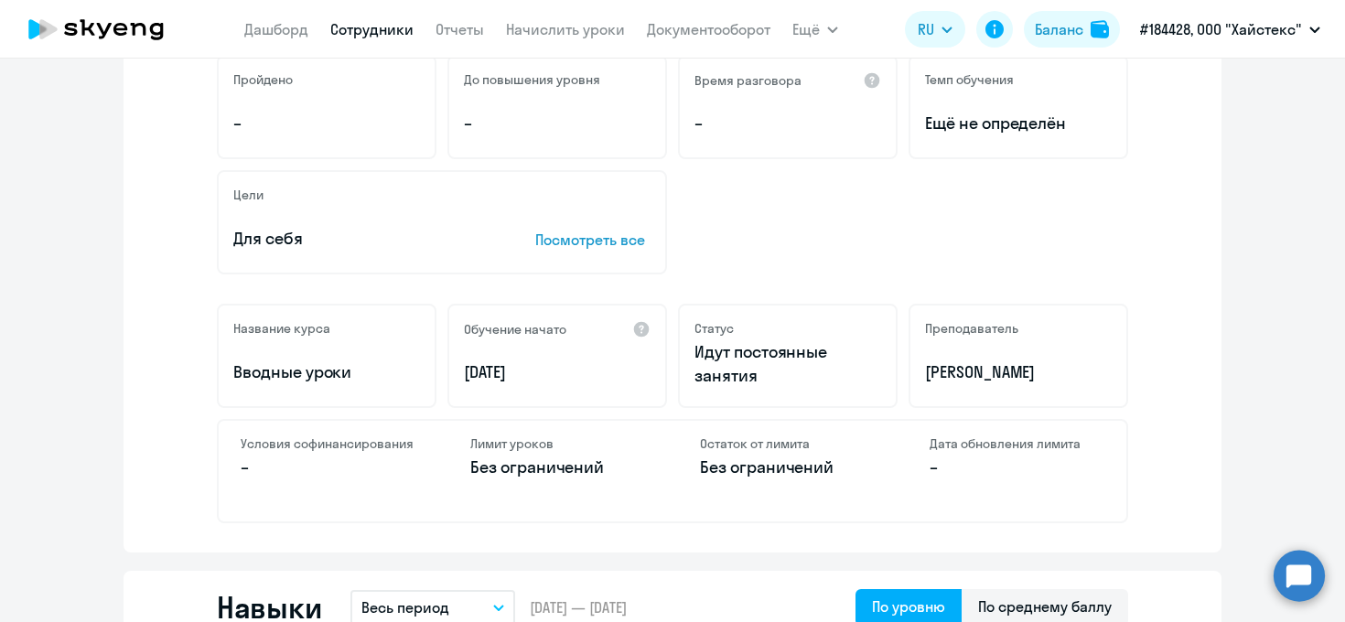
click at [948, 370] on p "[PERSON_NAME]" at bounding box center [1018, 372] width 187 height 24
click at [870, 252] on div "Цели Для себя Посмотреть все" at bounding box center [672, 222] width 911 height 104
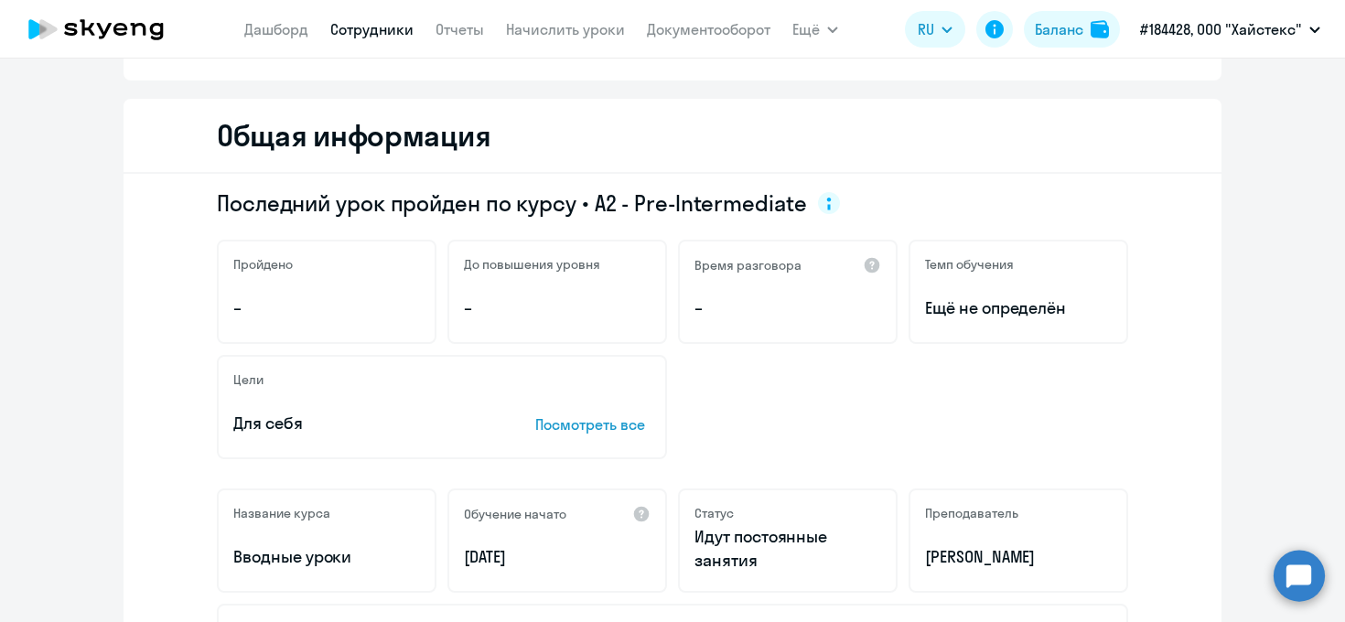
scroll to position [186, 0]
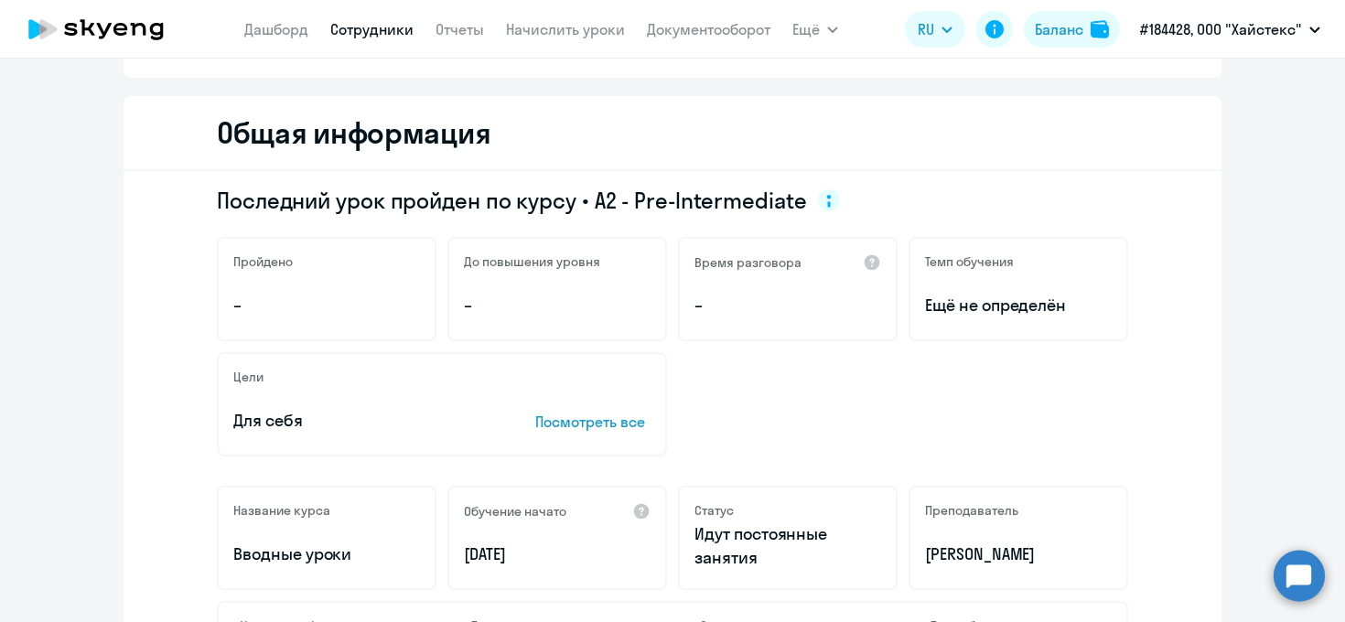
click at [720, 552] on p "Идут постоянные занятия" at bounding box center [787, 546] width 187 height 48
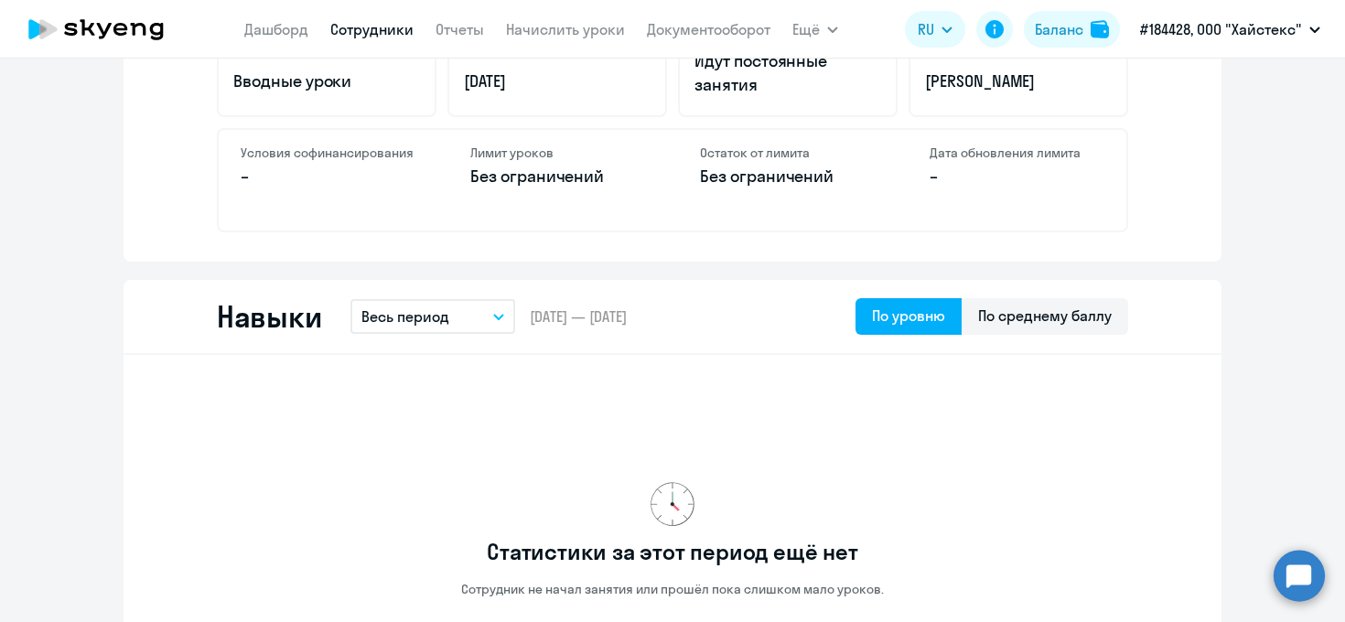
scroll to position [661, 0]
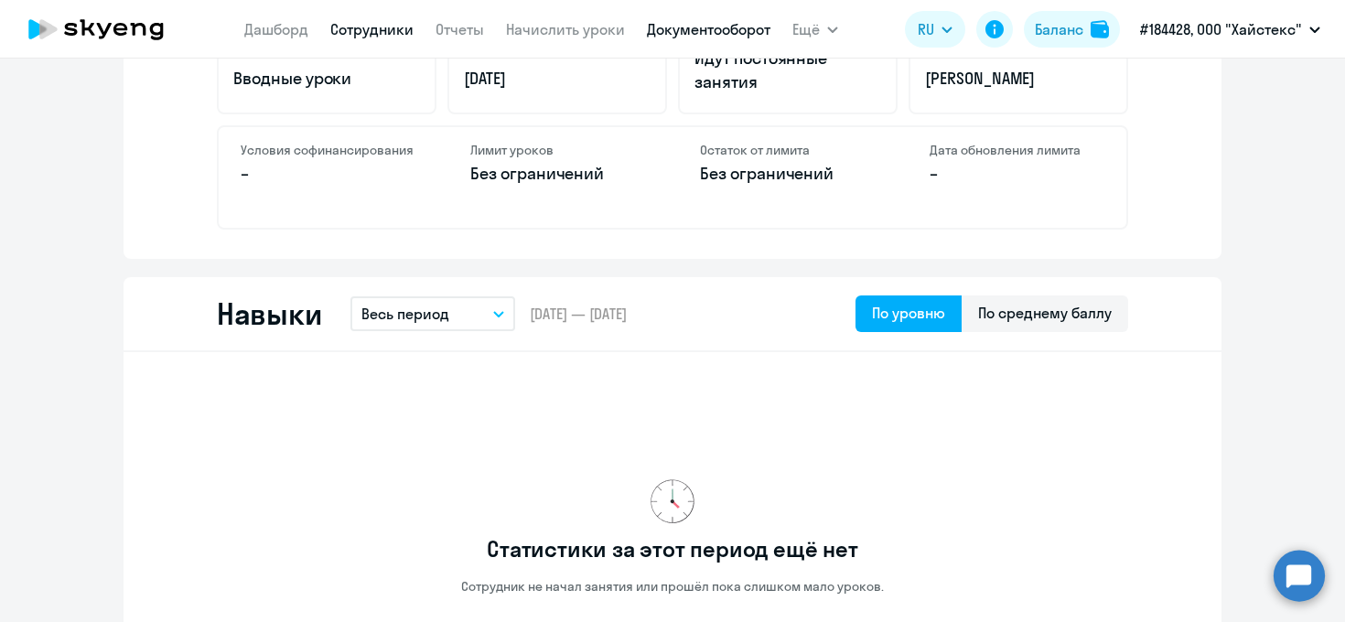
click at [731, 26] on link "Документооборот" at bounding box center [709, 29] width 124 height 18
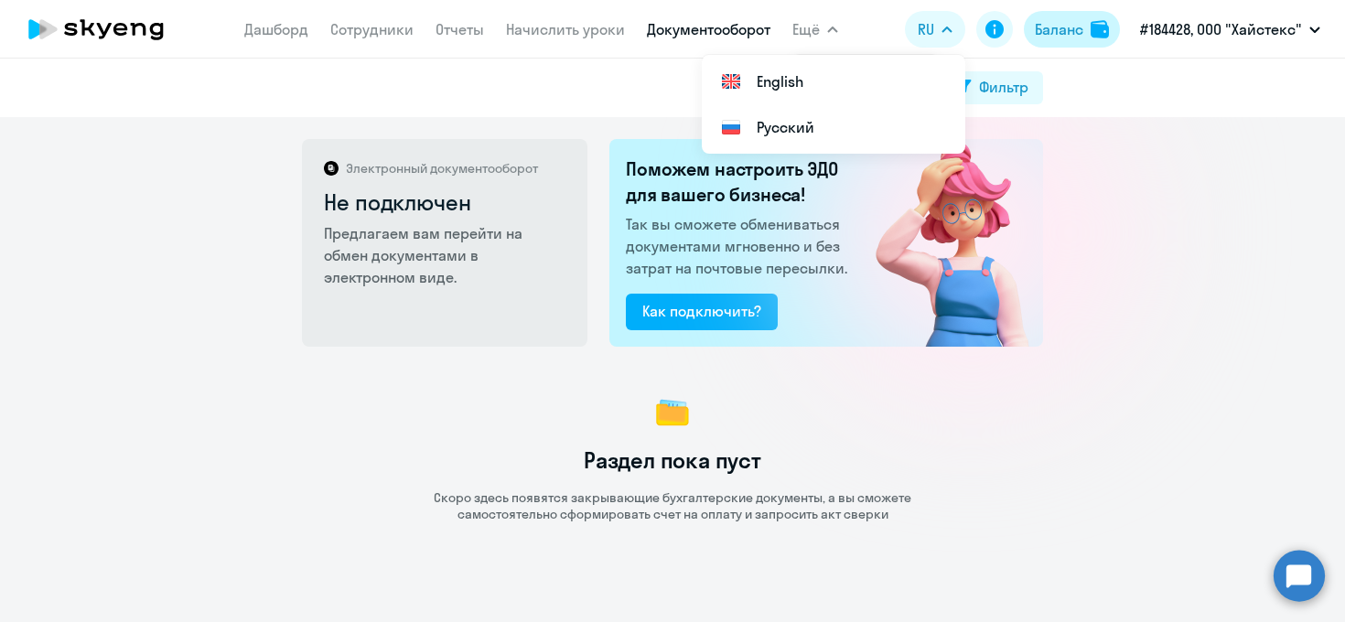
click at [1059, 24] on div "Баланс" at bounding box center [1059, 29] width 48 height 22
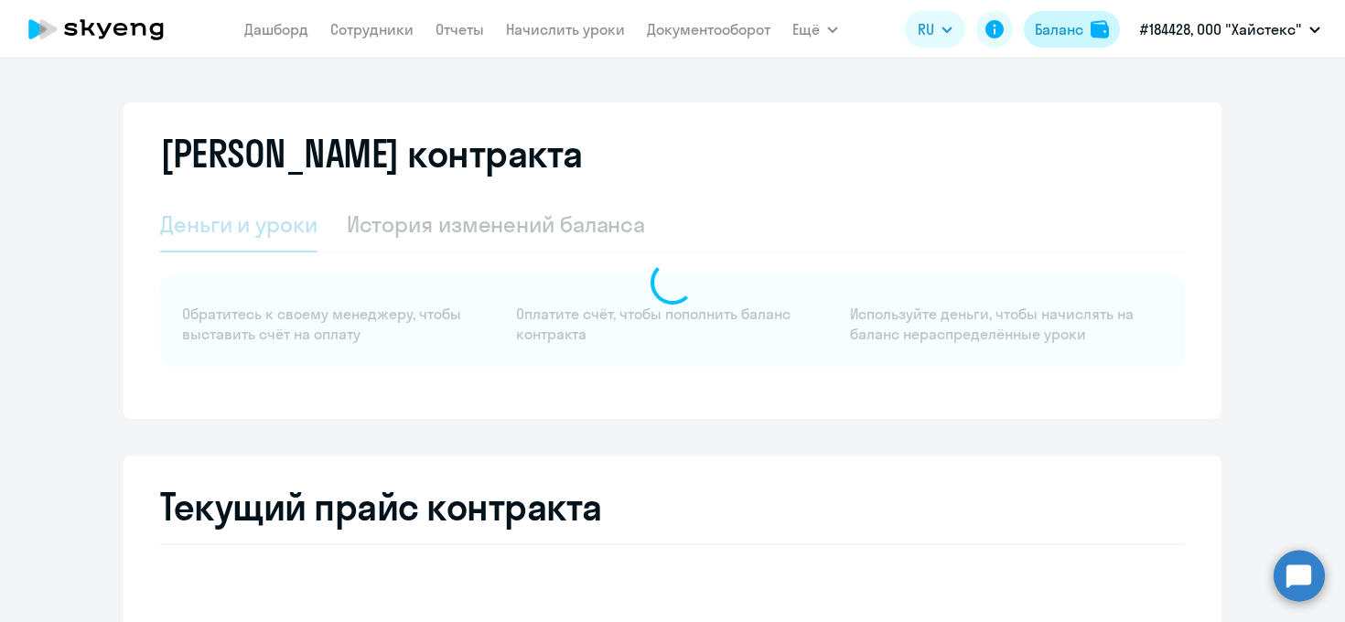
select select "english_adult_not_native_speaker"
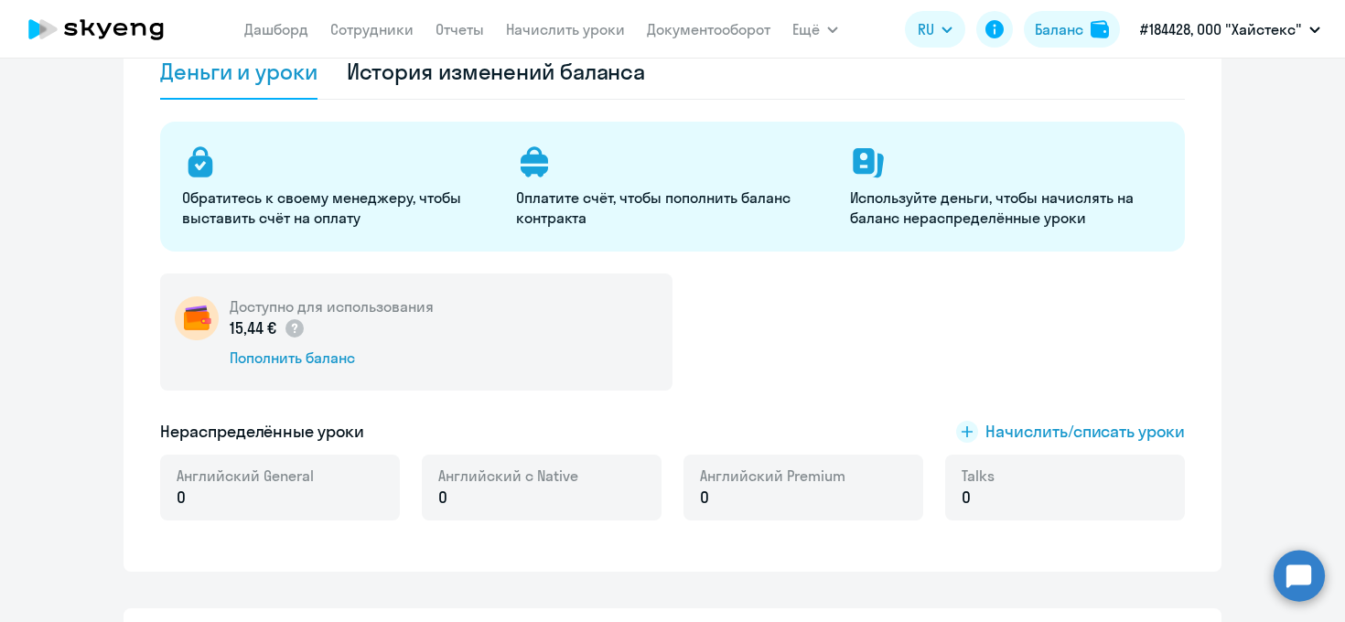
scroll to position [164, 0]
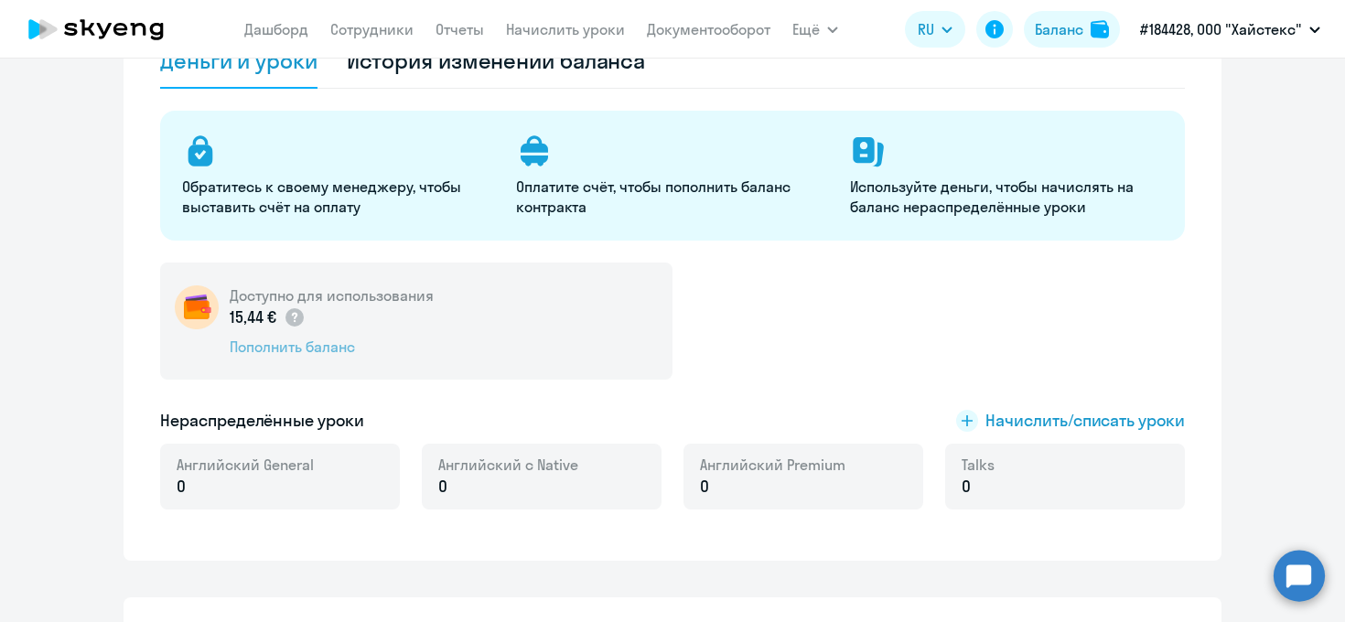
click at [310, 345] on div "Пополнить баланс" at bounding box center [332, 347] width 204 height 20
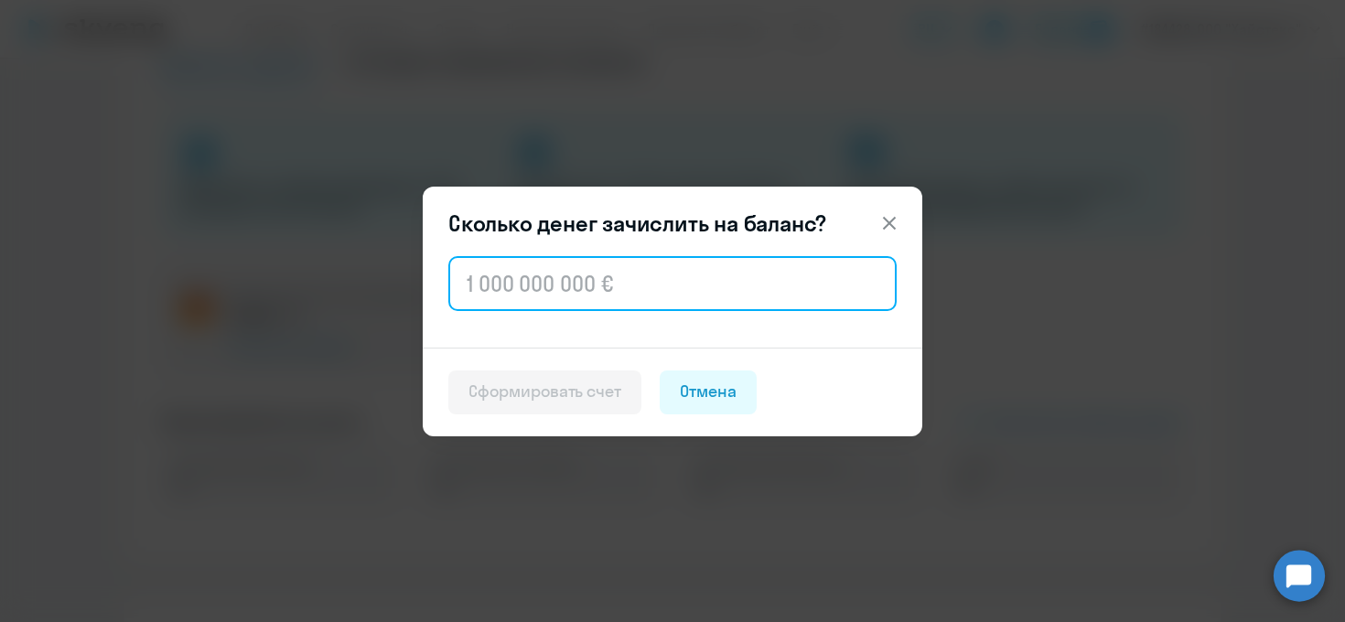
click at [514, 280] on input "text" at bounding box center [672, 283] width 448 height 55
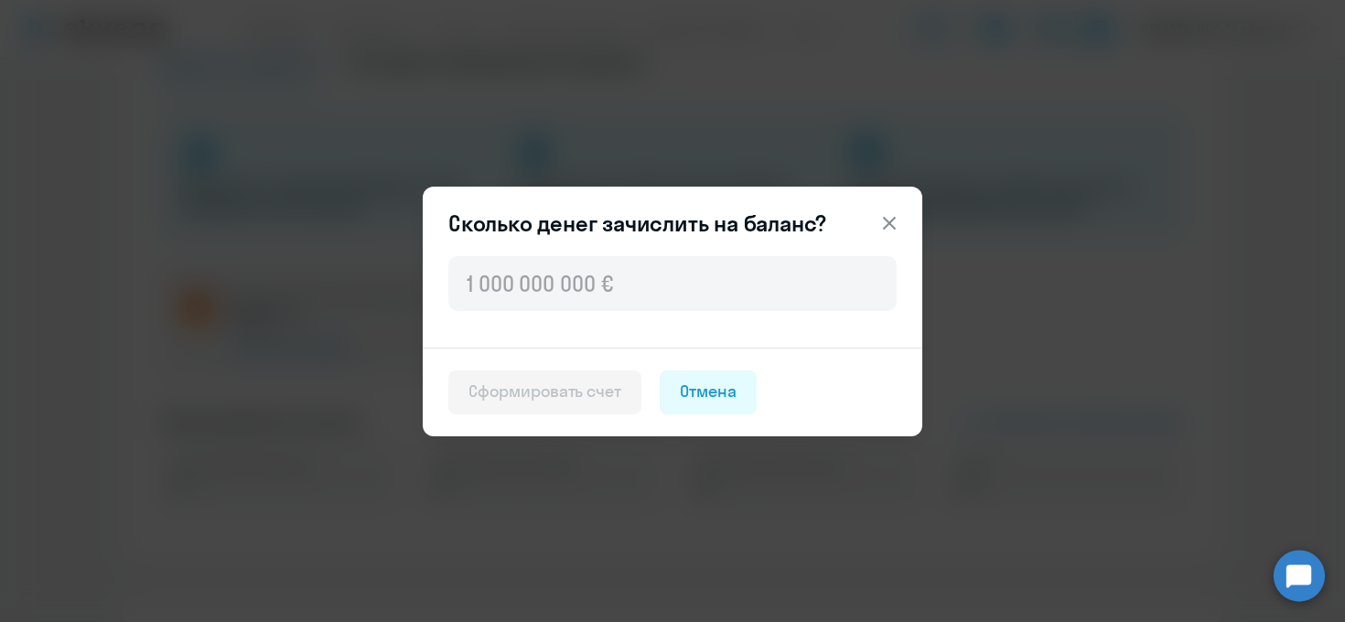
click at [891, 228] on icon at bounding box center [889, 223] width 22 height 22
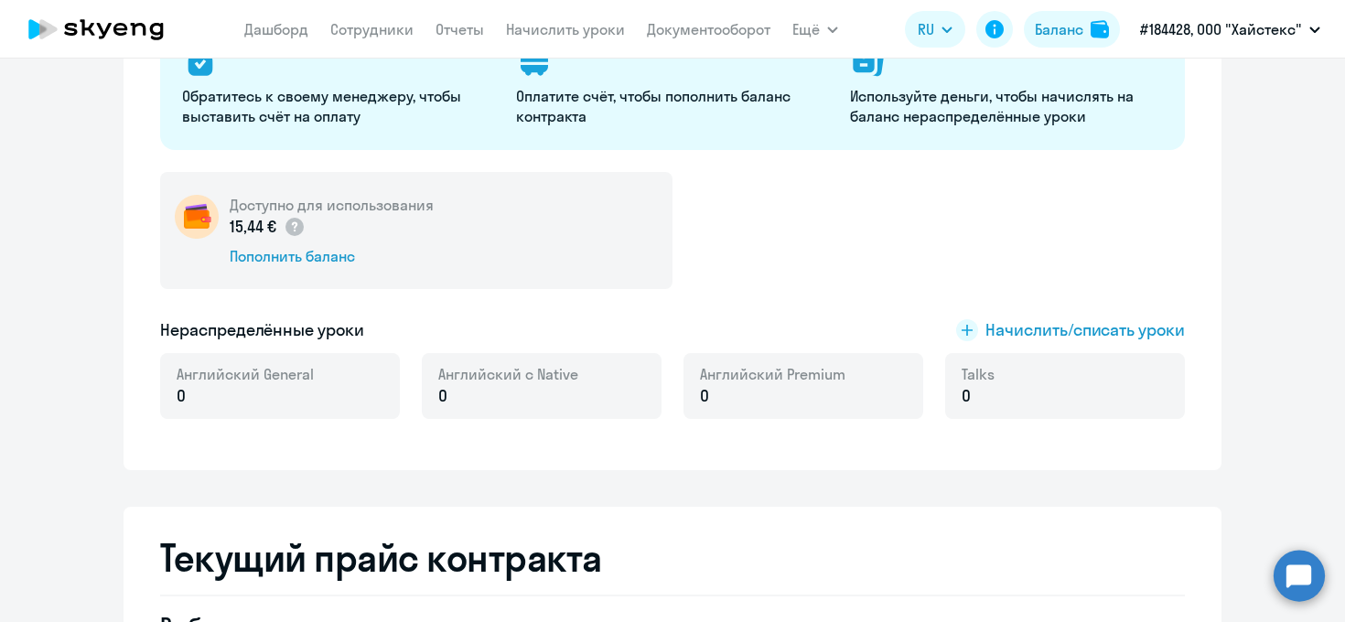
scroll to position [252, 0]
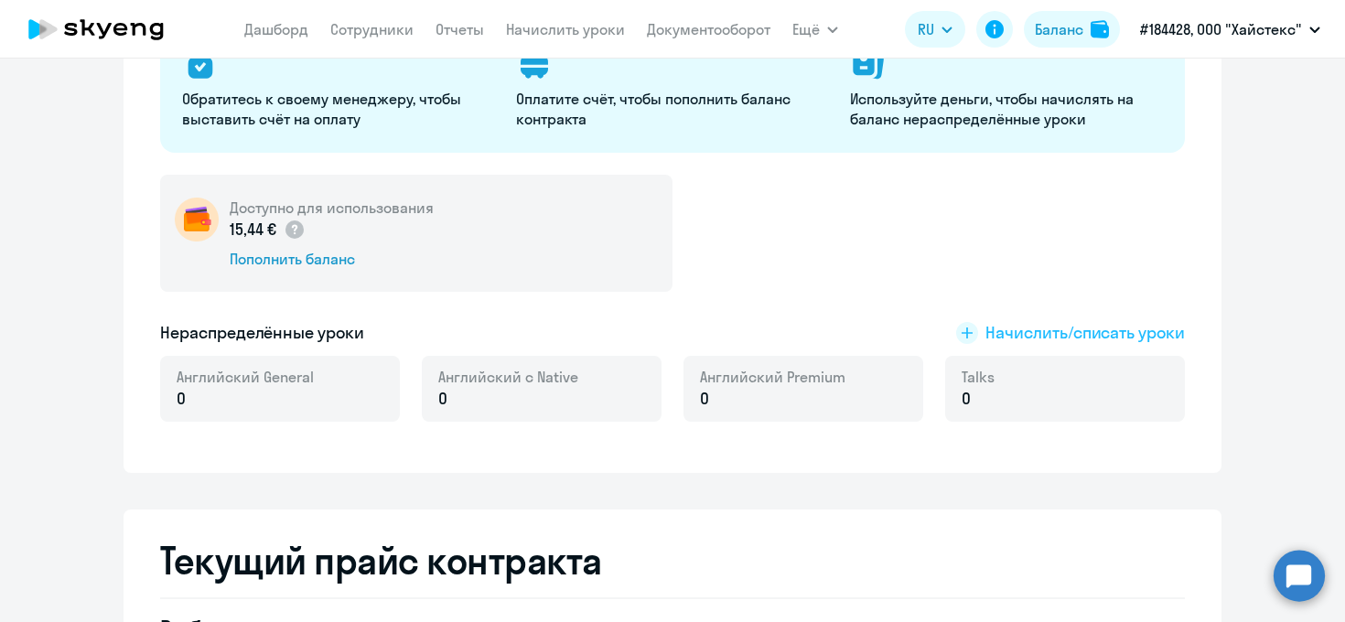
click at [985, 336] on span "Начислить/списать уроки" at bounding box center [1084, 333] width 199 height 24
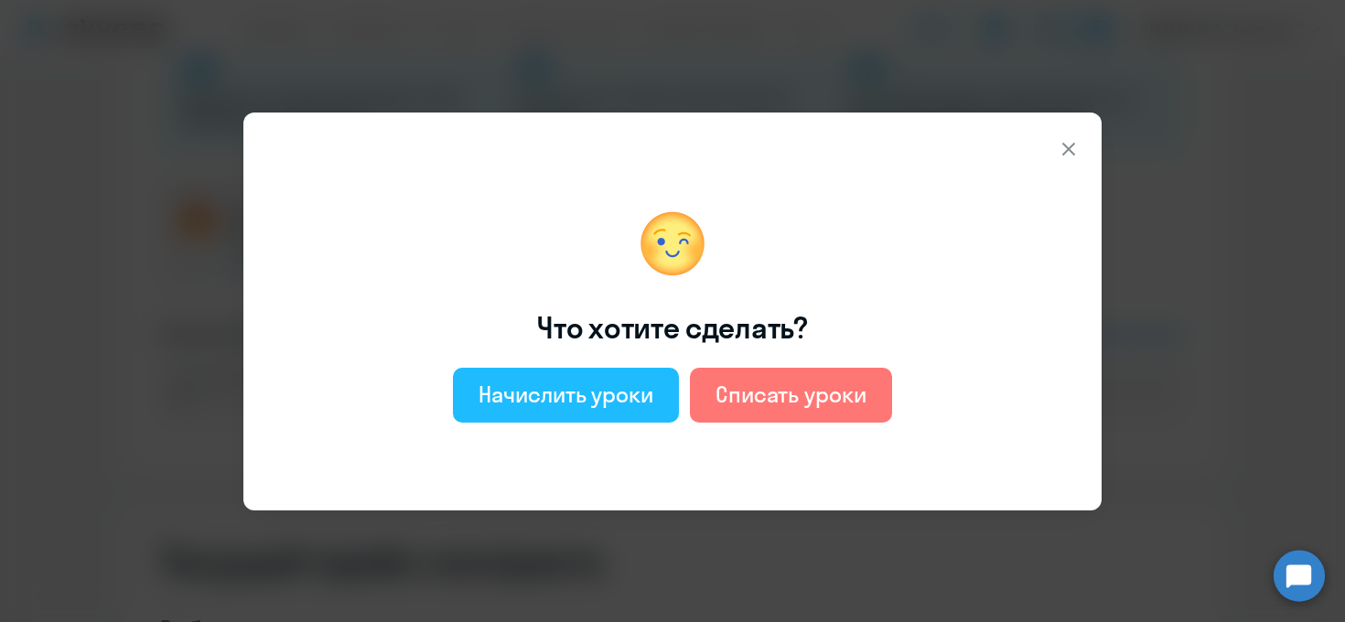
click at [572, 386] on div "Начислить уроки" at bounding box center [565, 394] width 175 height 29
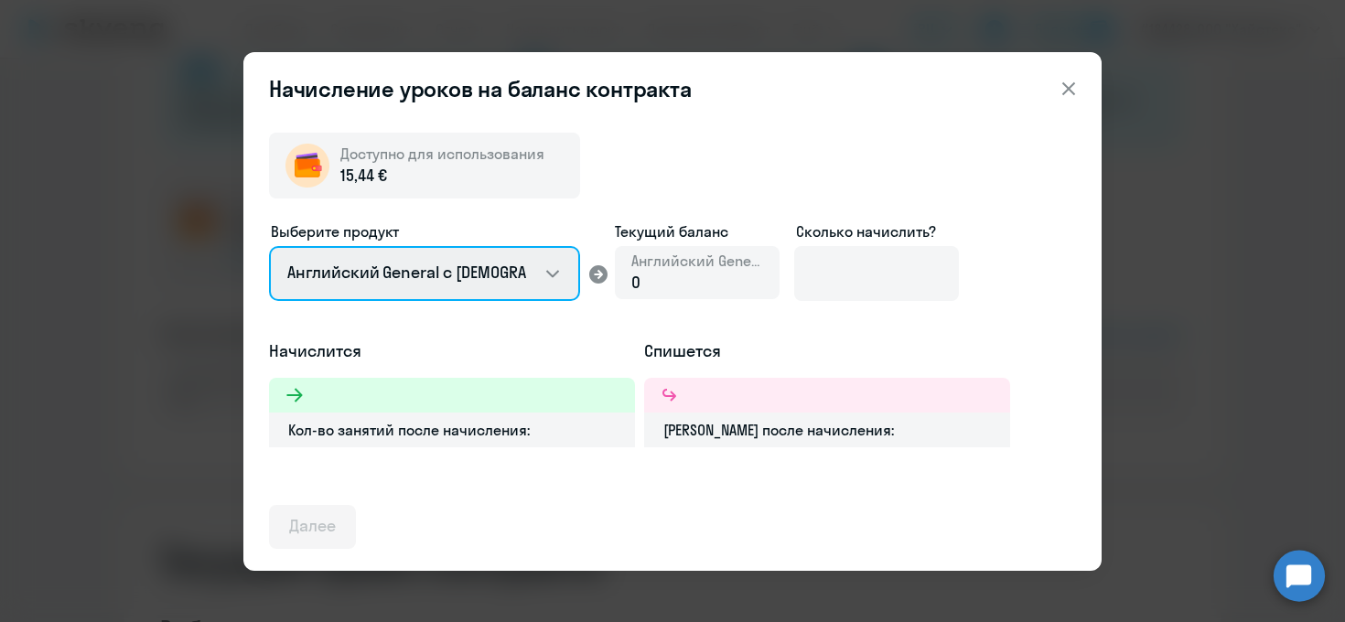
click at [532, 283] on select "Английский General с [DEMOGRAPHIC_DATA] преподавателем Английский General с [DE…" at bounding box center [424, 273] width 311 height 55
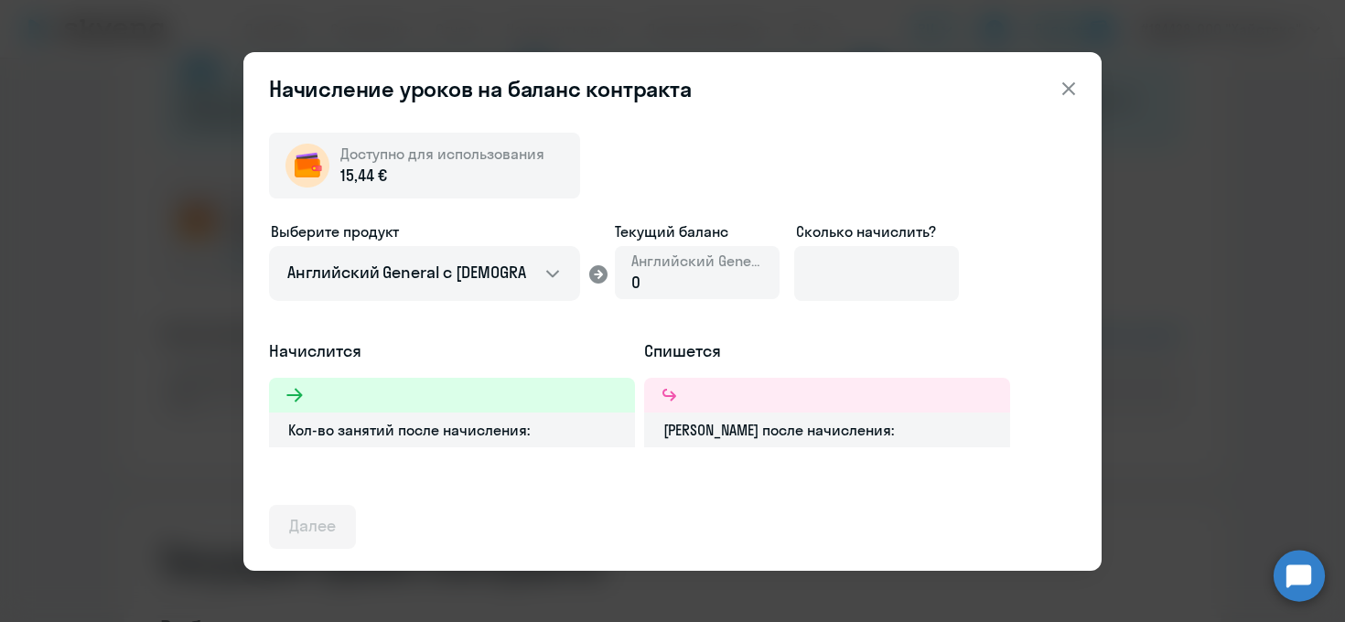
click at [728, 282] on div "0" at bounding box center [697, 283] width 132 height 24
click at [715, 282] on div "0" at bounding box center [697, 283] width 132 height 24
click at [565, 478] on div "Доступно для использования 15,44 € Выберите продукт Английский General с русско…" at bounding box center [672, 333] width 807 height 431
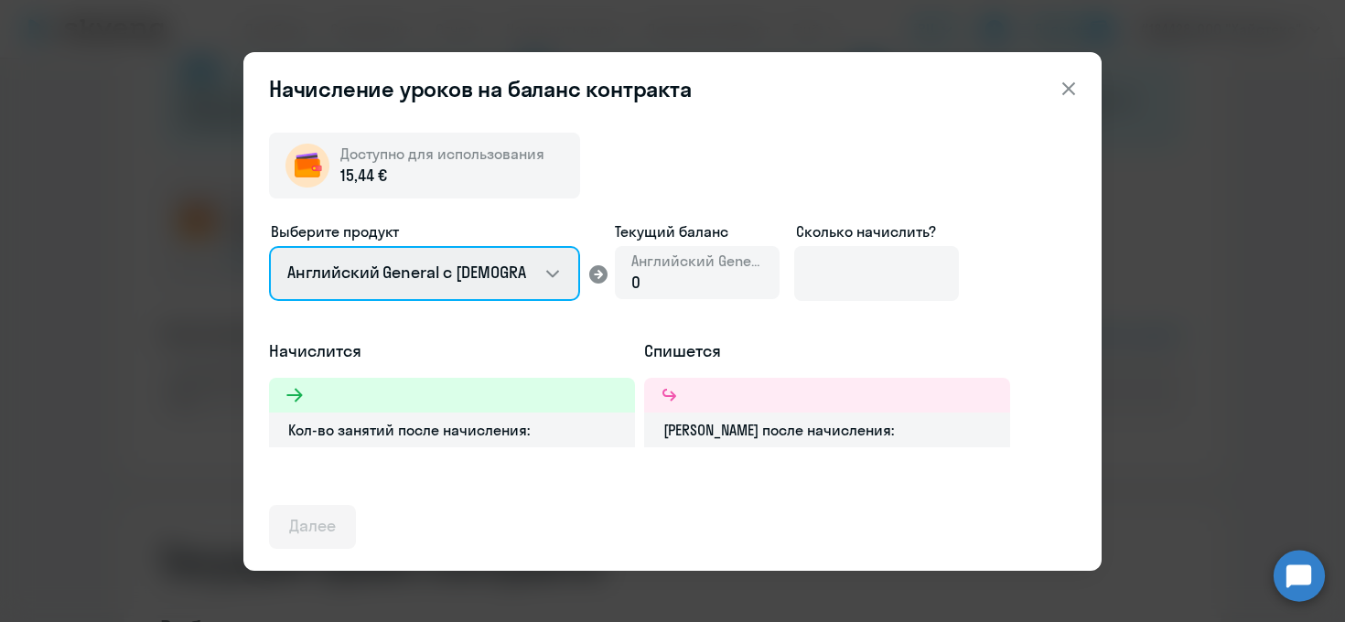
click at [506, 285] on select "Английский General с [DEMOGRAPHIC_DATA] преподавателем Английский General с [DE…" at bounding box center [424, 273] width 311 height 55
select select "english_adult_native_speaker"
click at [488, 282] on select "Английский General с [DEMOGRAPHIC_DATA] преподавателем Английский General с [DE…" at bounding box center [424, 273] width 311 height 55
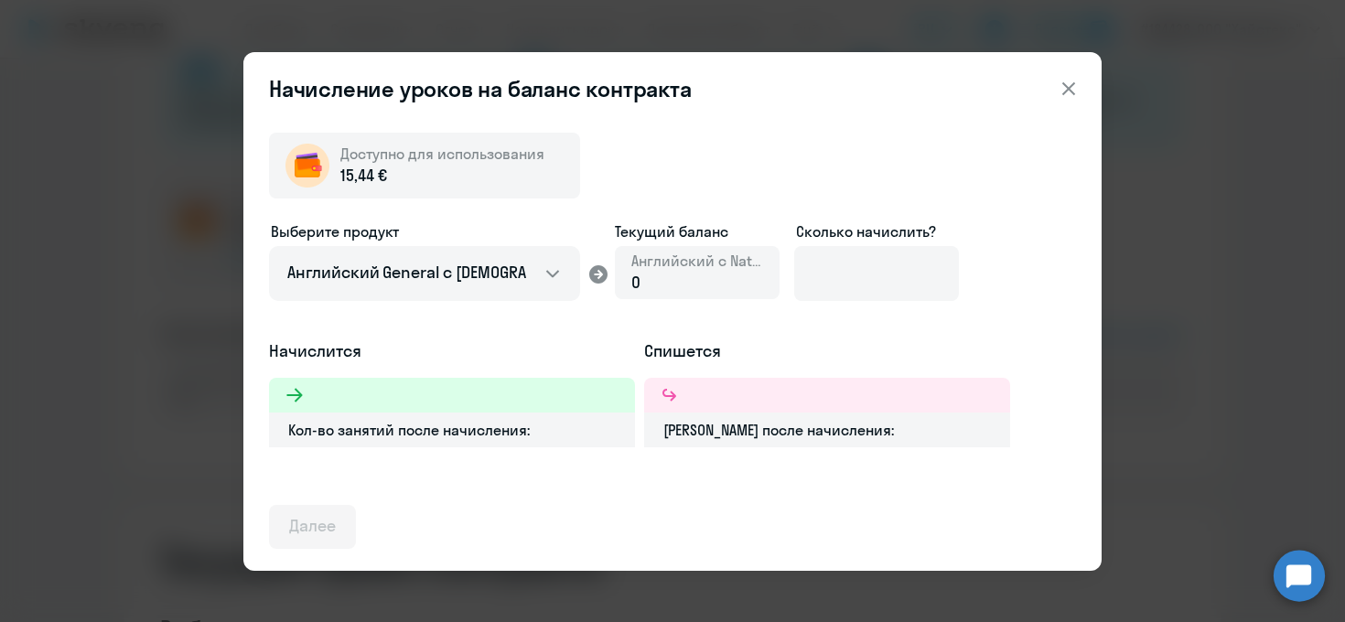
click at [1067, 91] on icon at bounding box center [1069, 89] width 22 height 22
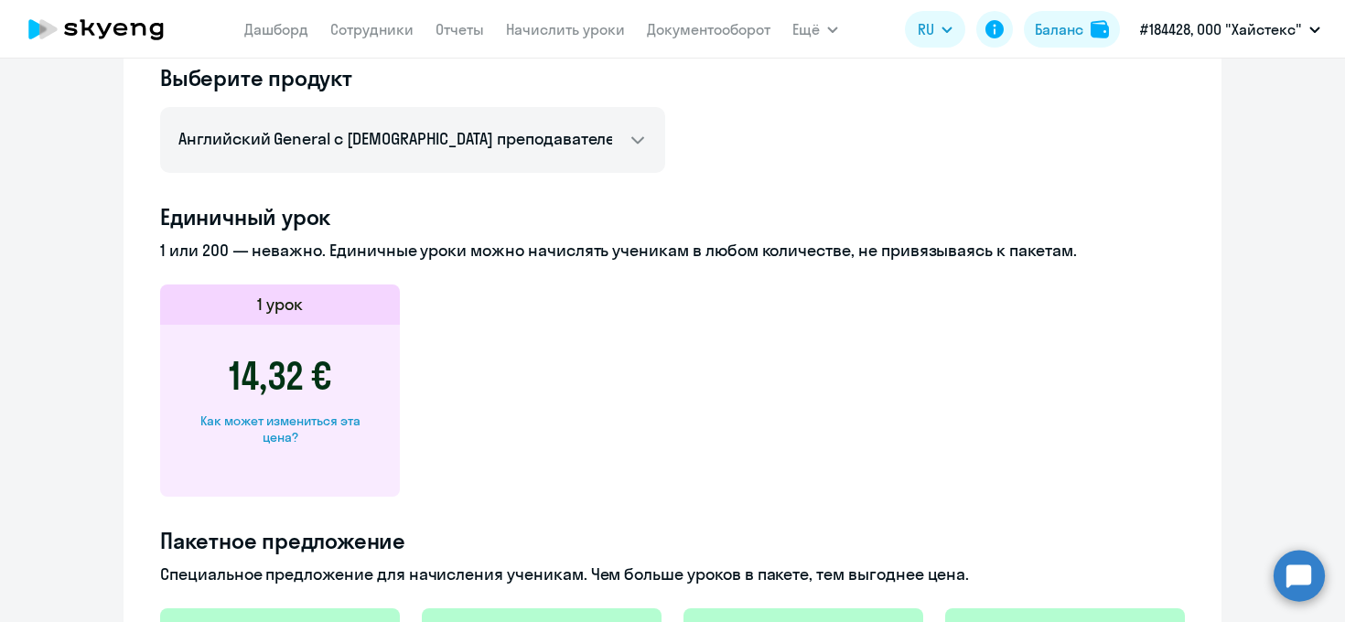
scroll to position [804, 0]
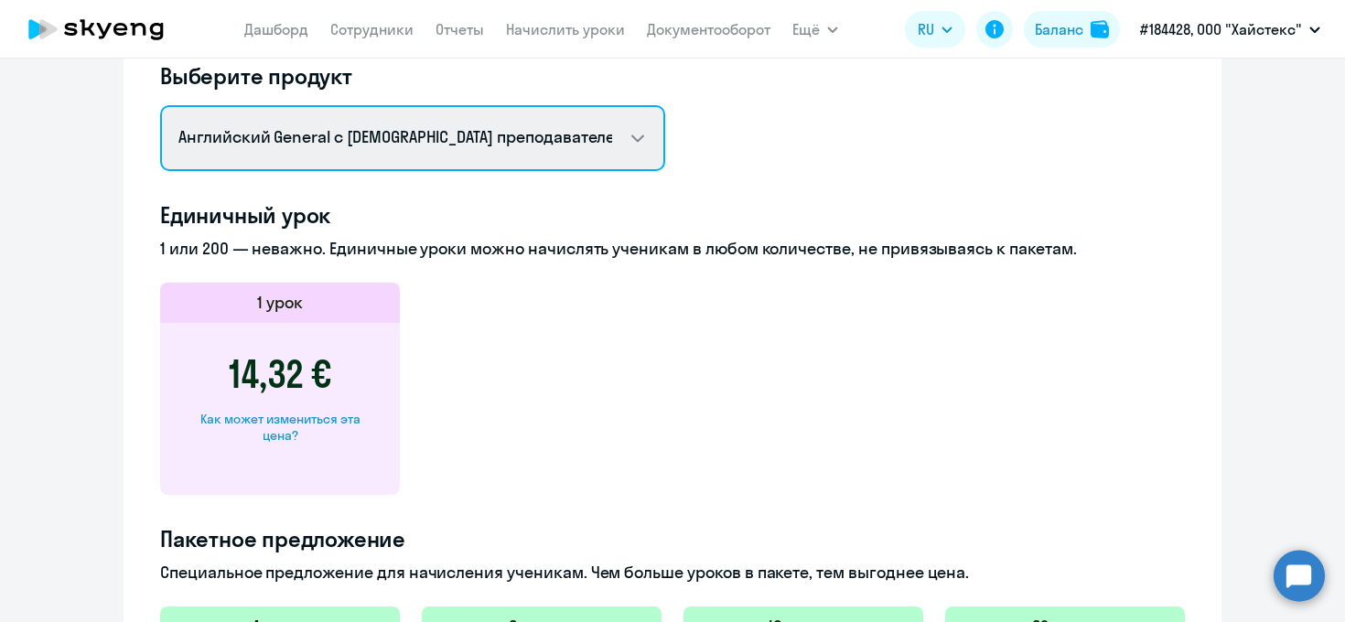
click at [517, 137] on select "Английский General с [DEMOGRAPHIC_DATA] преподавателем Английский General с [DE…" at bounding box center [412, 138] width 505 height 66
click at [521, 137] on select "Английский General с [DEMOGRAPHIC_DATA] преподавателем Английский General с [DE…" at bounding box center [412, 138] width 505 height 66
click at [489, 146] on select "Английский General с [DEMOGRAPHIC_DATA] преподавателем Английский General с [DE…" at bounding box center [412, 138] width 505 height 66
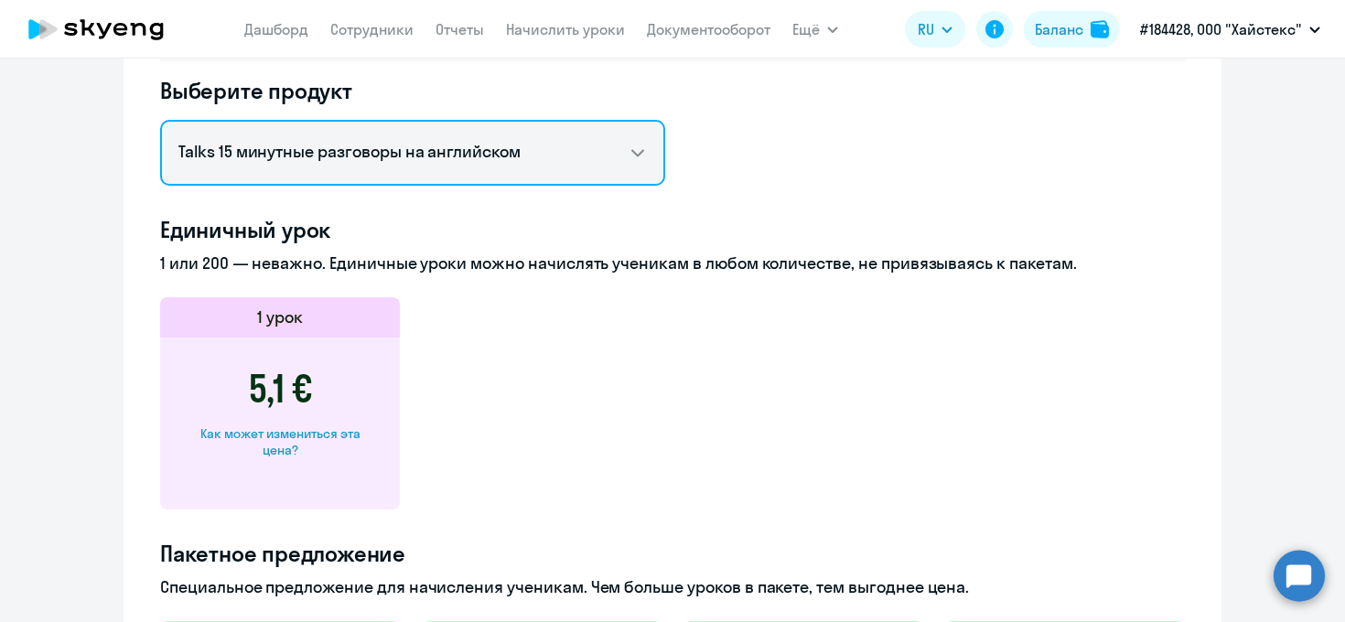
scroll to position [769, 0]
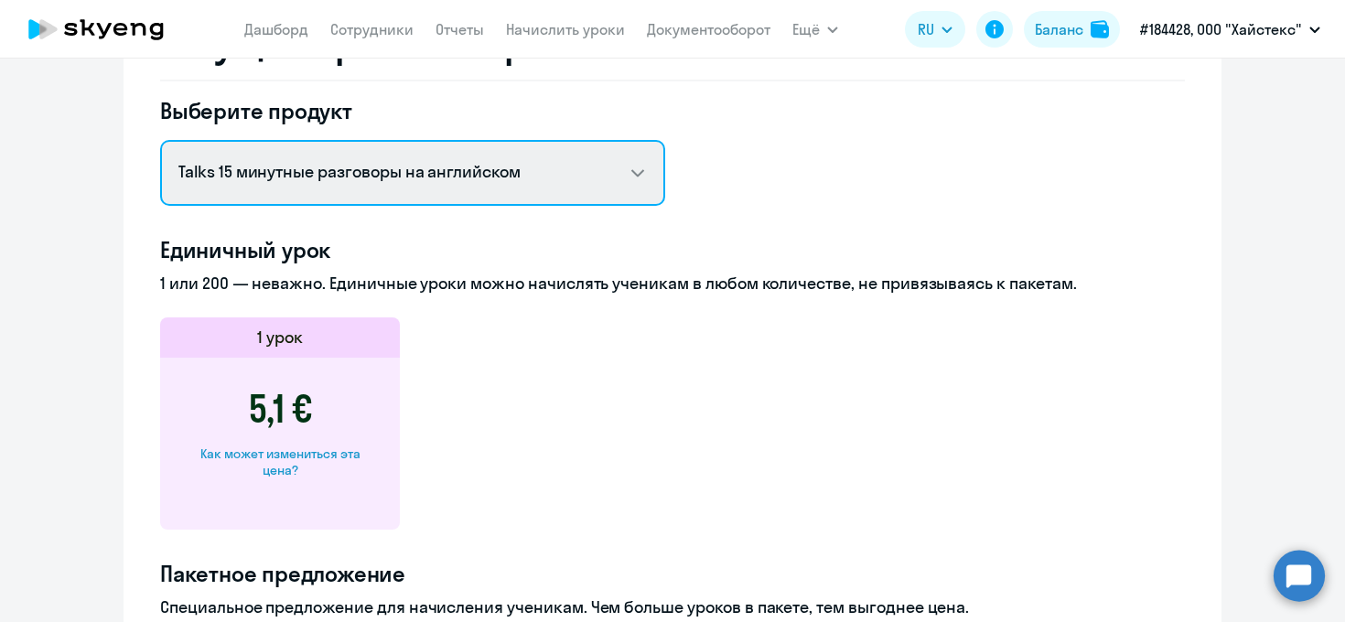
click at [510, 169] on select "Английский General с [DEMOGRAPHIC_DATA] преподавателем Английский General с [DE…" at bounding box center [412, 173] width 505 height 66
click at [511, 191] on select "Английский General с [DEMOGRAPHIC_DATA] преподавателем Английский General с [DE…" at bounding box center [412, 173] width 505 height 66
select select "english_adult_native_speaker"
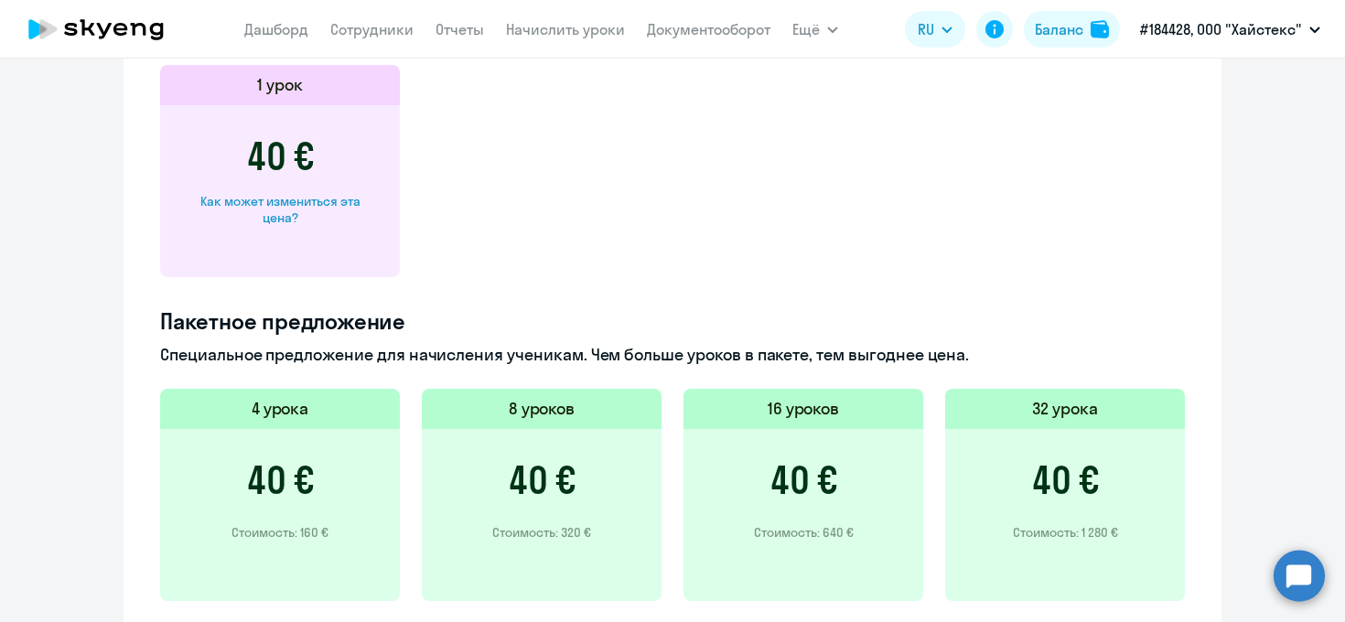
scroll to position [1021, 0]
click at [995, 43] on button at bounding box center [994, 29] width 37 height 37
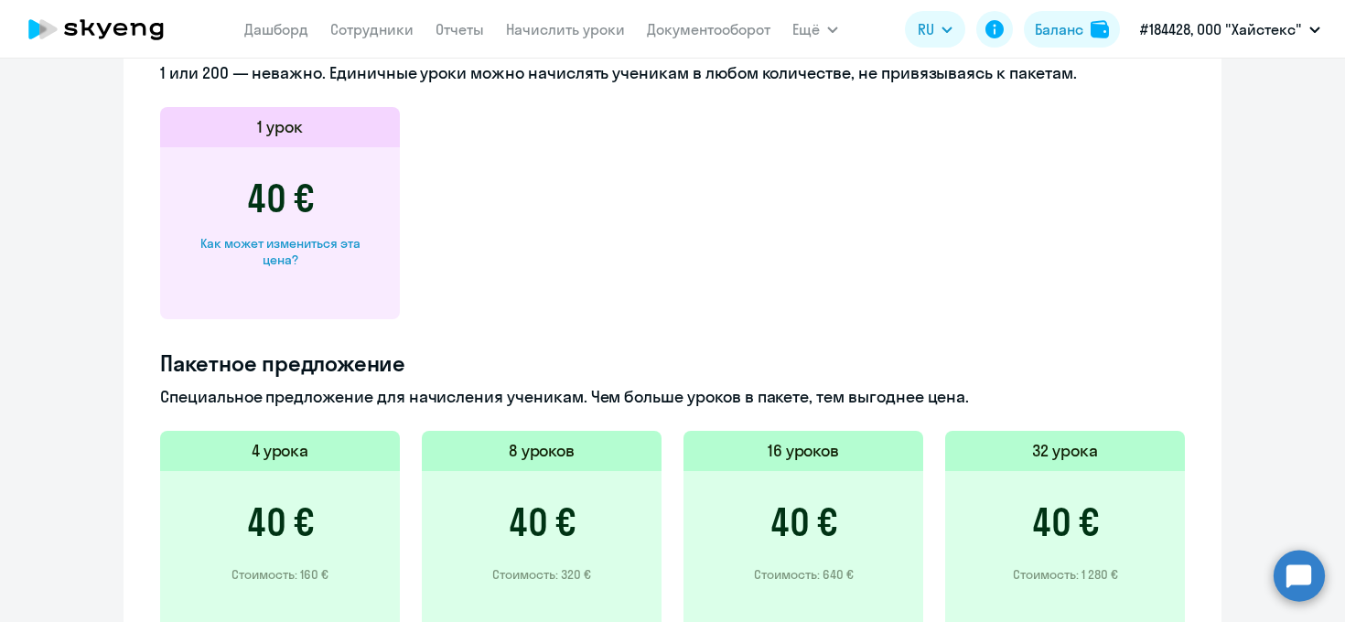
scroll to position [976, 0]
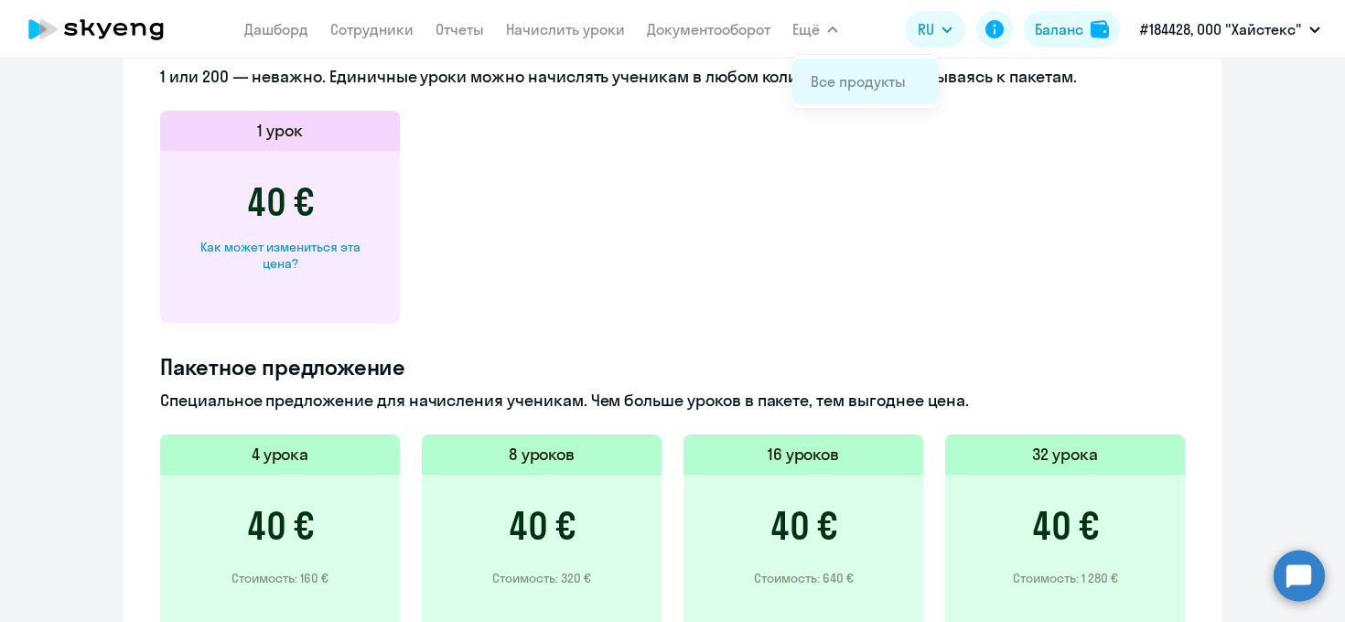
click at [827, 84] on link "Все продукты" at bounding box center [858, 81] width 95 height 18
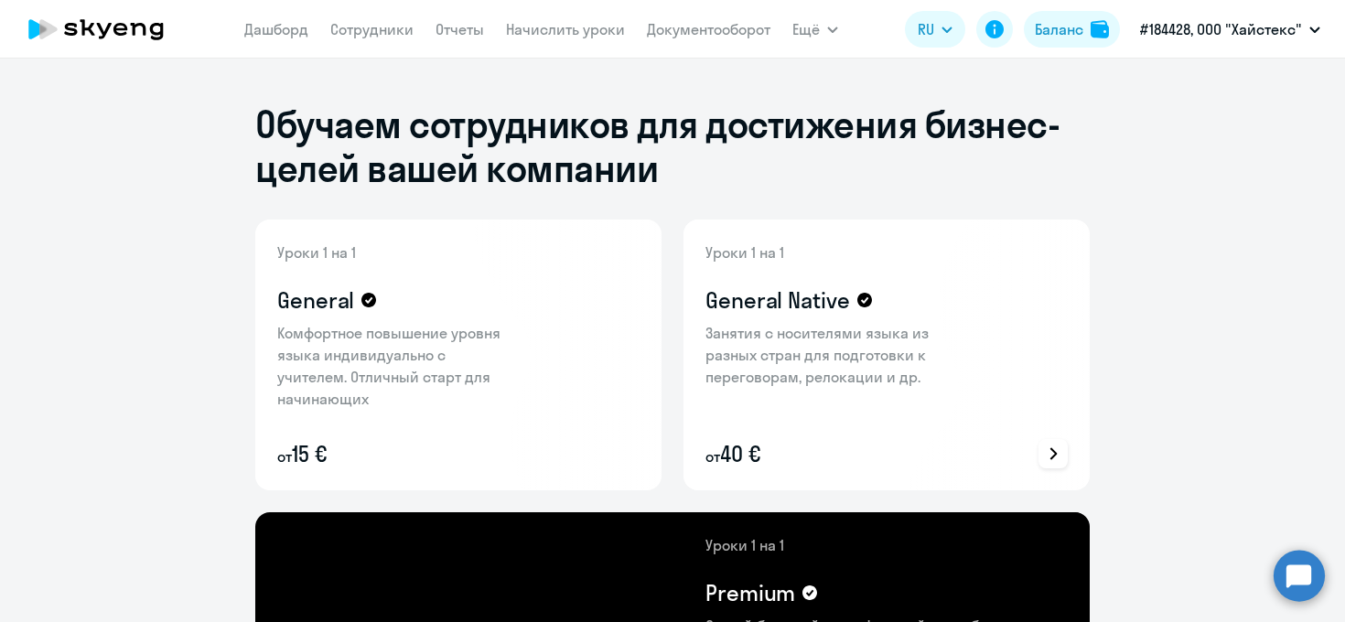
scroll to position [820, 0]
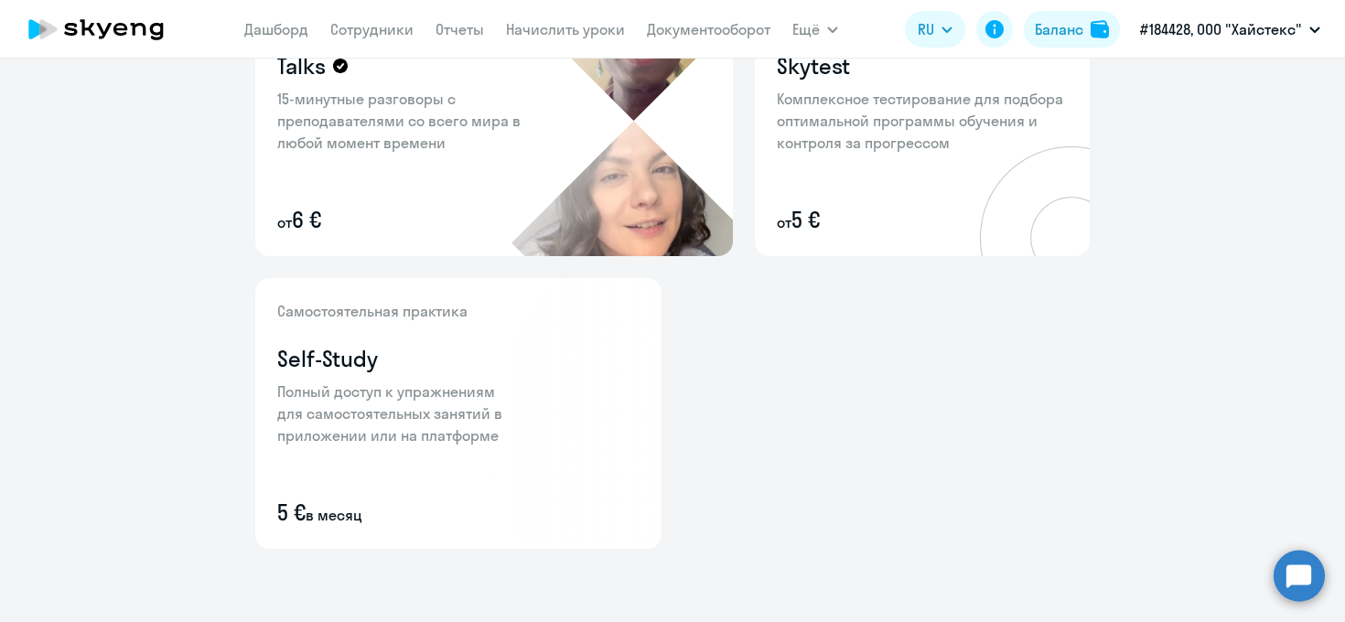
click at [1300, 583] on circle at bounding box center [1298, 575] width 51 height 51
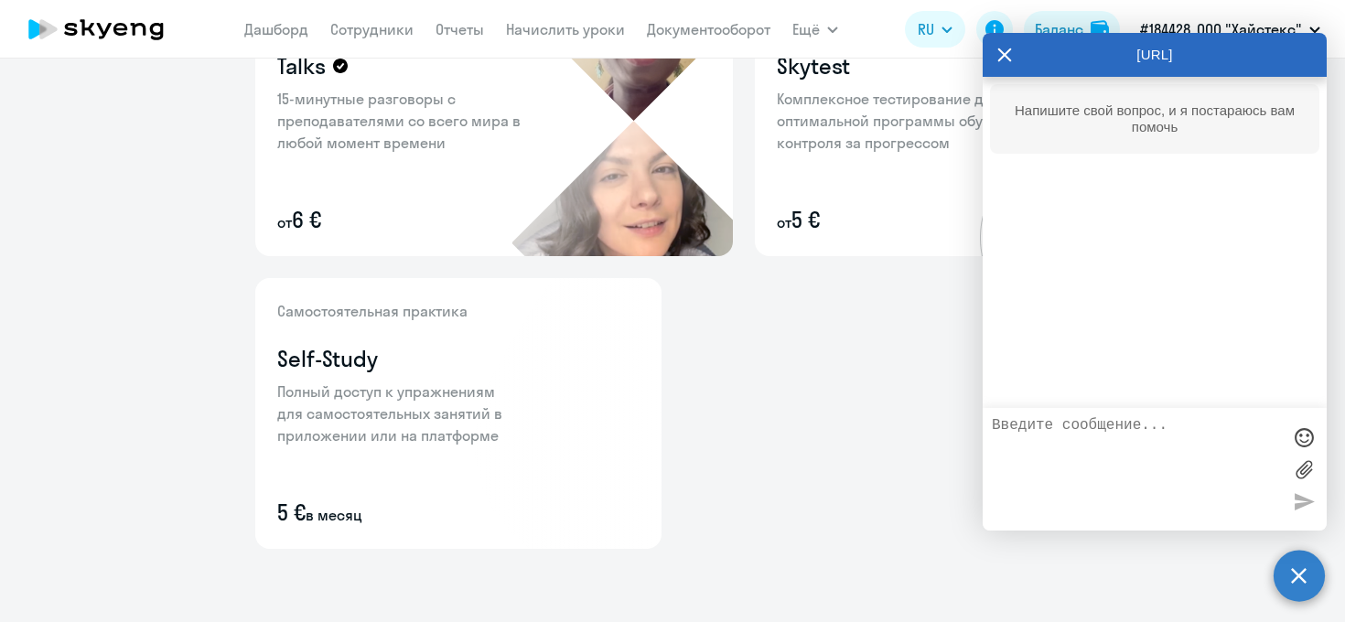
click at [1003, 48] on icon at bounding box center [1004, 55] width 15 height 44
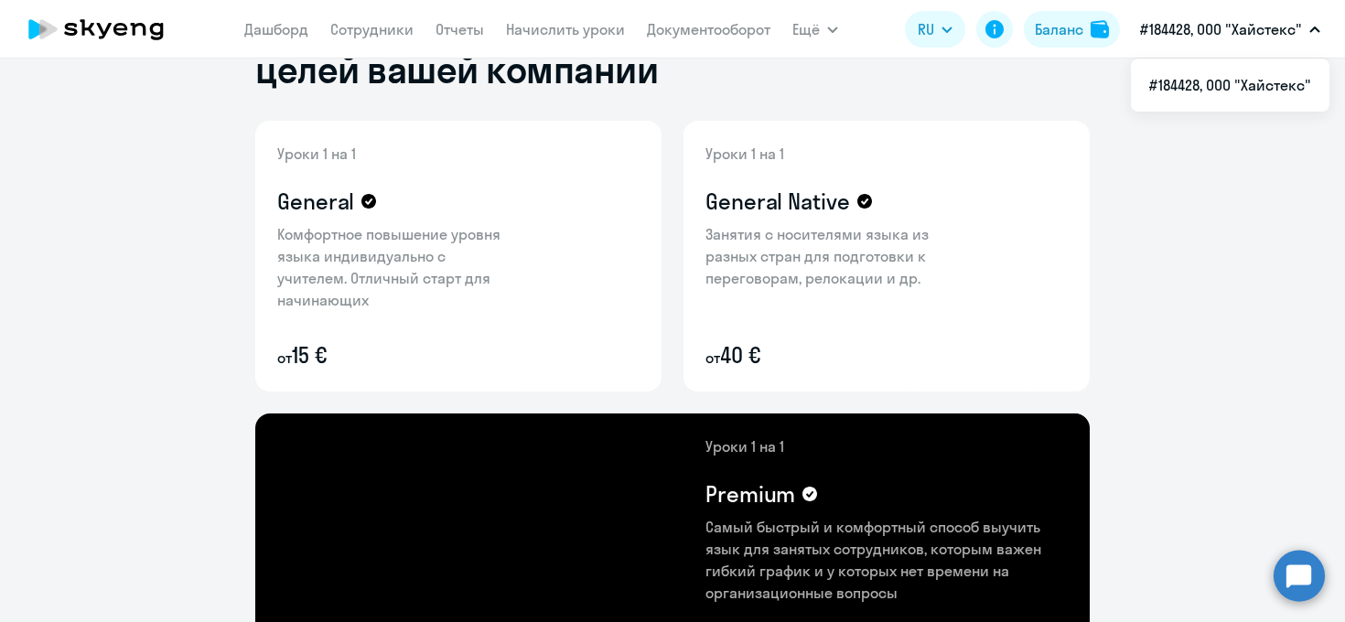
scroll to position [0, 0]
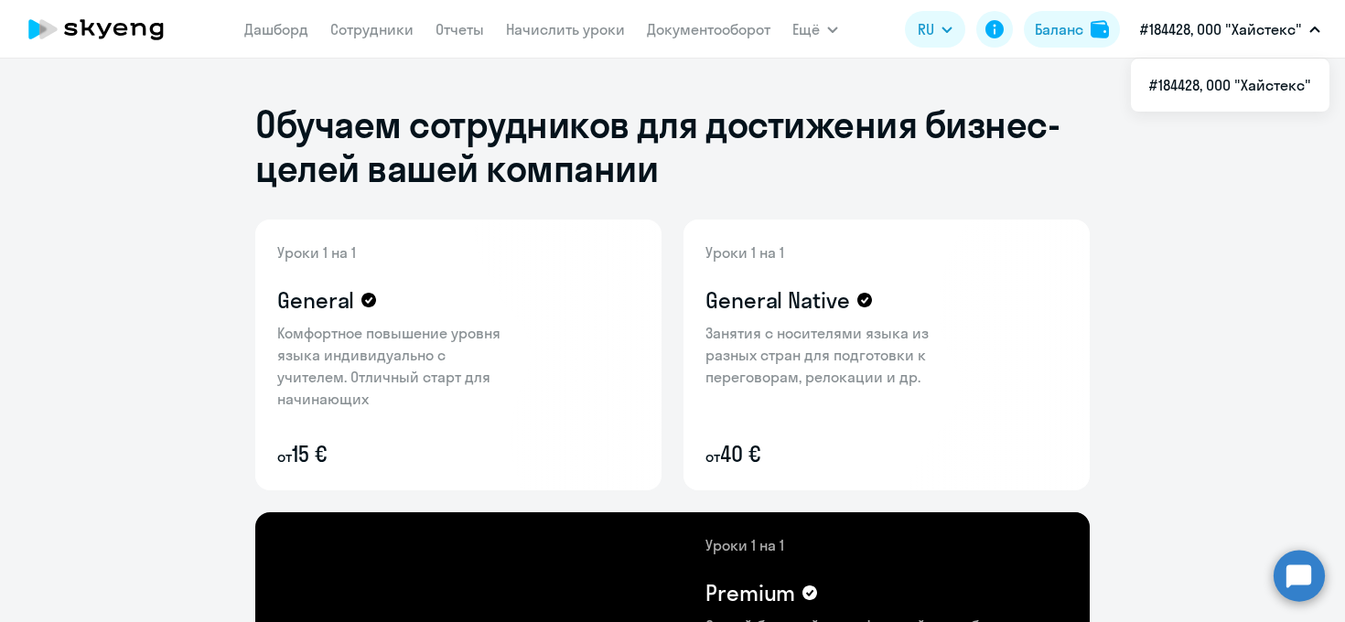
click at [385, 42] on nav "[PERSON_NAME] Отчеты Начислить уроки Документооборот" at bounding box center [507, 29] width 526 height 37
click at [375, 27] on link "Сотрудники" at bounding box center [371, 29] width 83 height 18
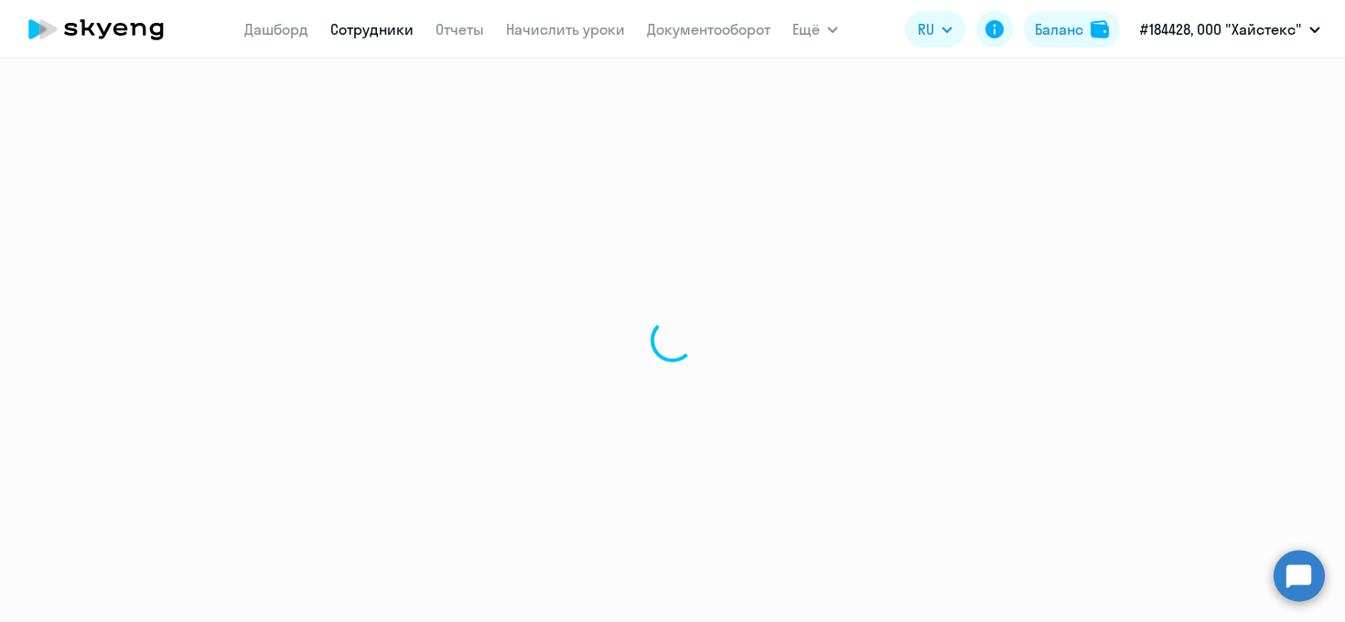
select select "30"
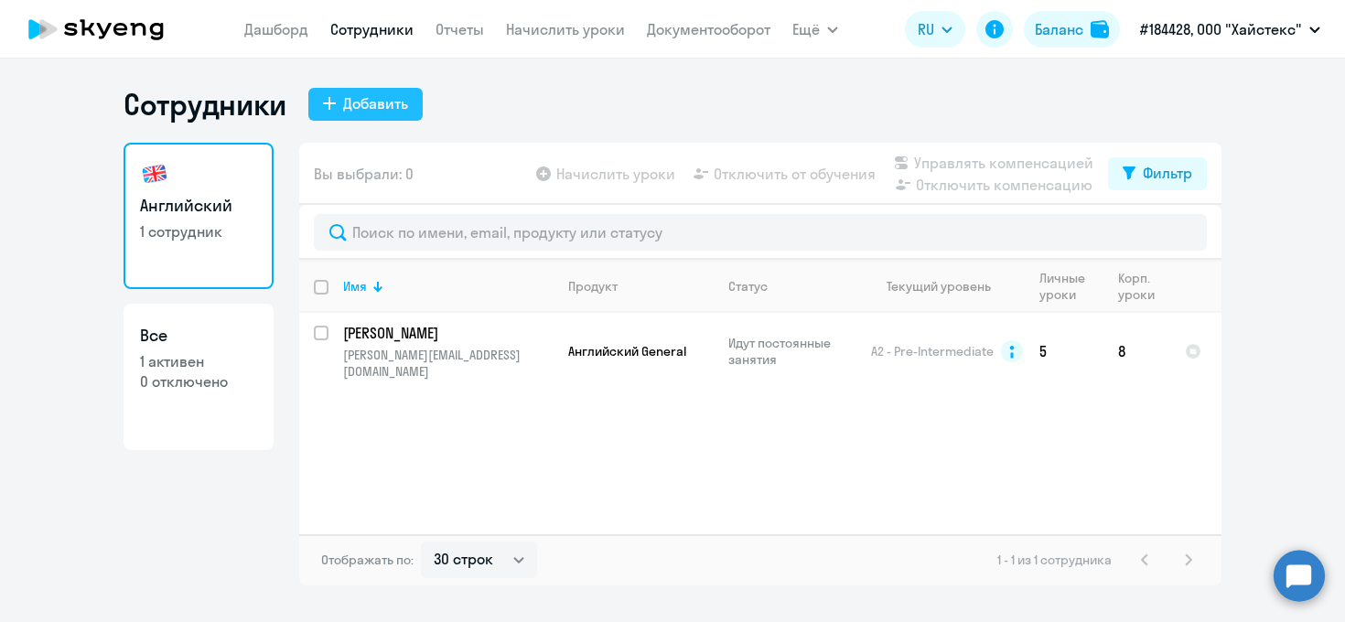
click at [394, 94] on div "Добавить" at bounding box center [375, 103] width 65 height 22
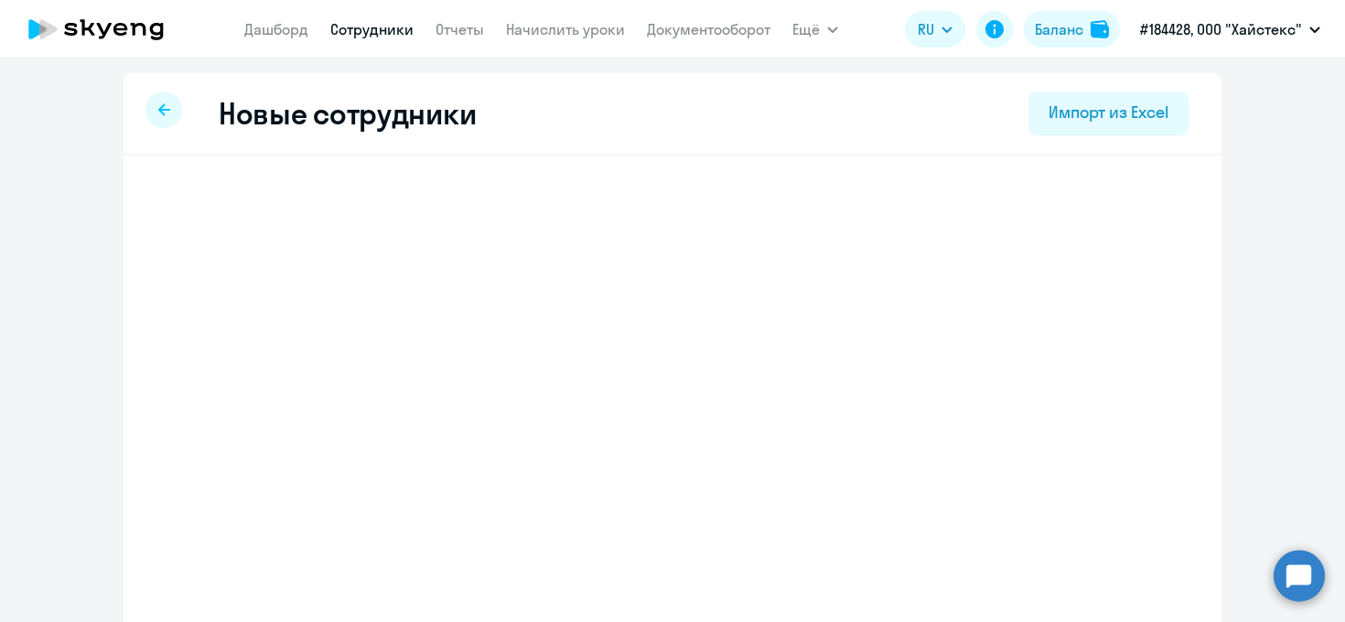
select select "english_adult_not_native_speaker"
select select "3"
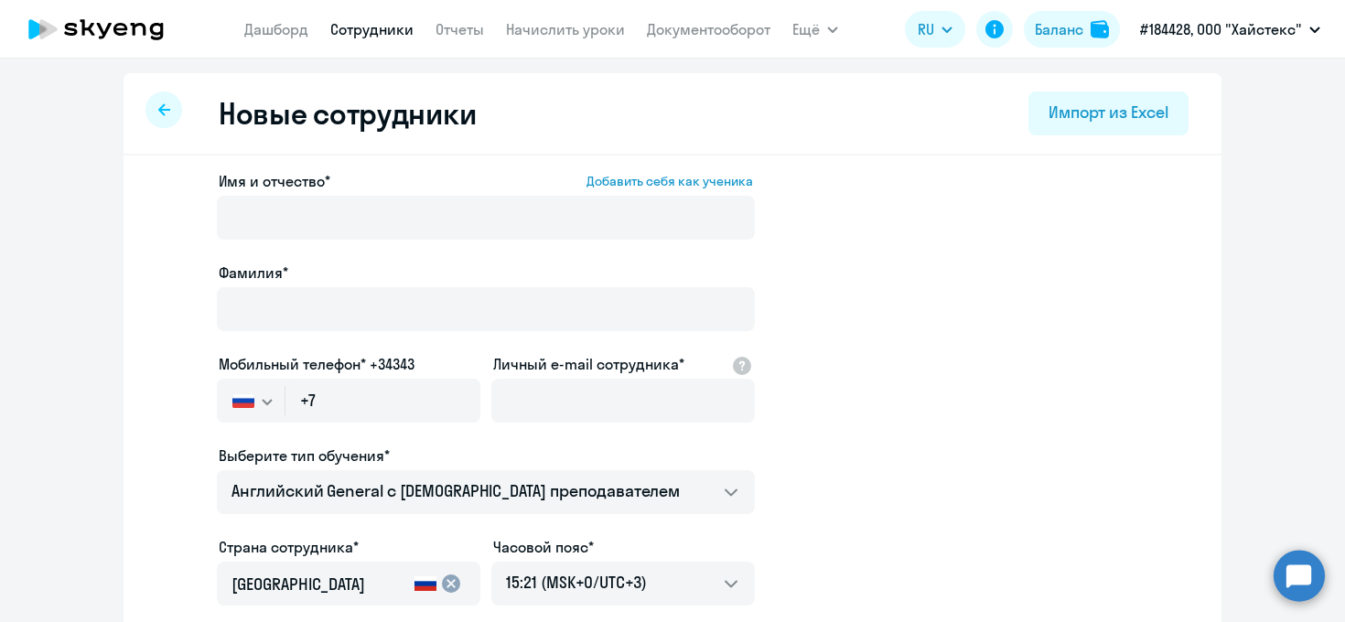
click at [817, 234] on app-new-student-form "Имя и отчество* Добавить себя как ученика [PERSON_NAME]* Мобильный телефон* +34…" at bounding box center [672, 496] width 1039 height 652
click at [1239, 22] on p "#184428, ООО "Хайстекс"" at bounding box center [1221, 29] width 162 height 22
click at [1217, 96] on li "#184428, ООО "Хайстекс"" at bounding box center [1230, 85] width 199 height 46
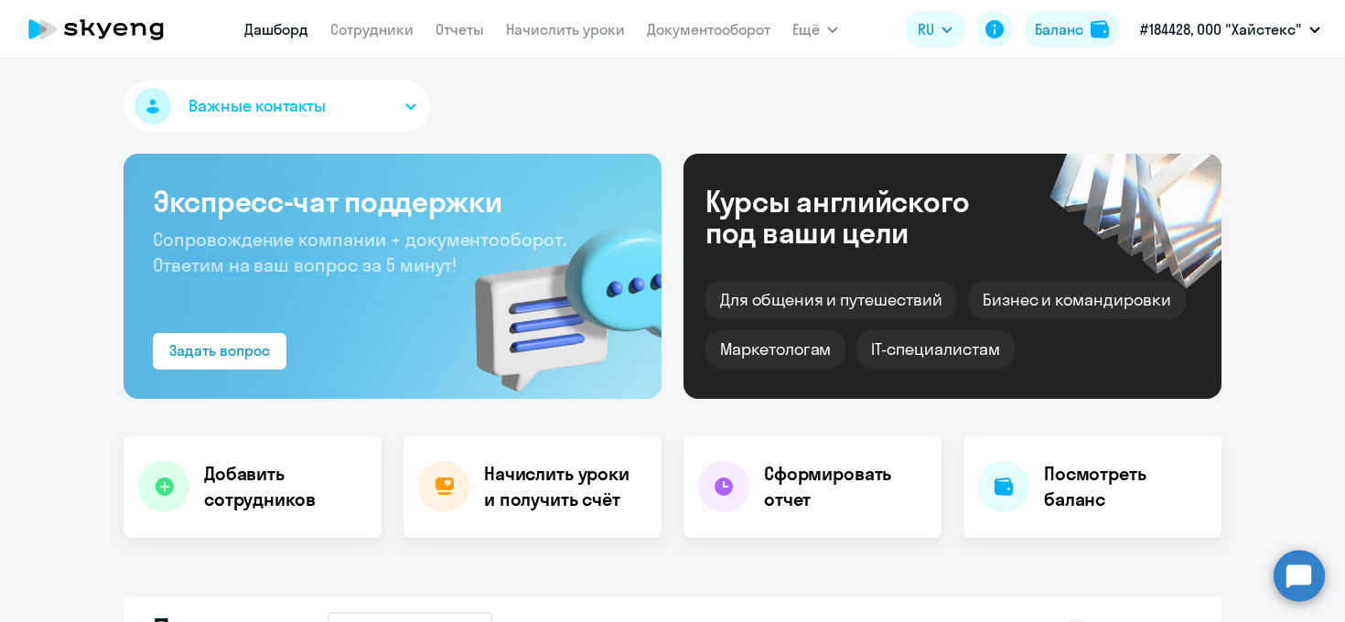
select select "30"
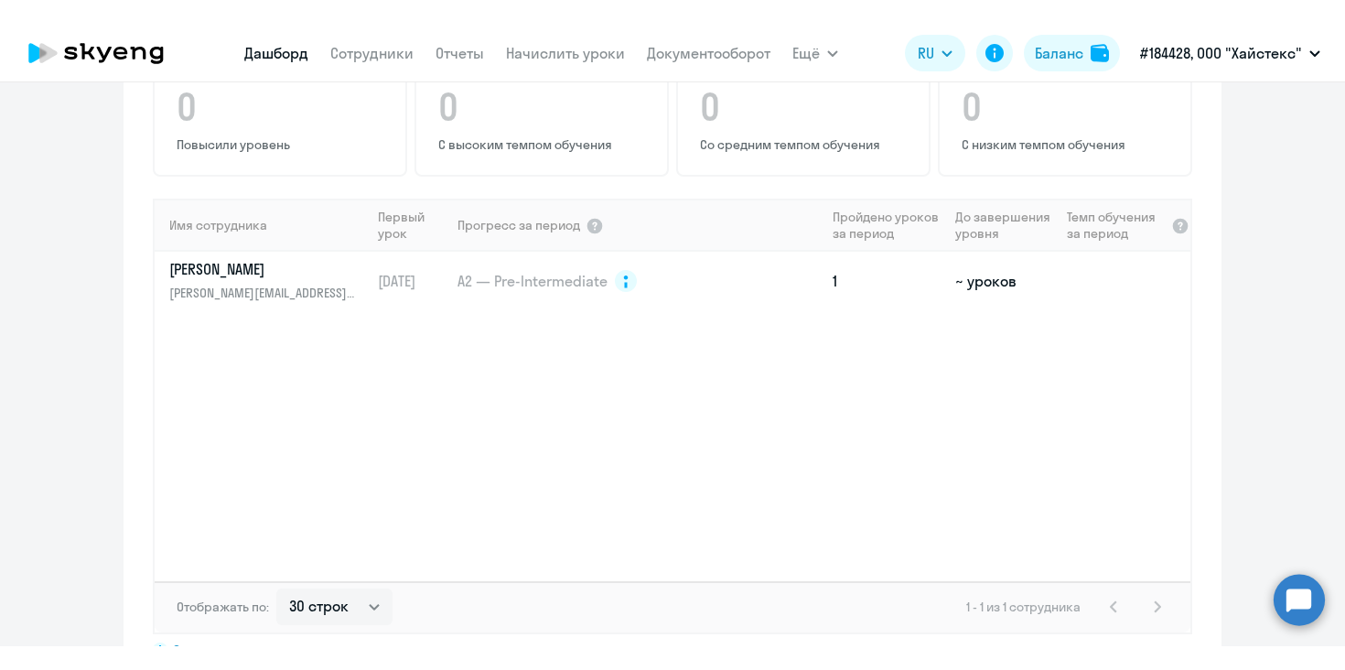
scroll to position [1201, 0]
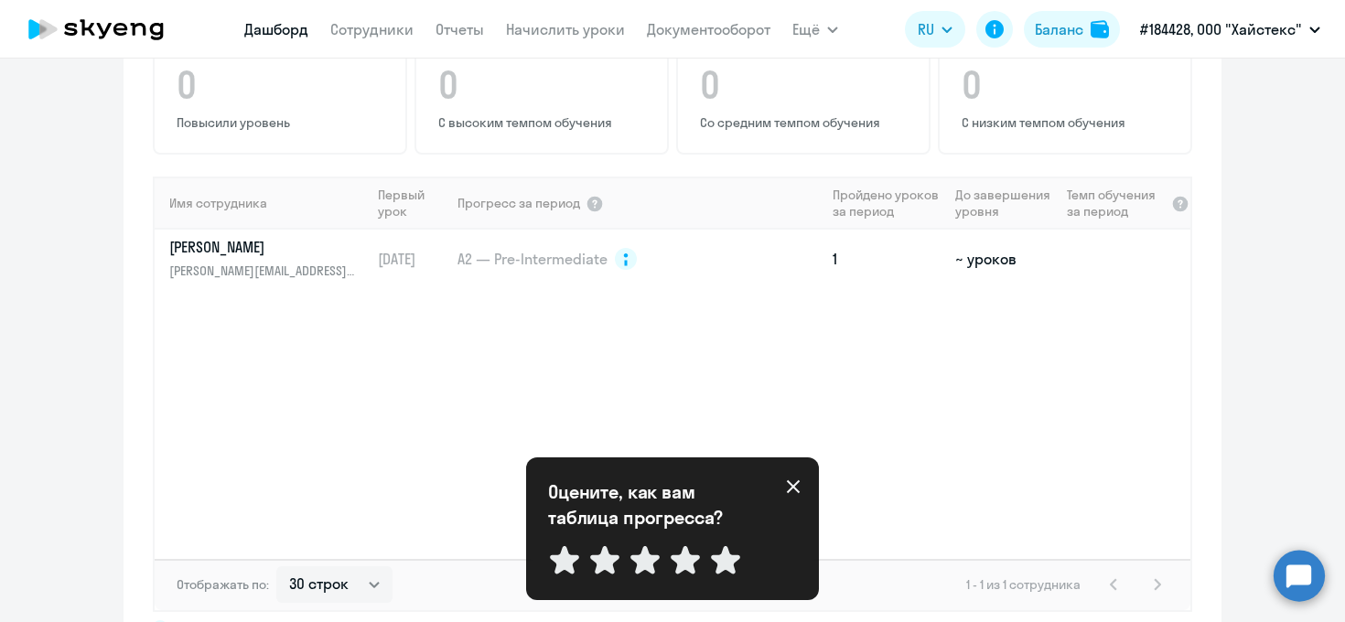
click at [789, 484] on icon at bounding box center [793, 486] width 13 height 13
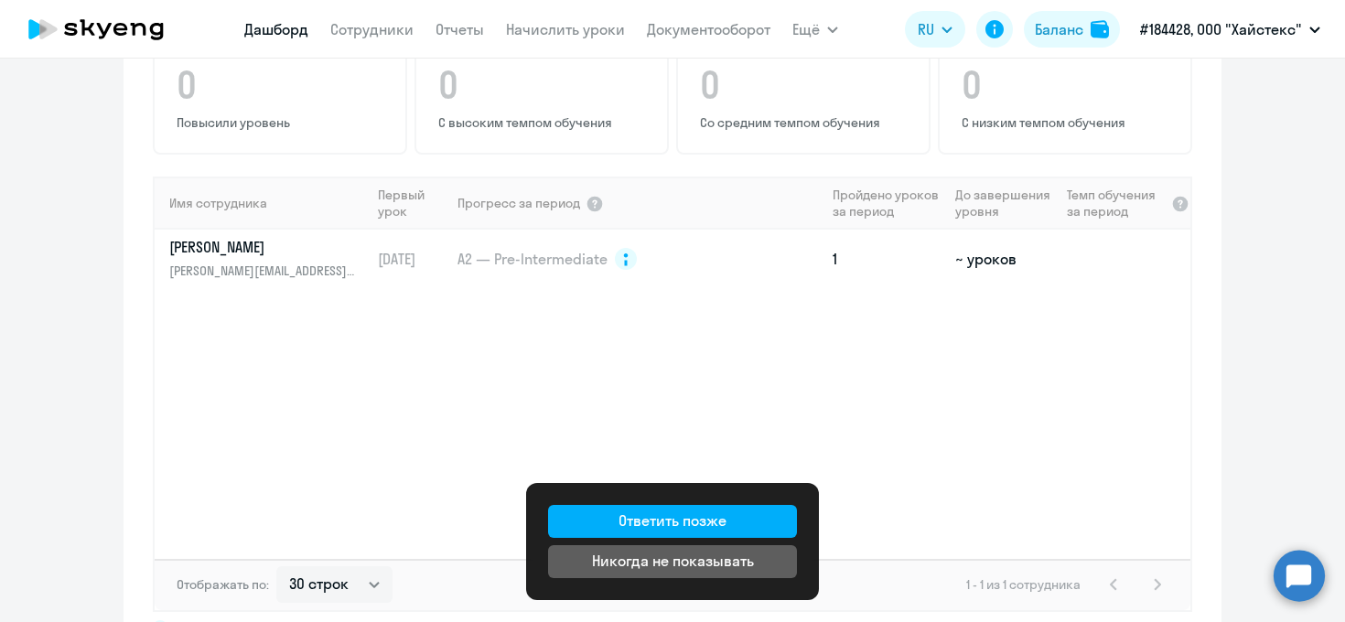
click at [784, 336] on div "Имя сотрудника Первый урок Прогресс за период Пройдено уроков за период До заве…" at bounding box center [673, 368] width 1036 height 382
click at [1205, 35] on p "#184428, ООО "Хайстекс"" at bounding box center [1221, 29] width 162 height 22
